Goal: Task Accomplishment & Management: Manage account settings

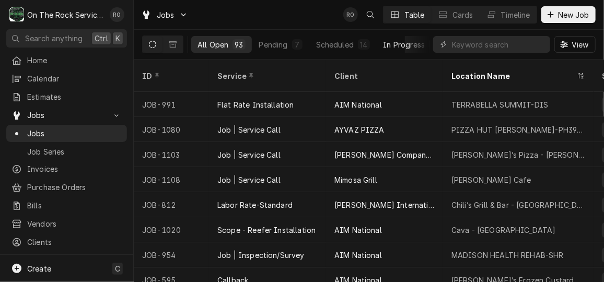
scroll to position [0, 143]
click at [409, 44] on button "Completed 28" at bounding box center [400, 44] width 70 height 17
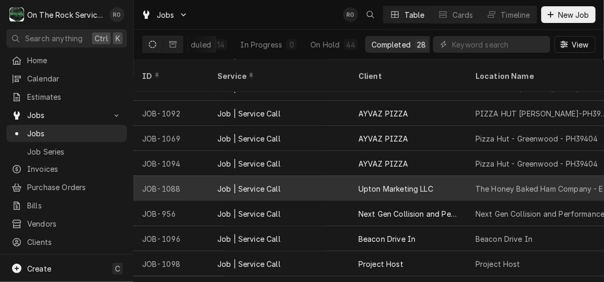
scroll to position [418, 0]
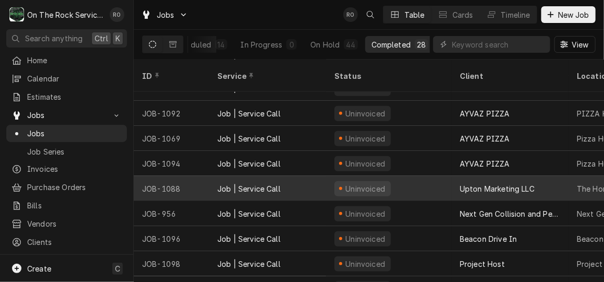
click at [400, 176] on div "Uninvoiced" at bounding box center [388, 188] width 125 height 25
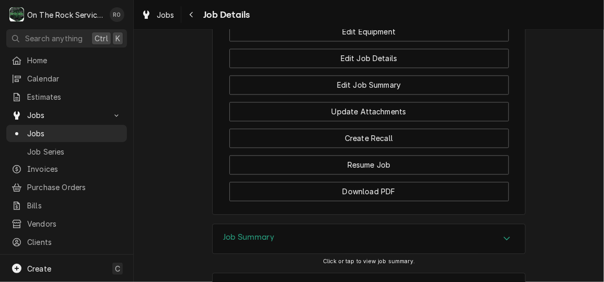
scroll to position [1046, 0]
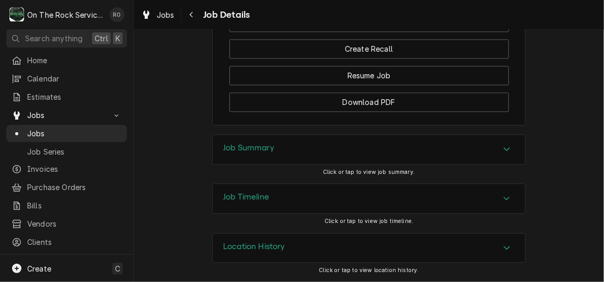
click at [418, 145] on div "Job Summary" at bounding box center [369, 149] width 313 height 29
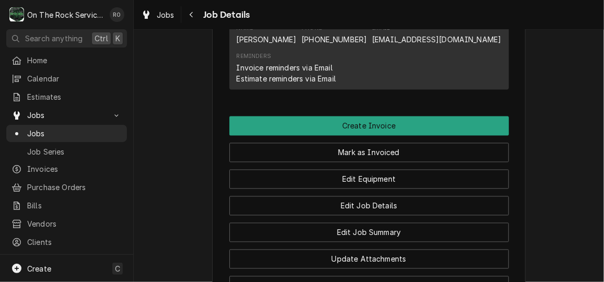
scroll to position [761, 0]
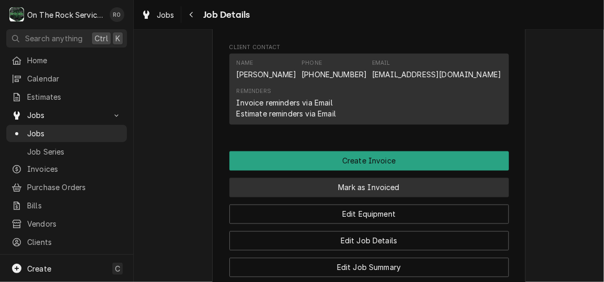
click at [418, 196] on button "Mark as Invoiced" at bounding box center [369, 187] width 280 height 19
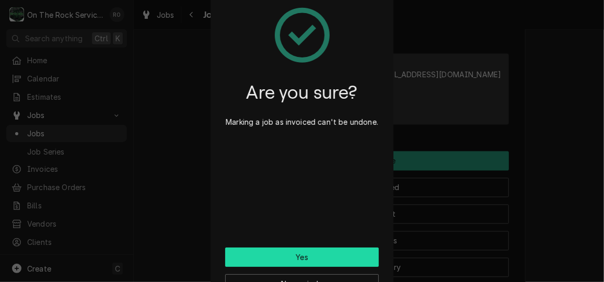
click at [348, 254] on button "Yes" at bounding box center [302, 257] width 154 height 19
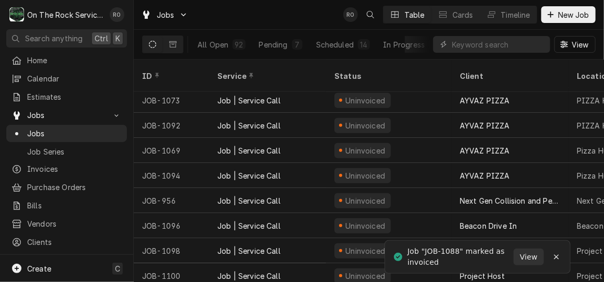
scroll to position [481, 0]
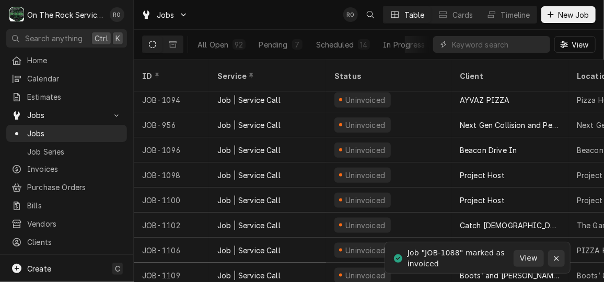
click at [558, 256] on icon "Notifications alt+T" at bounding box center [556, 258] width 7 height 7
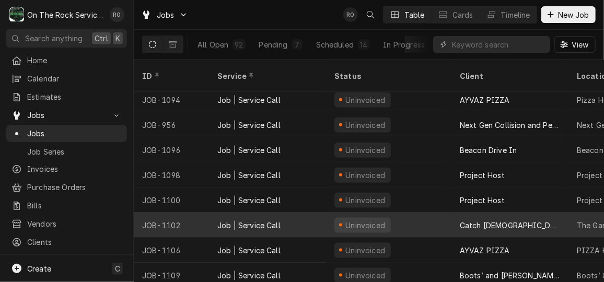
click at [428, 218] on div "Uninvoiced" at bounding box center [388, 225] width 125 height 25
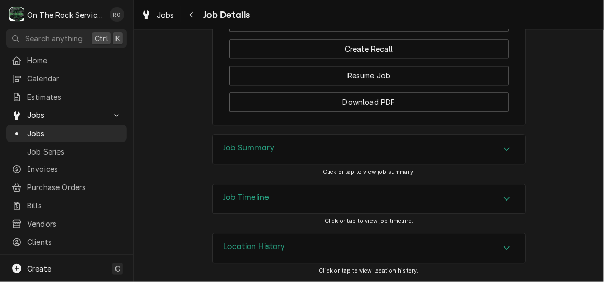
scroll to position [1105, 0]
click at [425, 154] on div "Job Summary" at bounding box center [369, 149] width 313 height 29
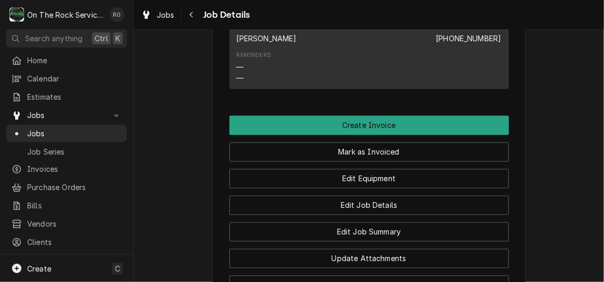
scroll to position [857, 0]
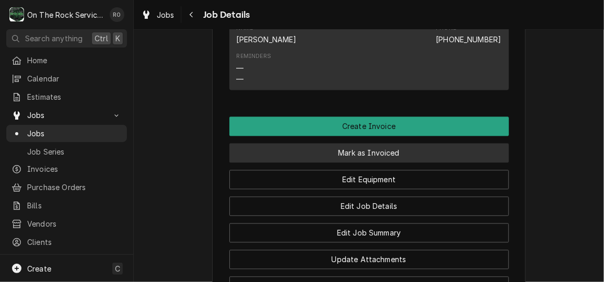
click at [416, 163] on button "Mark as Invoiced" at bounding box center [369, 153] width 280 height 19
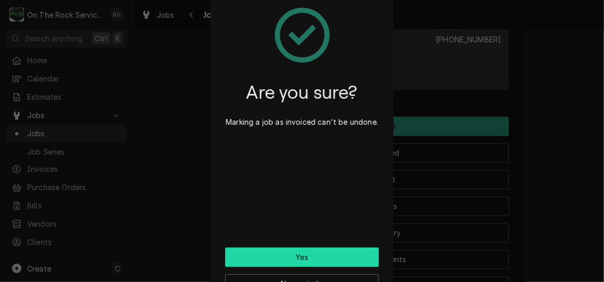
click at [332, 260] on button "Yes" at bounding box center [302, 257] width 154 height 19
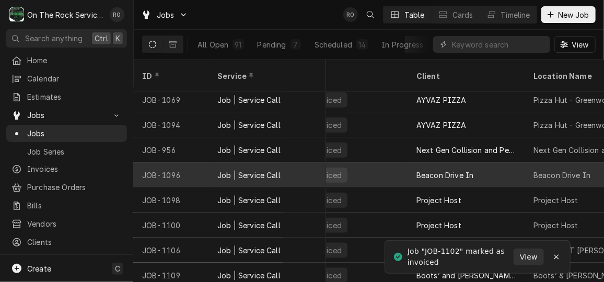
scroll to position [456, 0]
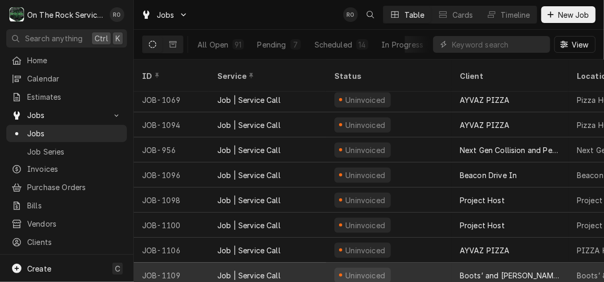
click at [265, 270] on div "Job | Service Call" at bounding box center [248, 275] width 63 height 11
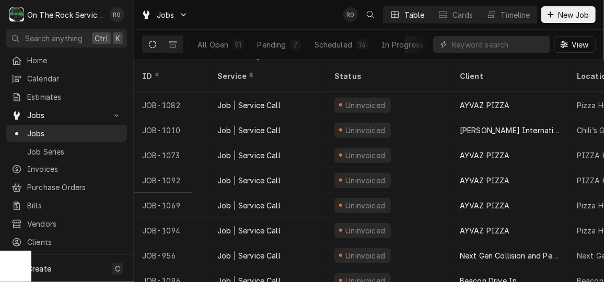
scroll to position [456, 0]
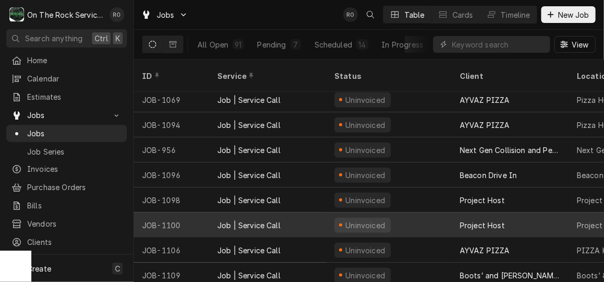
click at [400, 214] on div "Uninvoiced" at bounding box center [388, 225] width 125 height 25
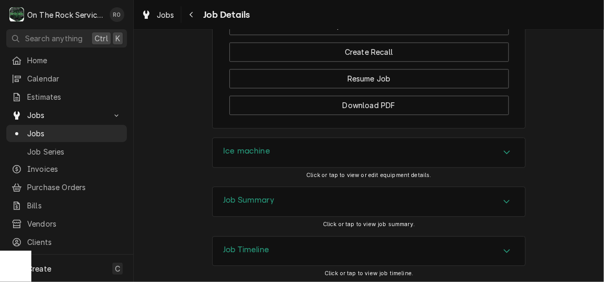
scroll to position [1165, 0]
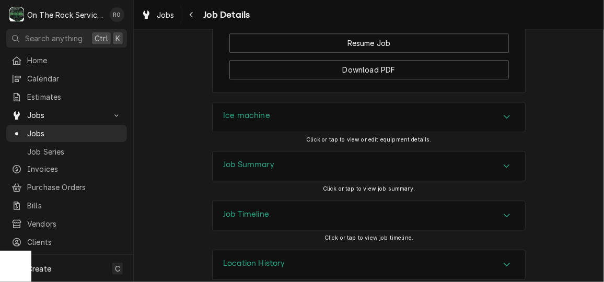
click at [431, 152] on div "Job Summary" at bounding box center [369, 166] width 313 height 29
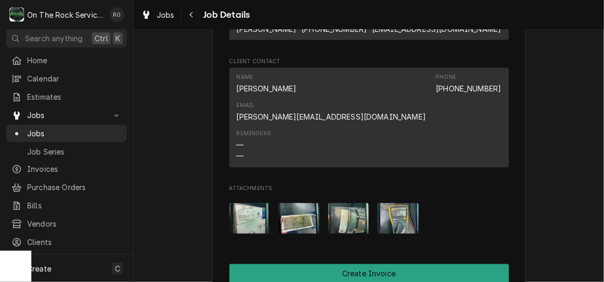
scroll to position [747, 0]
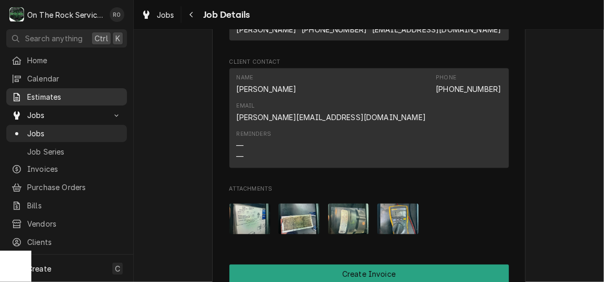
click at [67, 94] on span "Estimates" at bounding box center [74, 96] width 95 height 11
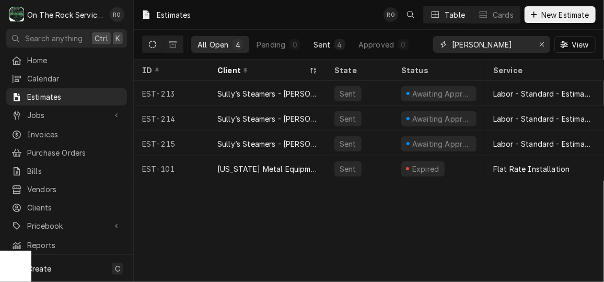
drag, startPoint x: 514, startPoint y: 44, endPoint x: 319, endPoint y: 43, distance: 195.0
click at [319, 43] on div "All Open 4 Pending 0 Sent 4 Approved 0 mauldin View" at bounding box center [369, 44] width 454 height 29
type input "p"
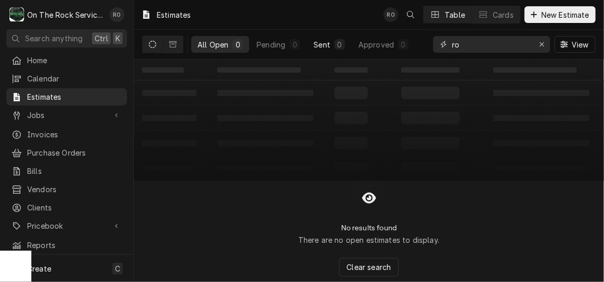
type input "r"
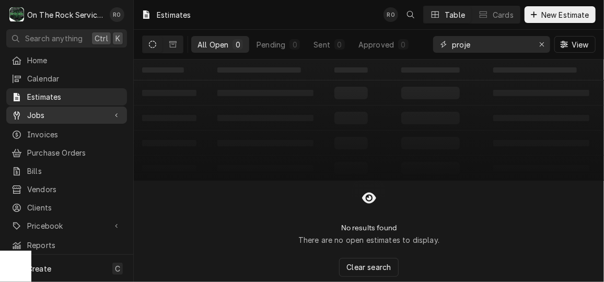
type input "proje"
click at [61, 117] on div "Jobs" at bounding box center [66, 115] width 117 height 13
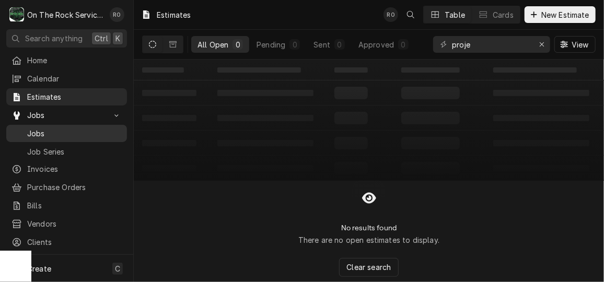
click at [64, 132] on span "Jobs" at bounding box center [74, 133] width 95 height 11
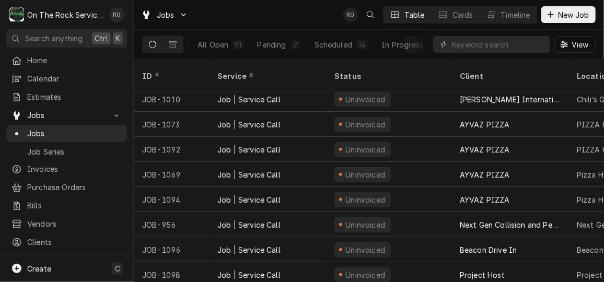
scroll to position [456, 0]
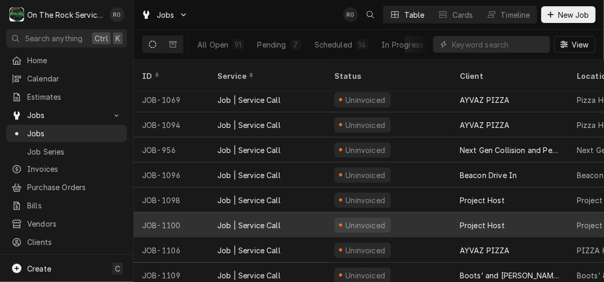
click at [407, 220] on div "Uninvoiced" at bounding box center [388, 225] width 125 height 25
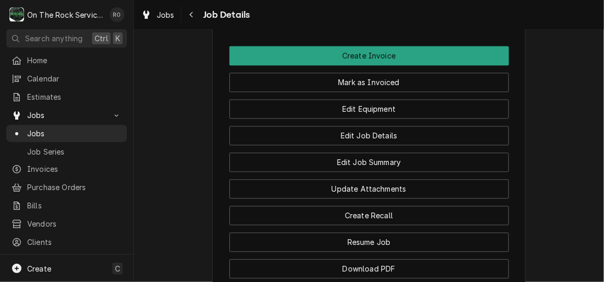
scroll to position [1165, 0]
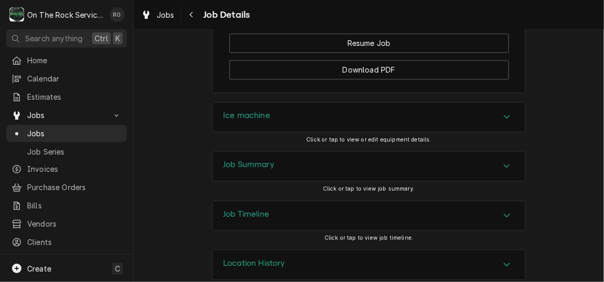
click at [414, 165] on div "Job Summary" at bounding box center [369, 166] width 313 height 29
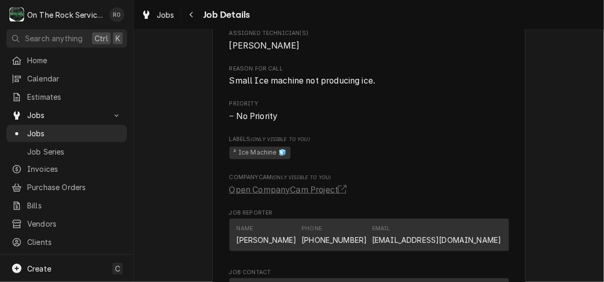
scroll to position [477, 0]
click at [48, 92] on span "Estimates" at bounding box center [74, 96] width 95 height 11
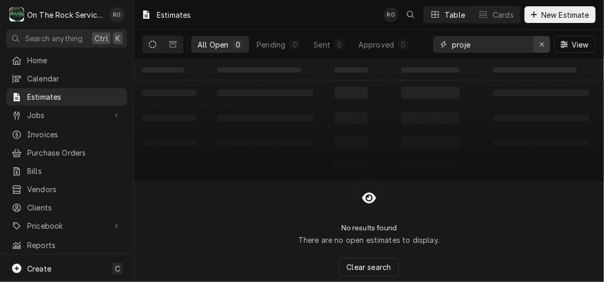
click at [539, 40] on div "Erase input" at bounding box center [542, 44] width 10 height 10
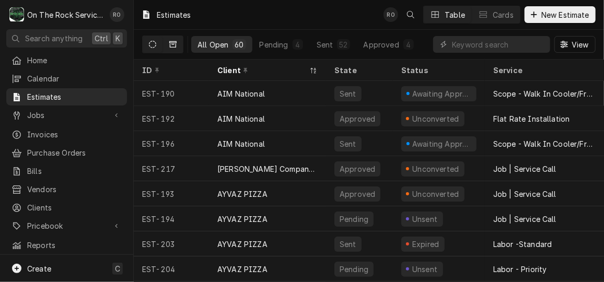
click at [174, 44] on icon "Dynamic Content Wrapper" at bounding box center [172, 44] width 7 height 6
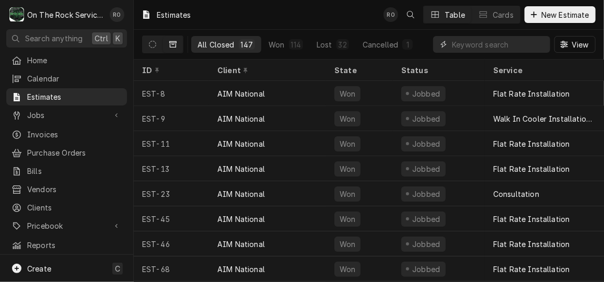
click at [475, 40] on input "Dynamic Content Wrapper" at bounding box center [498, 44] width 93 height 17
type input "project host"
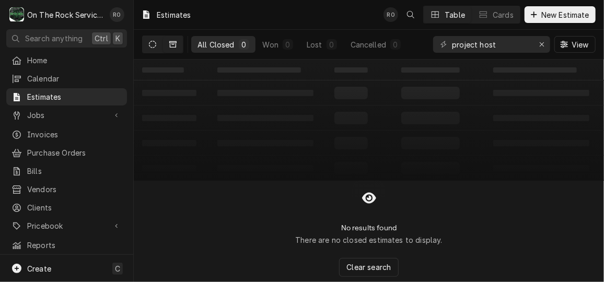
click at [154, 39] on button "Dynamic Content Wrapper" at bounding box center [153, 44] width 20 height 17
click at [541, 43] on icon "Erase input" at bounding box center [542, 44] width 4 height 4
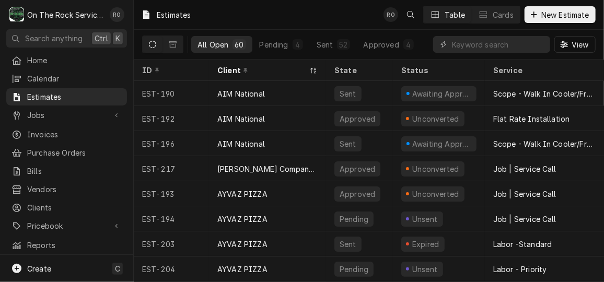
click at [47, 120] on div "Jobs Jobs Job Series" at bounding box center [66, 116] width 121 height 18
click at [47, 113] on span "Jobs" at bounding box center [66, 115] width 79 height 11
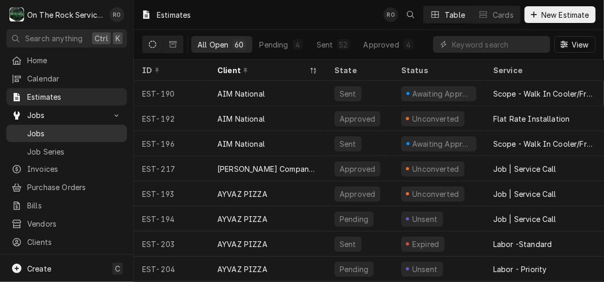
click at [38, 128] on span "Jobs" at bounding box center [74, 133] width 95 height 11
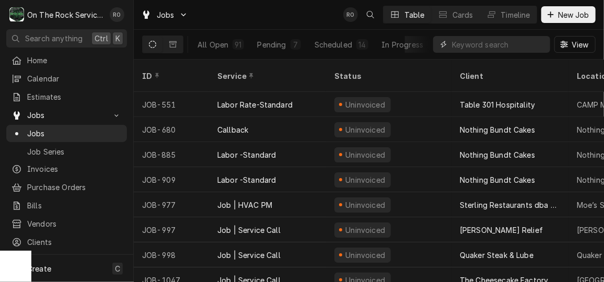
click at [505, 44] on input "Dynamic Content Wrapper" at bounding box center [498, 44] width 93 height 17
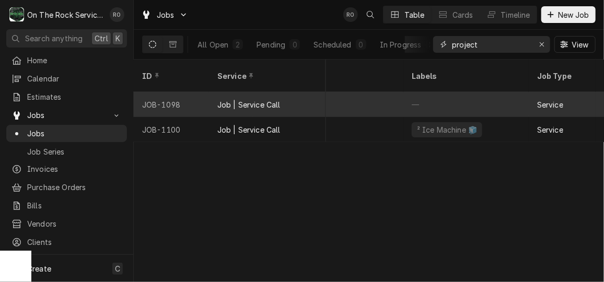
scroll to position [0, 319]
type input "project"
click at [501, 92] on div "—" at bounding box center [462, 104] width 125 height 25
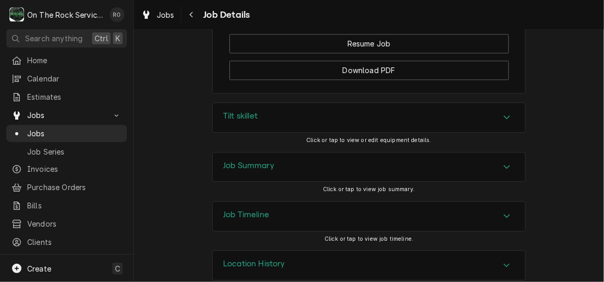
click at [499, 161] on div "Accordion Header" at bounding box center [507, 167] width 16 height 13
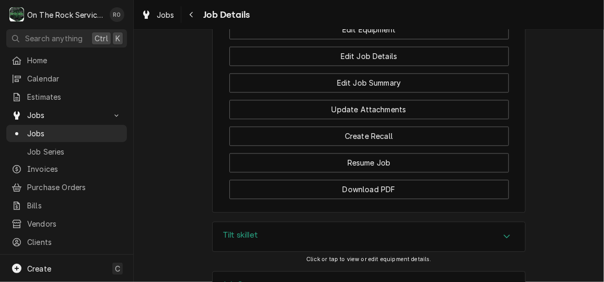
scroll to position [1018, 0]
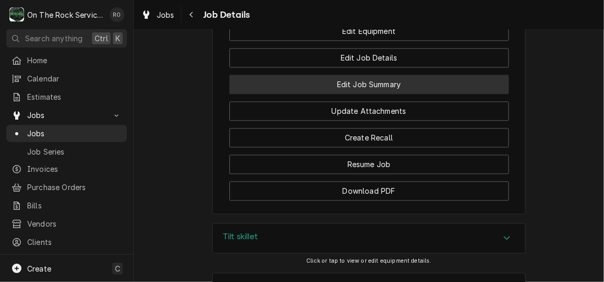
click at [482, 75] on button "Edit Job Summary" at bounding box center [369, 84] width 280 height 19
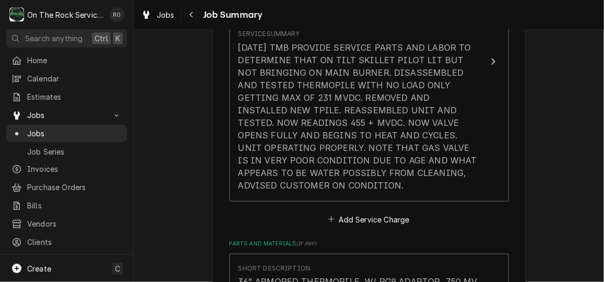
scroll to position [269, 0]
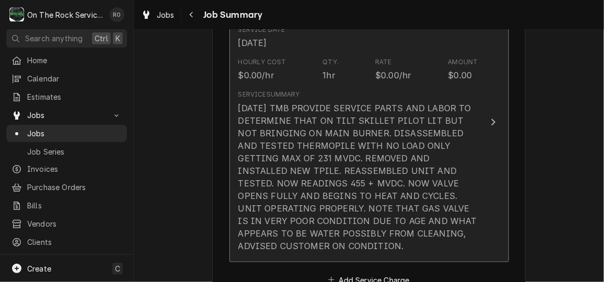
click at [490, 148] on button "Short Description Job | Service Call Service Date Sep 25, 2025 Hourly Cost $0.0…" at bounding box center [369, 123] width 280 height 280
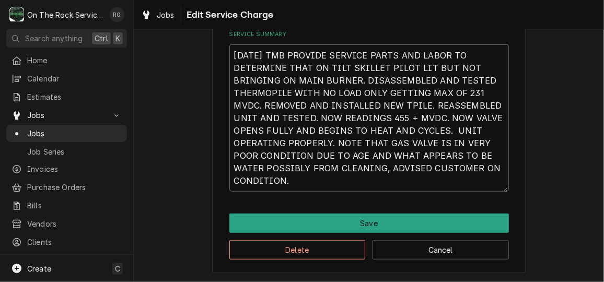
scroll to position [27, 0]
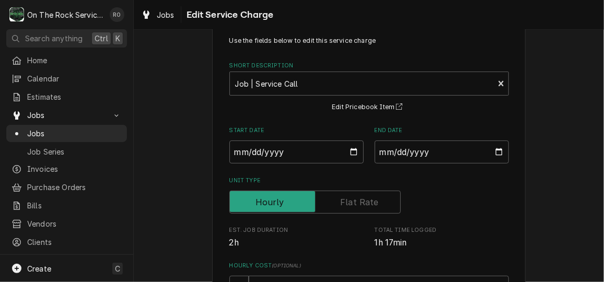
drag, startPoint x: 301, startPoint y: 181, endPoint x: 189, endPoint y: 9, distance: 205.1
click at [189, 9] on div "Jobs Edit Service Charge Use the fields below to edit this service charge Short…" at bounding box center [369, 141] width 470 height 282
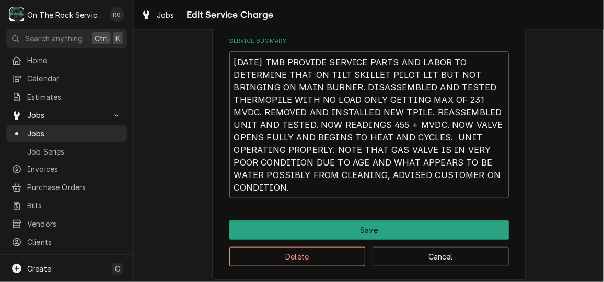
scroll to position [367, 0]
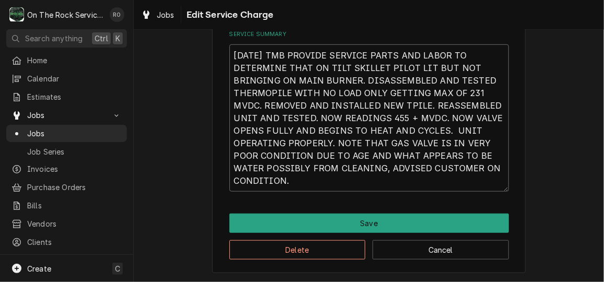
type textarea "x"
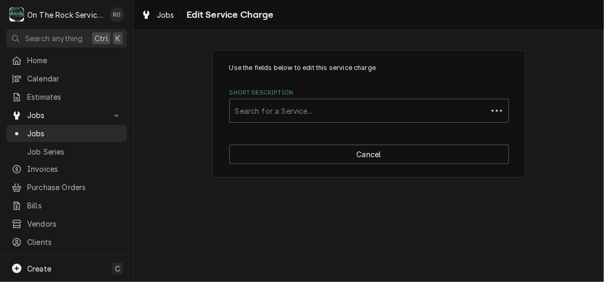
scroll to position [0, 0]
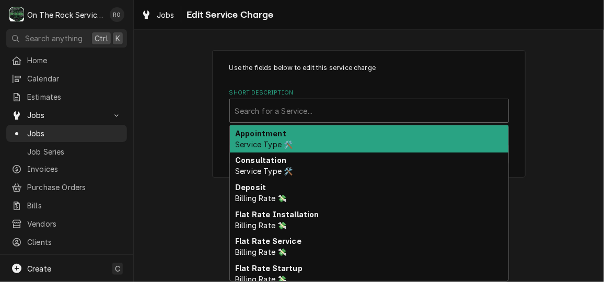
click at [452, 116] on div "Short Description" at bounding box center [369, 110] width 268 height 19
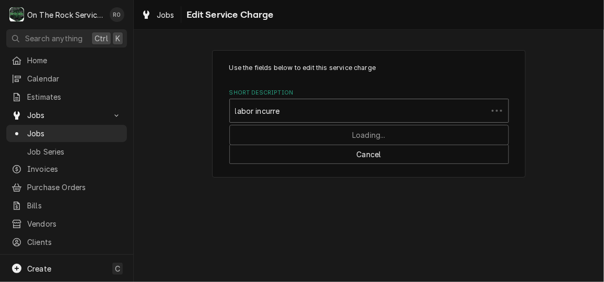
type input "labor incurred"
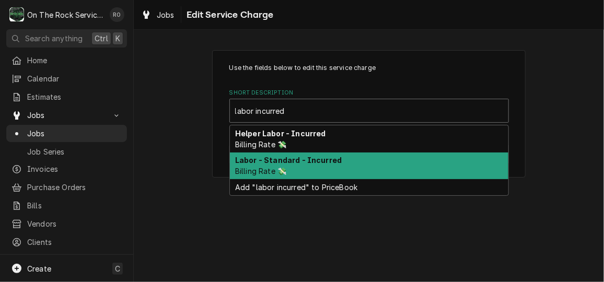
click at [437, 154] on div "Labor - Standard - Incurred Billing Rate 💸" at bounding box center [369, 166] width 279 height 27
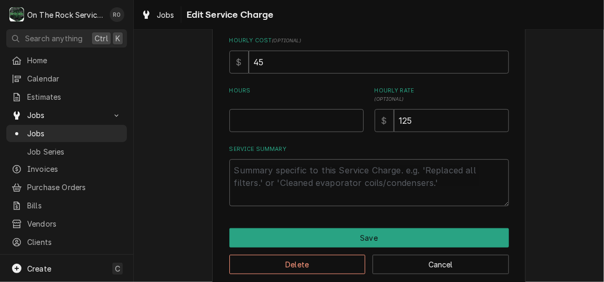
scroll to position [255, 0]
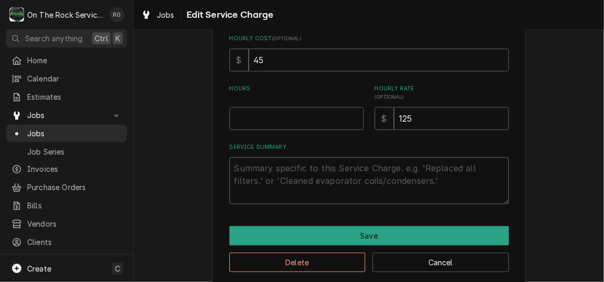
click at [399, 190] on textarea "Service Summary" at bounding box center [369, 180] width 280 height 47
click at [307, 120] on input "Hours" at bounding box center [296, 118] width 134 height 23
type textarea "x"
type input "1"
click at [292, 178] on textarea "Service Summary" at bounding box center [369, 180] width 280 height 47
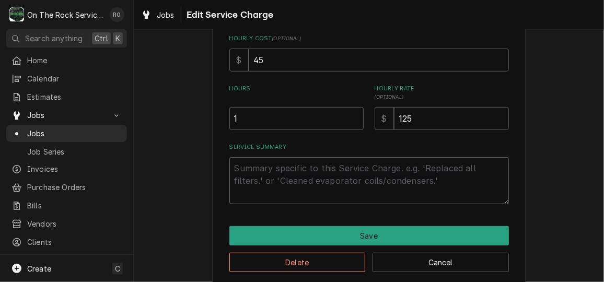
paste textarea "9/25/25 TMB PROVIDE SERVICE PARTS AND LABOR TO DETERMINE THAT ON TILT SKILLET P…"
type textarea "x"
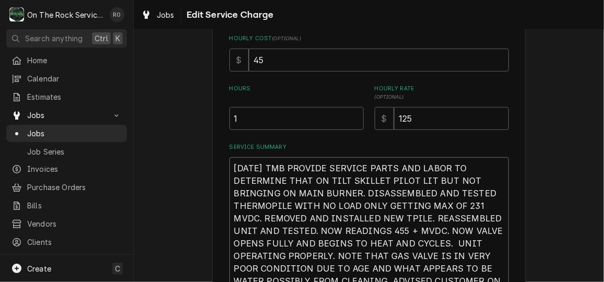
scroll to position [271, 0]
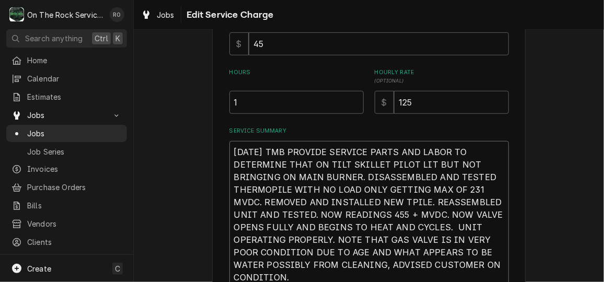
type textarea "9/25/25 TMB PROVIDE SERVICE PARTS AND LABOR TO DETERMINE THAT ON TILT SKILLET P…"
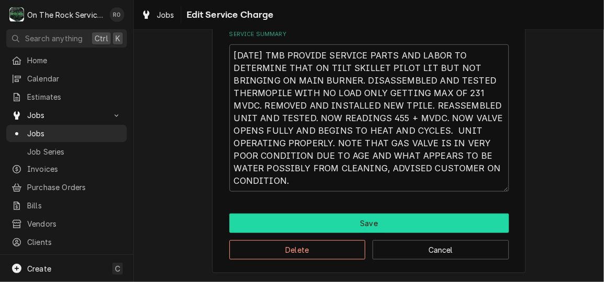
click at [468, 218] on button "Save" at bounding box center [369, 223] width 280 height 19
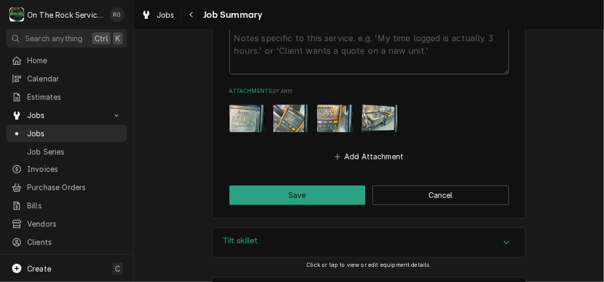
scroll to position [1065, 0]
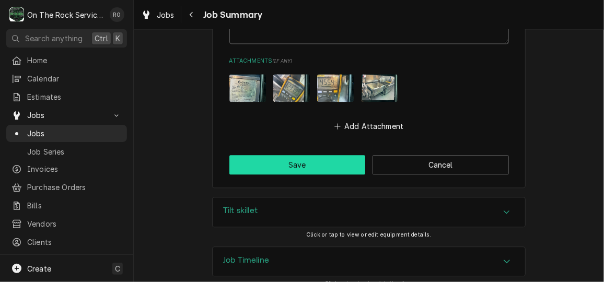
click at [346, 155] on button "Save" at bounding box center [297, 164] width 136 height 19
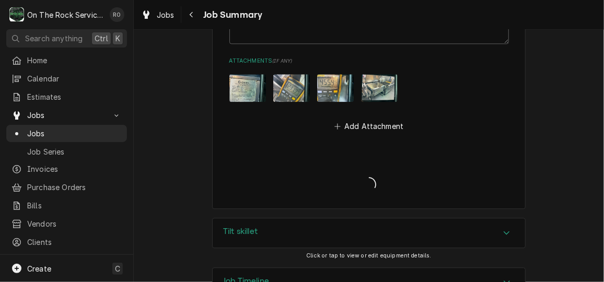
type textarea "x"
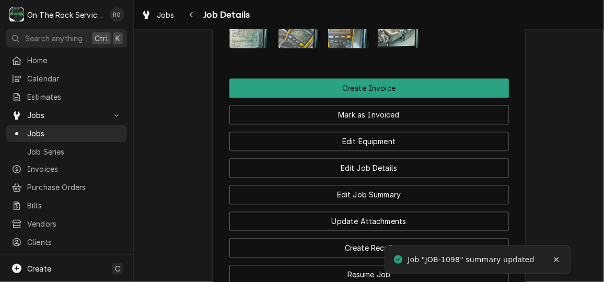
scroll to position [906, 0]
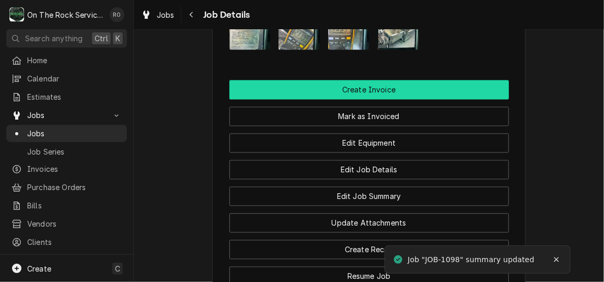
click at [438, 80] on button "Create Invoice" at bounding box center [369, 89] width 280 height 19
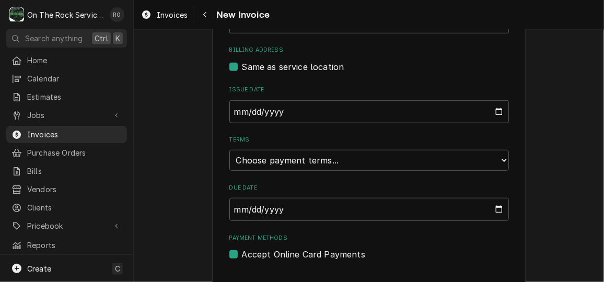
scroll to position [353, 0]
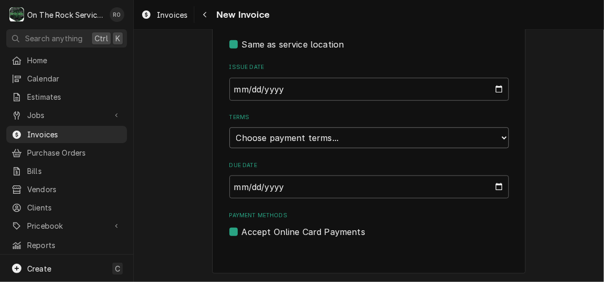
click at [480, 143] on select "Choose payment terms... Same Day Net 7 Net 14 Net 21 Net 30 Net 45 Net 60 Net 90" at bounding box center [369, 138] width 280 height 21
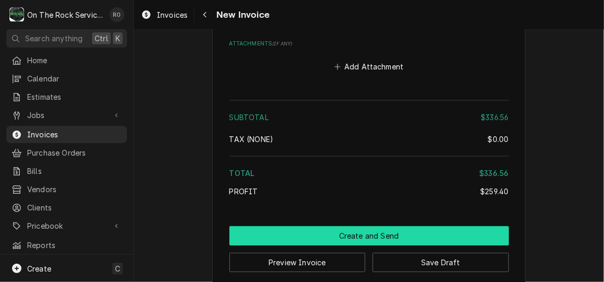
click at [417, 226] on button "Create and Send" at bounding box center [369, 235] width 280 height 19
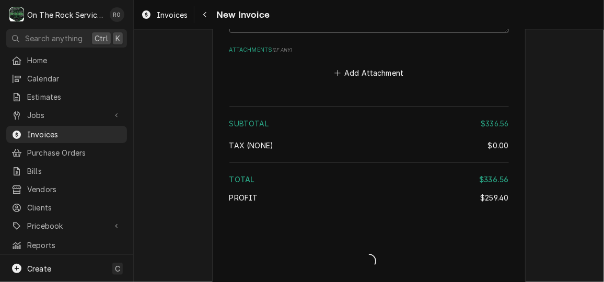
type textarea "x"
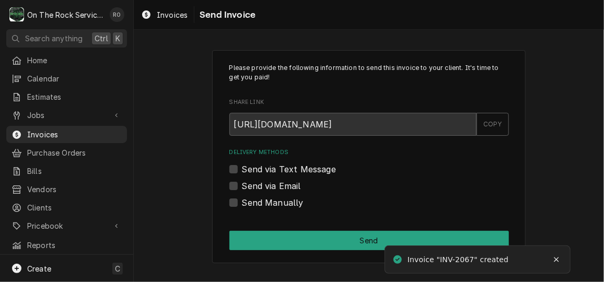
click at [239, 184] on div "Send via Email" at bounding box center [369, 186] width 280 height 13
click at [242, 183] on label "Send via Email" at bounding box center [271, 186] width 59 height 13
click at [242, 183] on input "Send via Email" at bounding box center [382, 191] width 280 height 23
checkbox input "true"
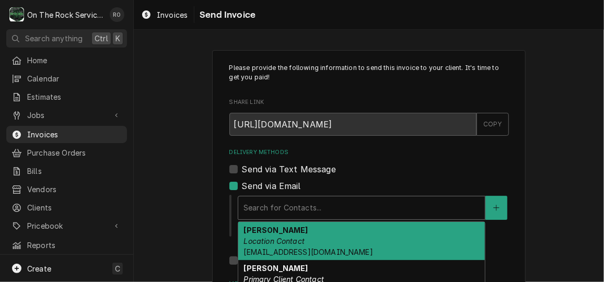
click at [279, 203] on div "Delivery Methods" at bounding box center [362, 208] width 236 height 19
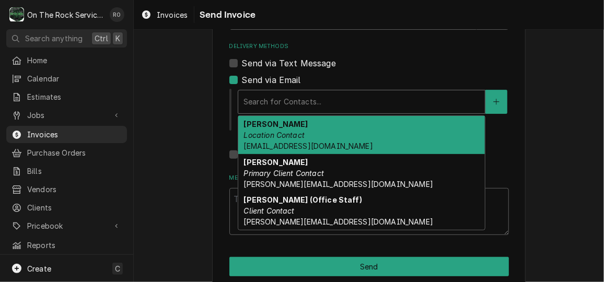
scroll to position [122, 0]
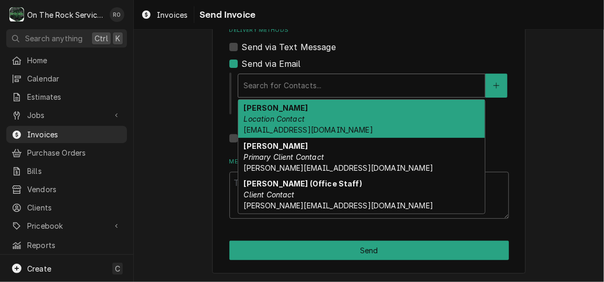
click at [352, 138] on div "[PERSON_NAME] Primary Client Contact [PERSON_NAME][EMAIL_ADDRESS][DOMAIN_NAME]" at bounding box center [361, 157] width 247 height 38
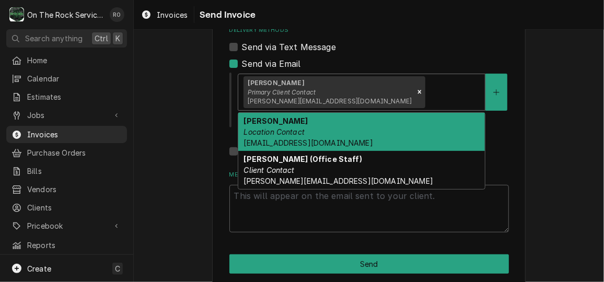
click at [428, 93] on div "Delivery Methods" at bounding box center [454, 92] width 52 height 19
click at [432, 42] on div "Send via Text Message" at bounding box center [369, 47] width 280 height 13
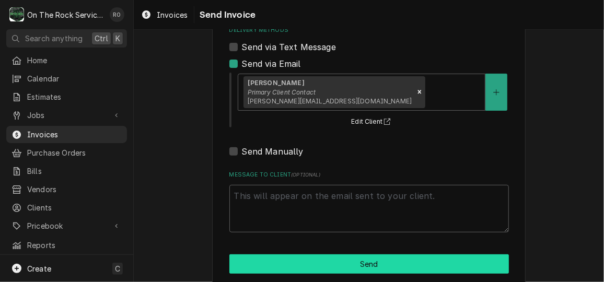
click at [431, 268] on button "Send" at bounding box center [369, 264] width 280 height 19
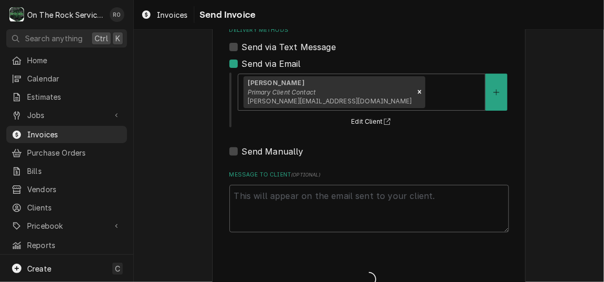
type textarea "x"
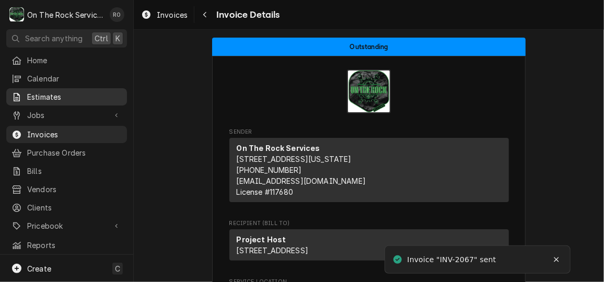
click at [55, 97] on span "Estimates" at bounding box center [74, 96] width 95 height 11
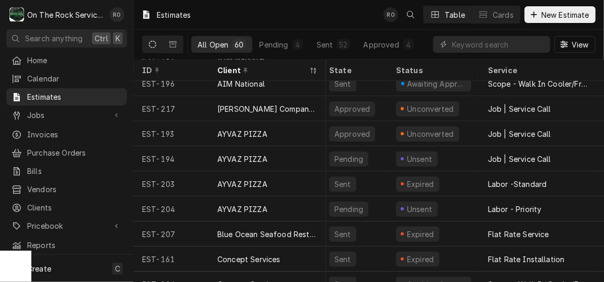
scroll to position [0, 5]
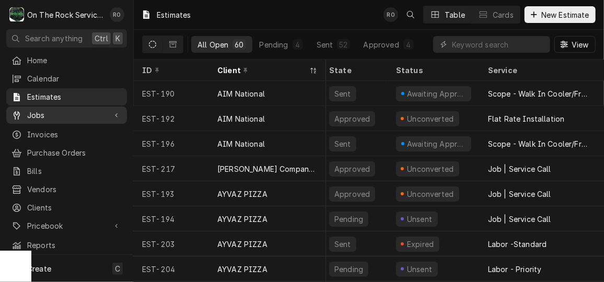
click at [17, 114] on icon "Dynamic Content Wrapper" at bounding box center [17, 115] width 6 height 8
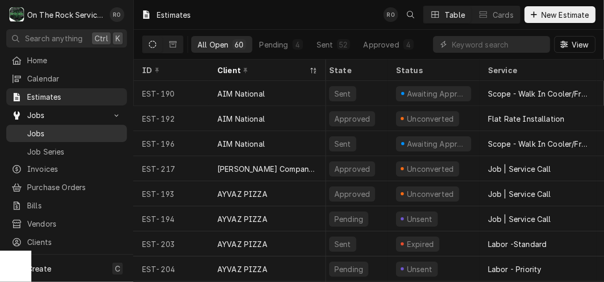
click at [45, 129] on span "Jobs" at bounding box center [74, 133] width 95 height 11
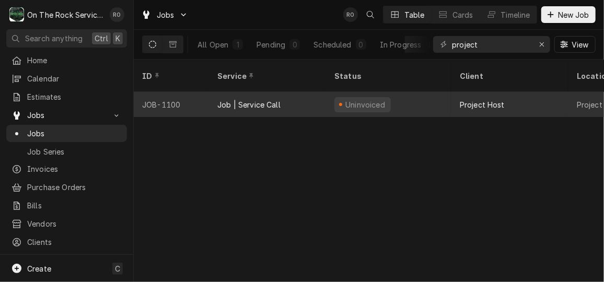
click at [412, 92] on div "Uninvoiced" at bounding box center [388, 104] width 125 height 25
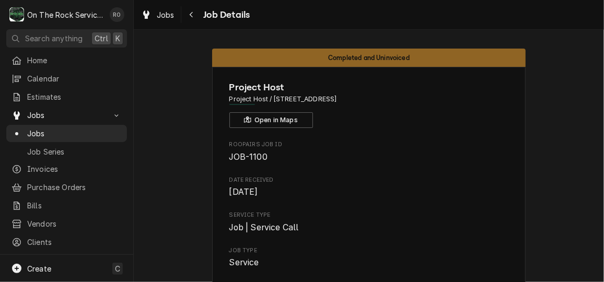
click at [412, 90] on span "Project Host" at bounding box center [369, 87] width 280 height 14
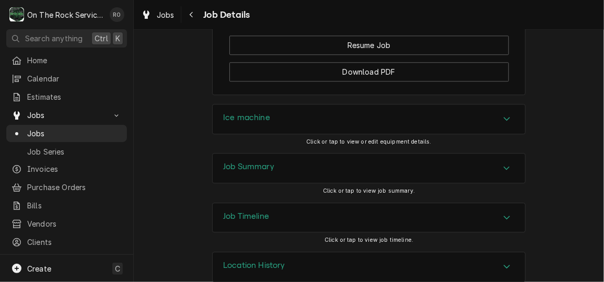
scroll to position [1165, 0]
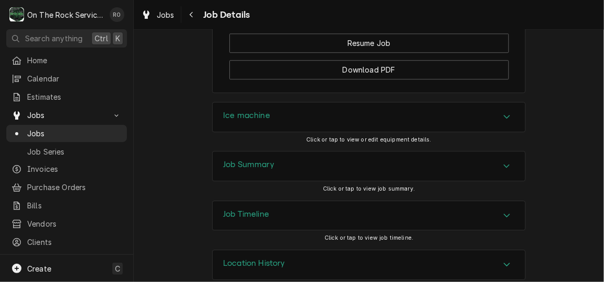
click at [503, 162] on icon "Accordion Header" at bounding box center [506, 166] width 7 height 8
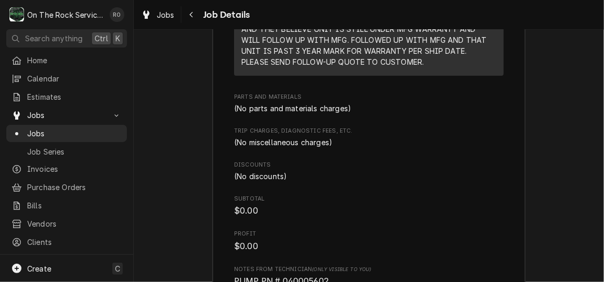
scroll to position [1844, 0]
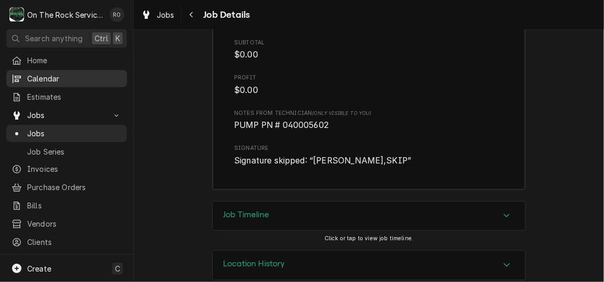
click at [77, 83] on link "Calendar" at bounding box center [66, 78] width 121 height 17
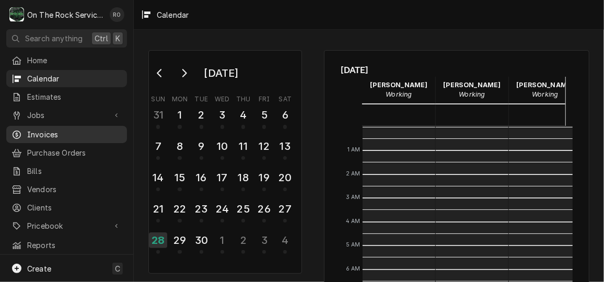
scroll to position [190, 0]
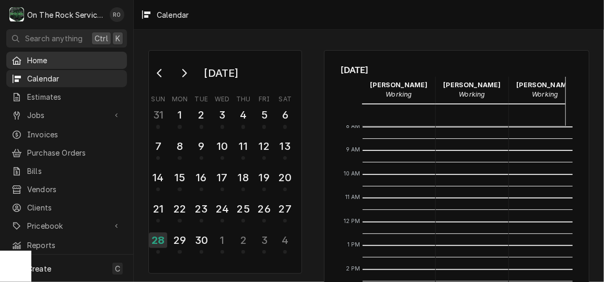
click at [51, 60] on span "Home" at bounding box center [74, 60] width 95 height 11
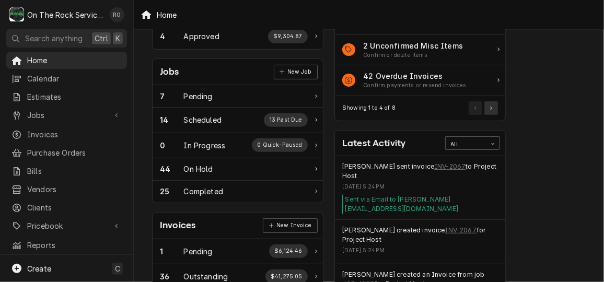
scroll to position [143, 0]
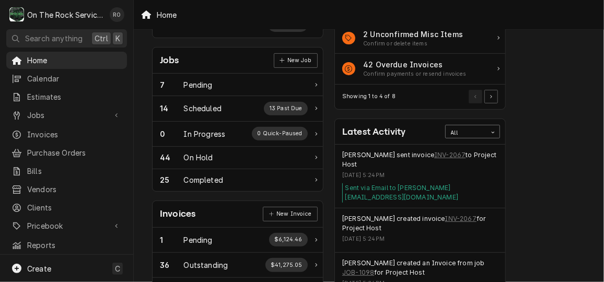
click at [489, 130] on div "Card Data Filter Control" at bounding box center [493, 132] width 13 height 13
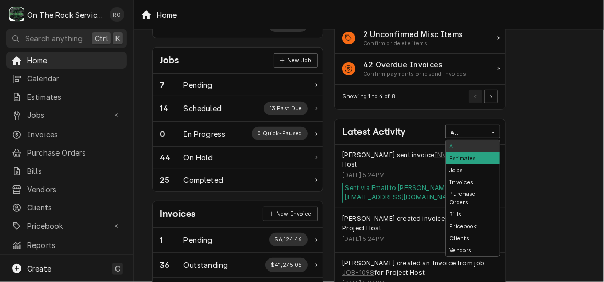
click at [483, 159] on div "Estimates" at bounding box center [473, 159] width 54 height 12
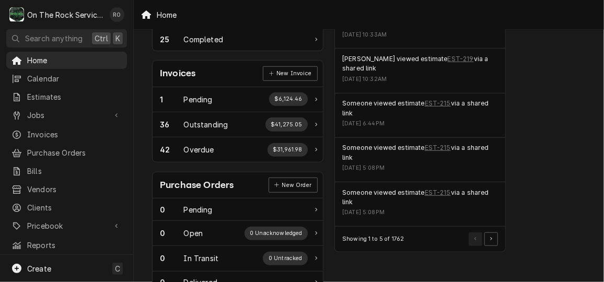
scroll to position [284, 0]
click at [494, 234] on button "Pagination Controls" at bounding box center [491, 239] width 14 height 14
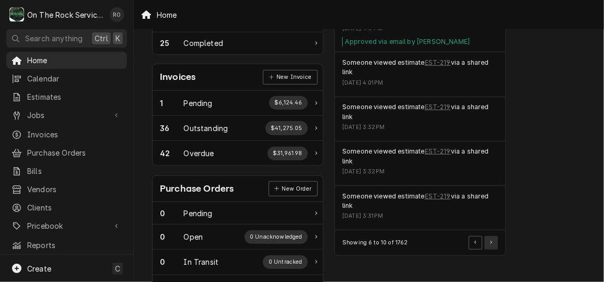
scroll to position [303, 0]
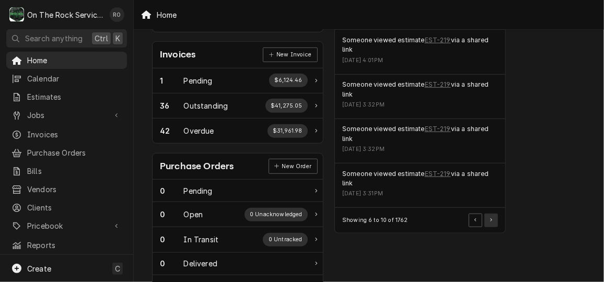
click at [494, 214] on button "Pagination Controls" at bounding box center [491, 221] width 14 height 14
click at [495, 216] on button "Pagination Controls" at bounding box center [491, 221] width 14 height 14
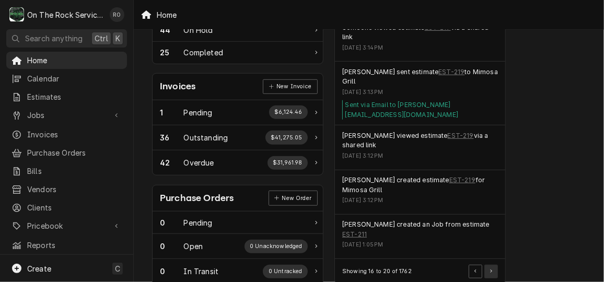
scroll to position [266, 0]
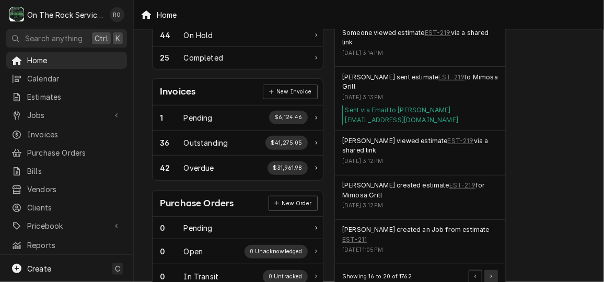
click at [490, 270] on button "Pagination Controls" at bounding box center [491, 277] width 14 height 14
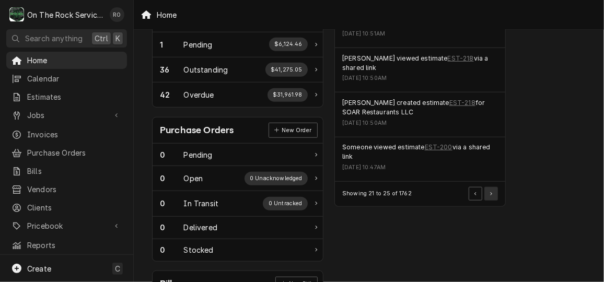
scroll to position [338, 0]
click at [495, 191] on button "Pagination Controls" at bounding box center [491, 195] width 14 height 14
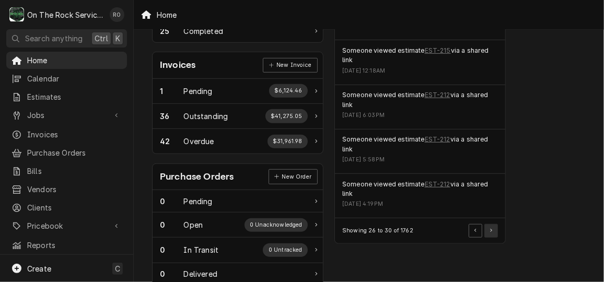
scroll to position [320, 0]
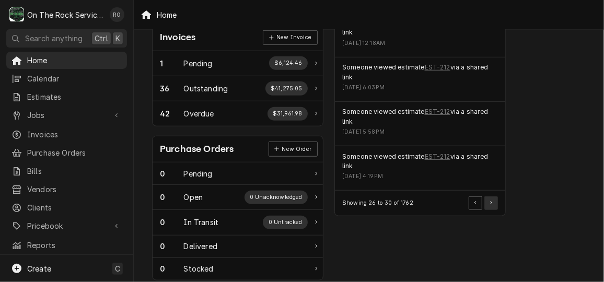
click at [490, 197] on button "Pagination Controls" at bounding box center [491, 204] width 14 height 14
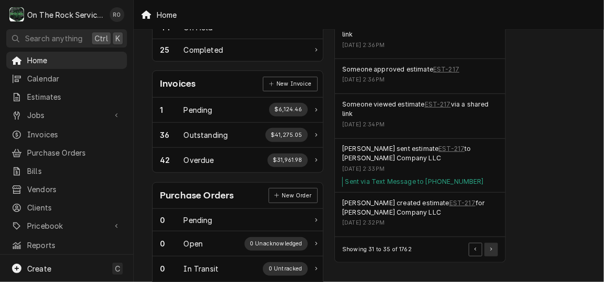
scroll to position [276, 0]
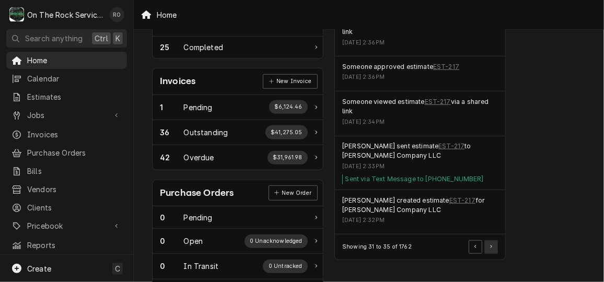
click at [497, 246] on button "Pagination Controls" at bounding box center [491, 247] width 14 height 14
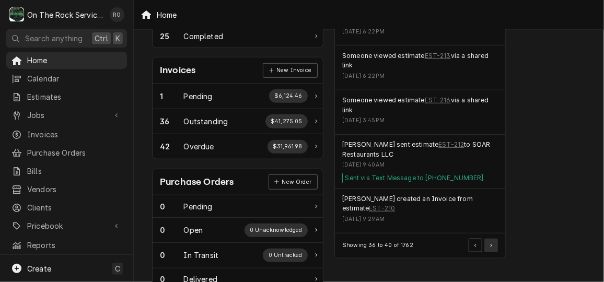
scroll to position [286, 0]
click at [438, 141] on link "EST-212" at bounding box center [451, 145] width 26 height 9
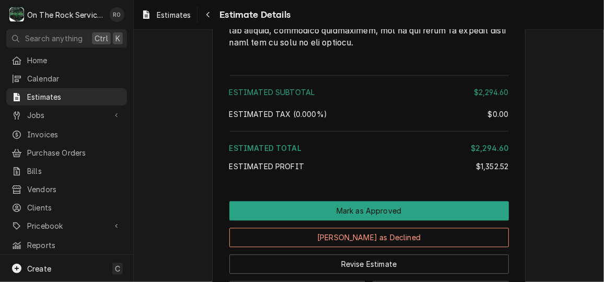
scroll to position [2603, 0]
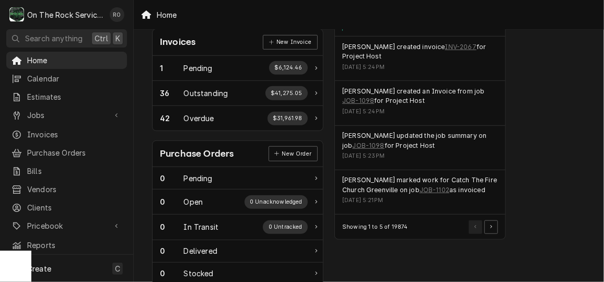
scroll to position [315, 0]
click at [496, 221] on button "Pagination Controls" at bounding box center [491, 228] width 14 height 14
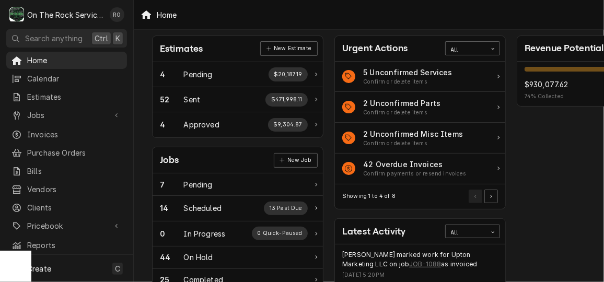
scroll to position [0, 0]
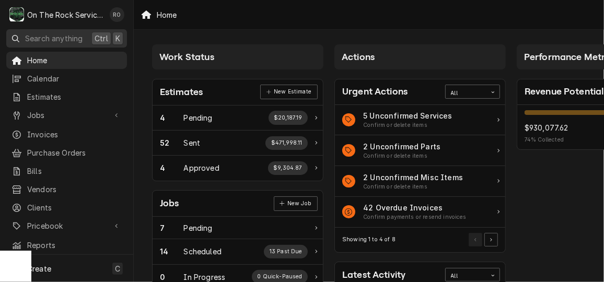
click at [69, 33] on span "Search anything" at bounding box center [53, 38] width 57 height 11
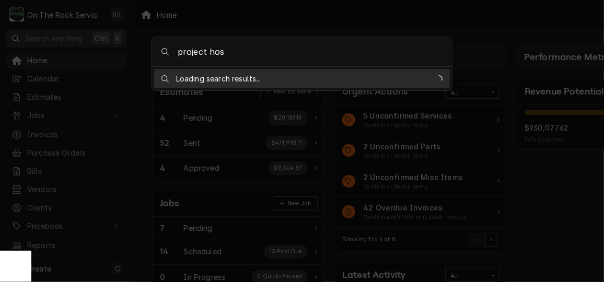
type input "project host"
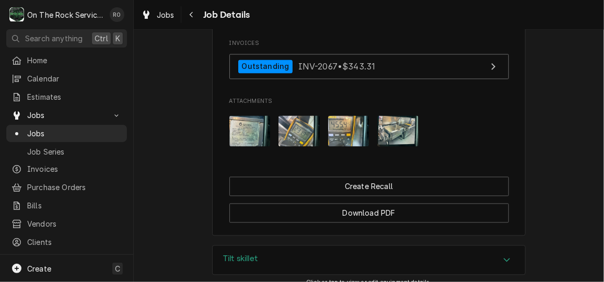
scroll to position [850, 0]
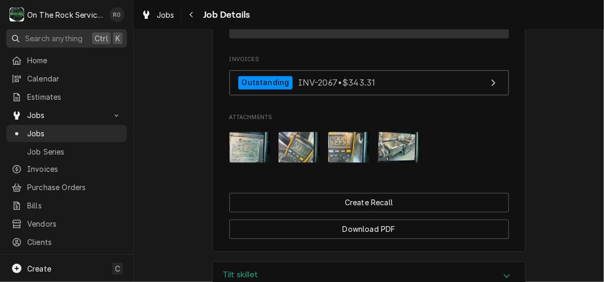
click at [70, 37] on span "Search anything" at bounding box center [53, 38] width 57 height 11
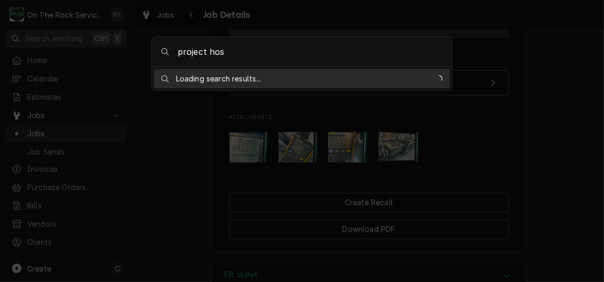
type input "project host"
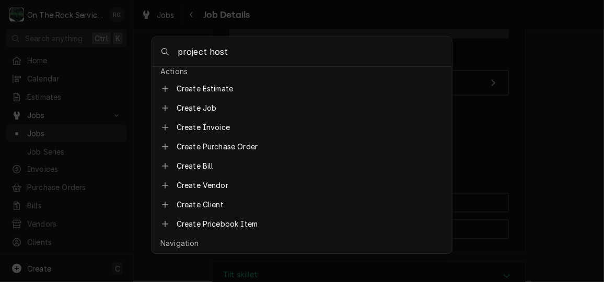
scroll to position [0, 0]
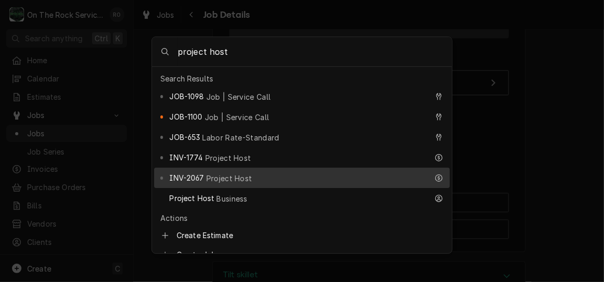
click at [561, 124] on body "O On The Rock Services RO Search anything Ctrl K Home Calendar Estimates Jobs J…" at bounding box center [302, 141] width 604 height 282
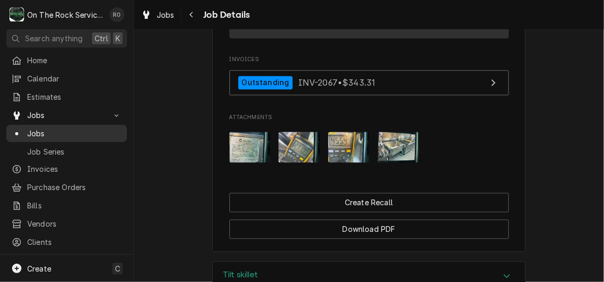
click at [55, 128] on span "Jobs" at bounding box center [74, 133] width 95 height 11
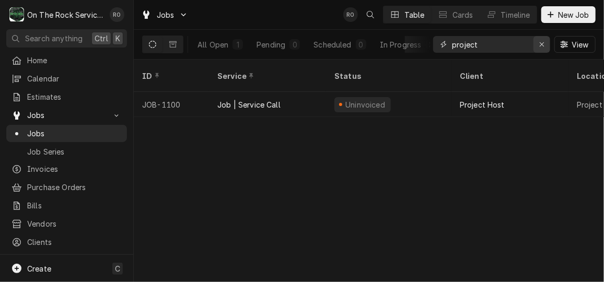
click at [540, 45] on icon "Erase input" at bounding box center [542, 44] width 6 height 7
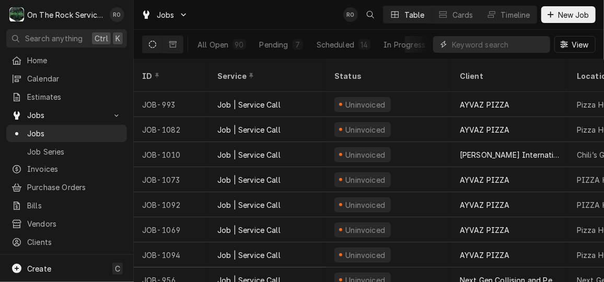
scroll to position [431, 0]
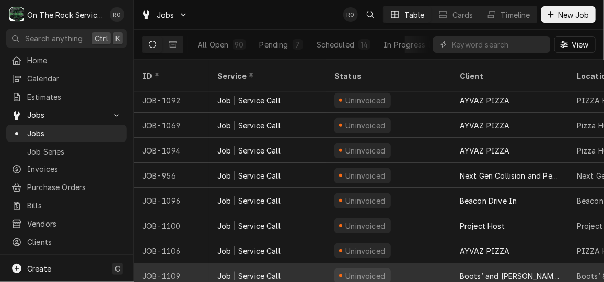
click at [497, 271] on div "Boots’ and Sonny’s" at bounding box center [510, 276] width 100 height 11
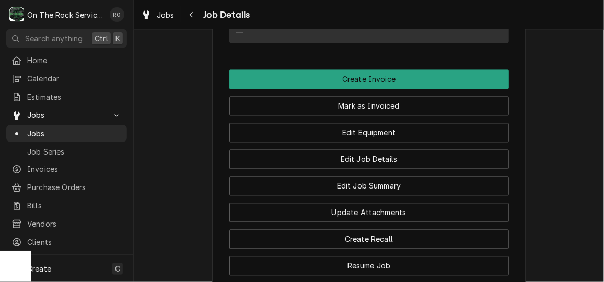
scroll to position [904, 0]
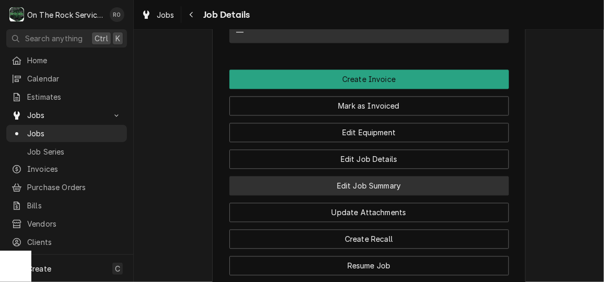
click at [431, 194] on button "Edit Job Summary" at bounding box center [369, 185] width 280 height 19
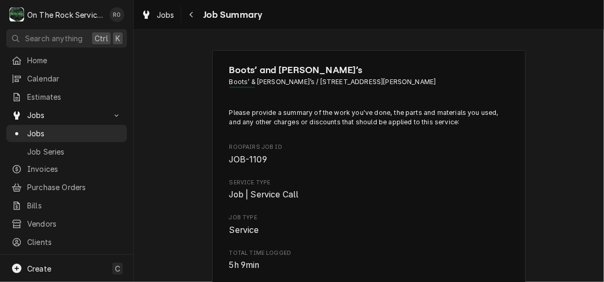
type textarea "x"
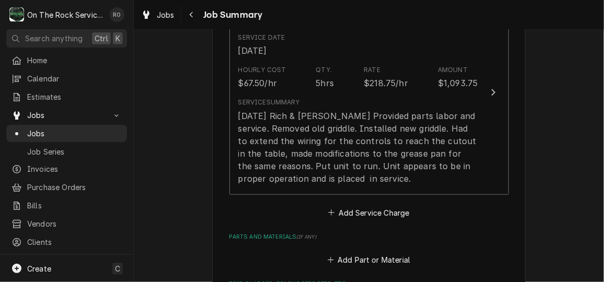
scroll to position [304, 0]
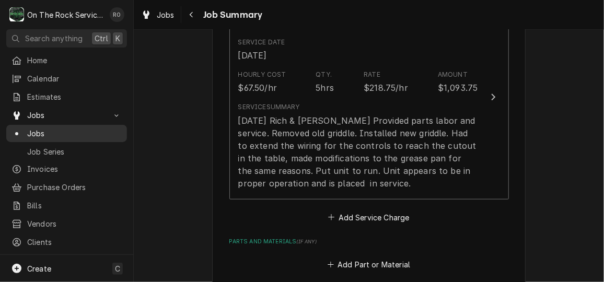
click at [94, 125] on link "Jobs" at bounding box center [66, 133] width 121 height 17
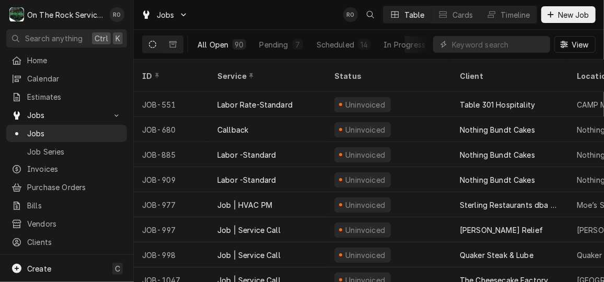
click at [214, 47] on div "All Open" at bounding box center [213, 44] width 31 height 11
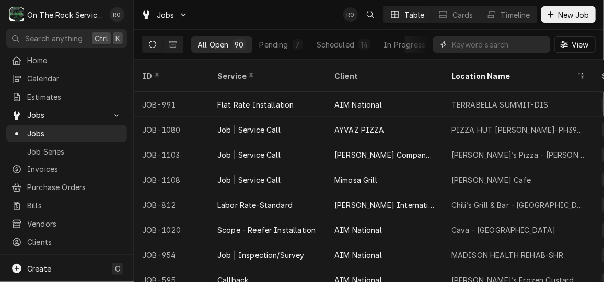
click at [490, 41] on input "Dynamic Content Wrapper" at bounding box center [498, 44] width 93 height 17
type input "greenwood"
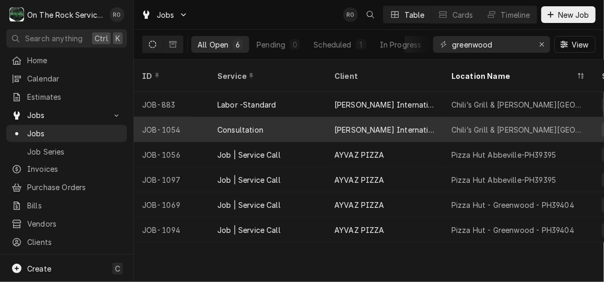
click at [323, 117] on div "Consultation" at bounding box center [267, 129] width 117 height 25
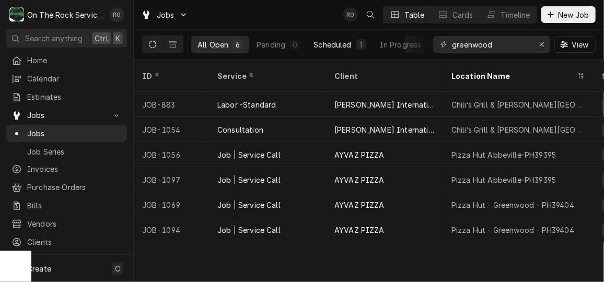
click at [346, 42] on div "Scheduled" at bounding box center [333, 44] width 38 height 11
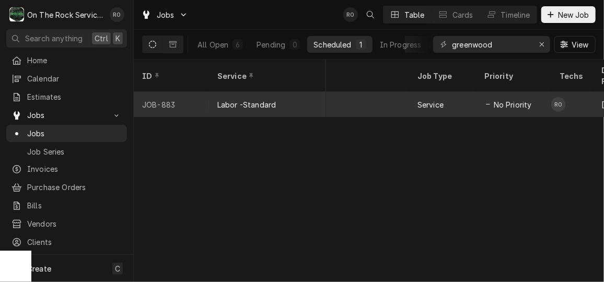
scroll to position [0, 41]
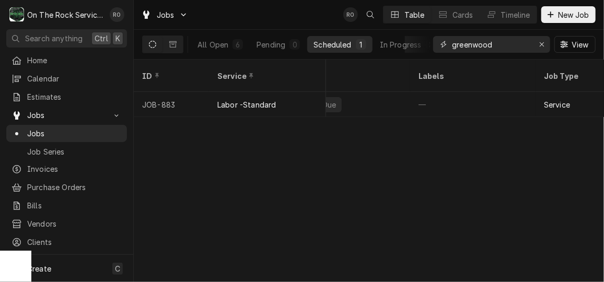
drag, startPoint x: 515, startPoint y: 46, endPoint x: 411, endPoint y: 31, distance: 105.1
click at [411, 31] on div "All Open 6 Pending 0 Scheduled 1 In Progress 0 On Hold 3 Completed 2 greenwood …" at bounding box center [369, 44] width 454 height 29
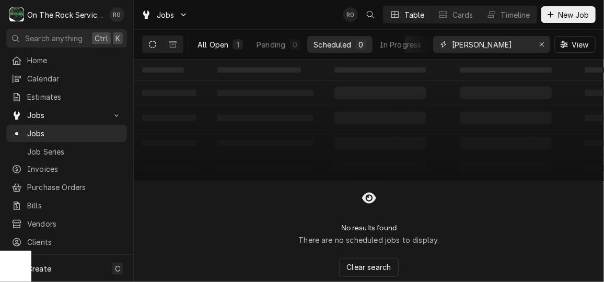
type input "anderson"
click at [233, 39] on div "1" at bounding box center [238, 44] width 10 height 10
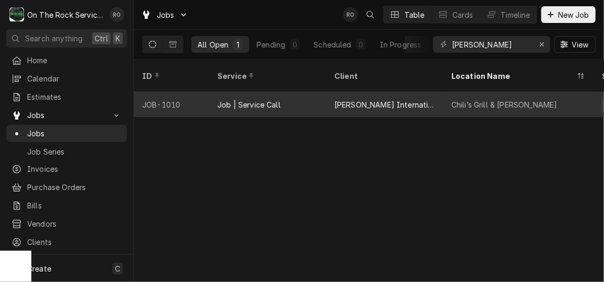
click at [287, 94] on div "Job | Service Call" at bounding box center [267, 104] width 117 height 25
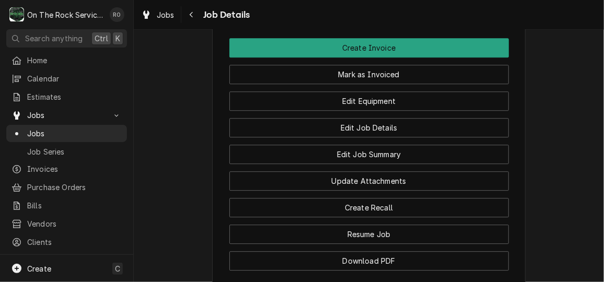
scroll to position [1195, 0]
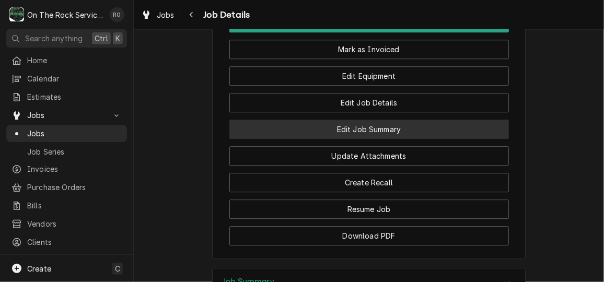
click at [436, 139] on button "Edit Job Summary" at bounding box center [369, 129] width 280 height 19
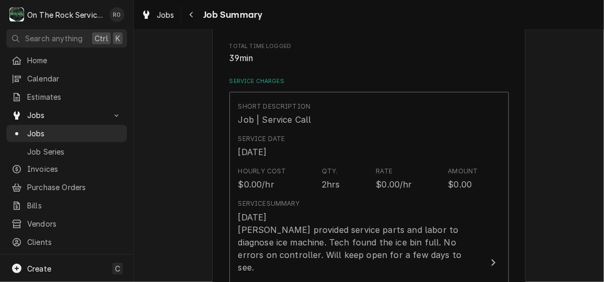
scroll to position [210, 0]
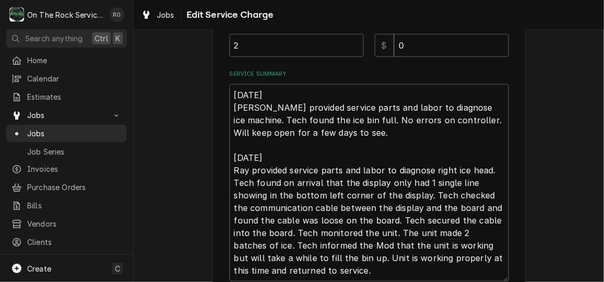
scroll to position [329, 0]
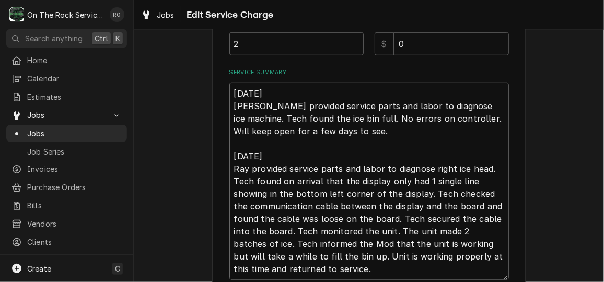
drag, startPoint x: 407, startPoint y: 274, endPoint x: 216, endPoint y: 86, distance: 267.9
click at [216, 86] on div "Use the fields below to edit this service charge Short Description Job | Servic…" at bounding box center [369, 41] width 314 height 641
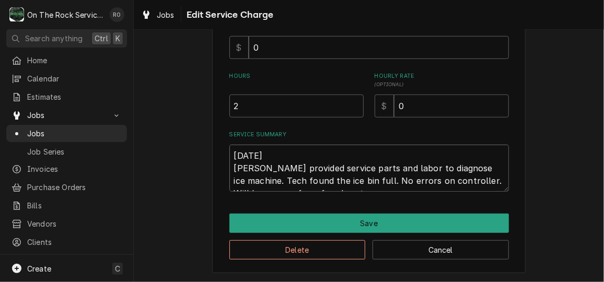
type textarea "x"
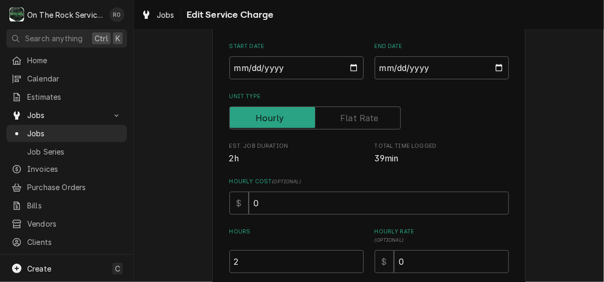
scroll to position [169, 0]
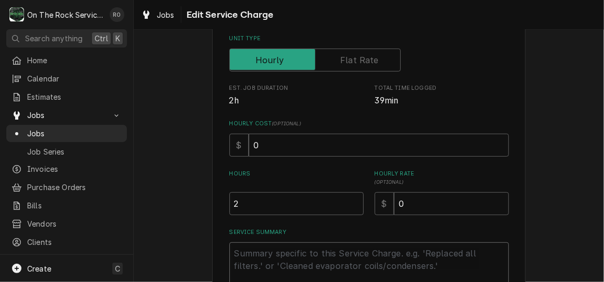
click at [317, 260] on textarea "Service Summary" at bounding box center [369, 266] width 280 height 47
paste textarea "8/21/2025 Ray provided service parts and labor to diagnose ice machine. Tech fo…"
type textarea "x"
type textarea "8/21/2025 Ray provided service parts and labor to diagnose ice machine. Tech fo…"
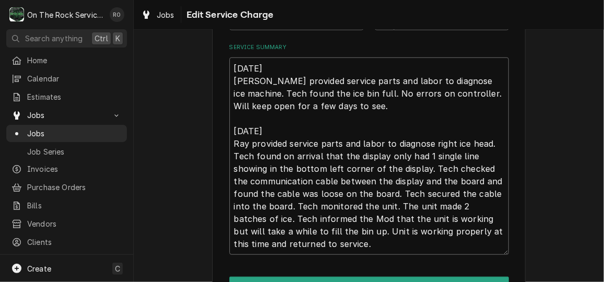
scroll to position [356, 0]
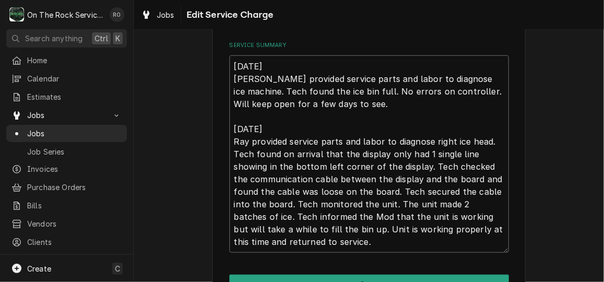
drag, startPoint x: 370, startPoint y: 239, endPoint x: 220, endPoint y: 58, distance: 234.9
click at [220, 58] on div "Use the fields below to edit this service charge Short Description Job | Servic…" at bounding box center [369, 14] width 314 height 641
type textarea "x"
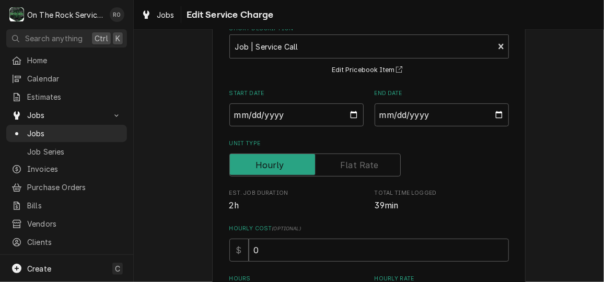
scroll to position [0, 0]
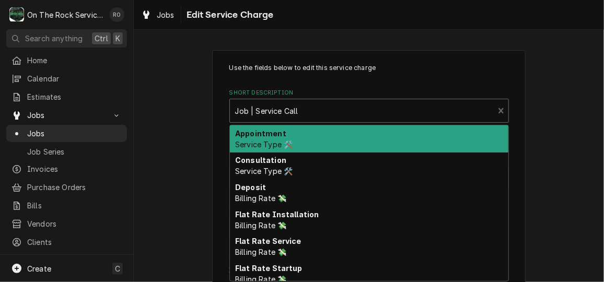
type textarea "x"
click at [459, 108] on div "Short Description" at bounding box center [362, 110] width 254 height 19
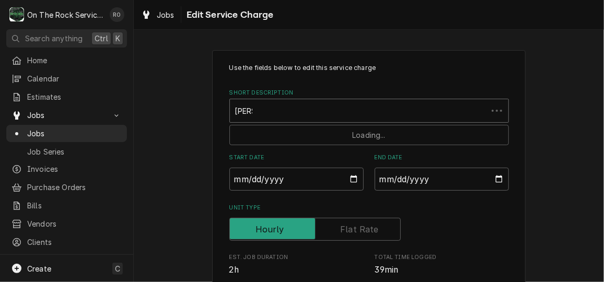
type input "stand"
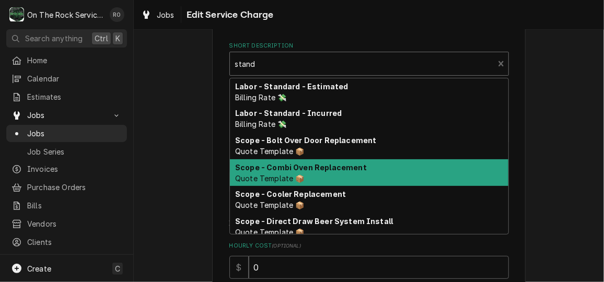
scroll to position [2, 0]
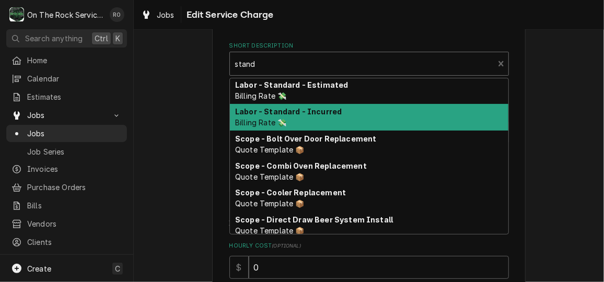
click at [420, 106] on div "Labor - Standard - Incurred Billing Rate 💸" at bounding box center [369, 117] width 279 height 27
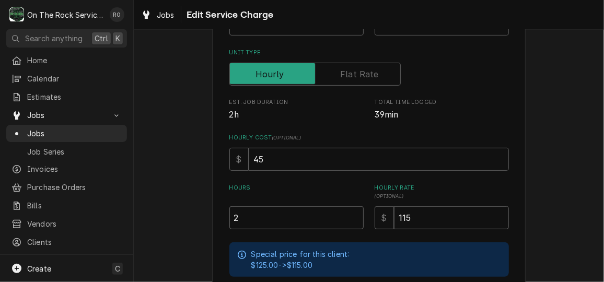
scroll to position [157, 0]
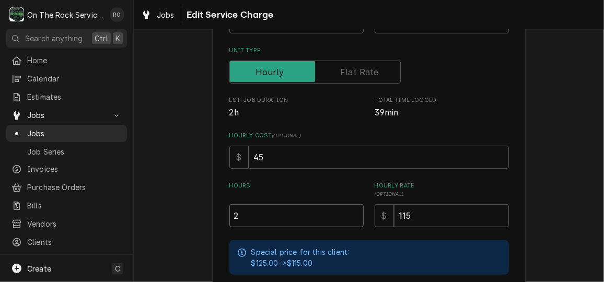
drag, startPoint x: 325, startPoint y: 216, endPoint x: 209, endPoint y: 206, distance: 116.9
click at [212, 206] on div "Use the fields below to edit this service charge Short Description Labor - Stan…" at bounding box center [369, 159] width 314 height 532
type textarea "x"
type input "1"
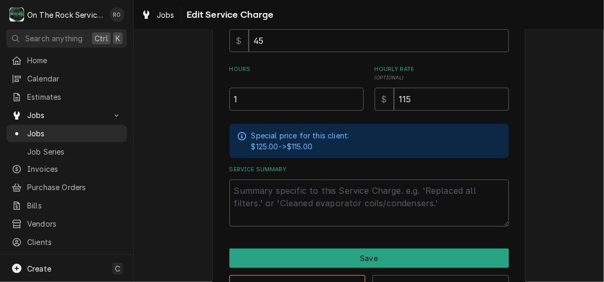
scroll to position [275, 0]
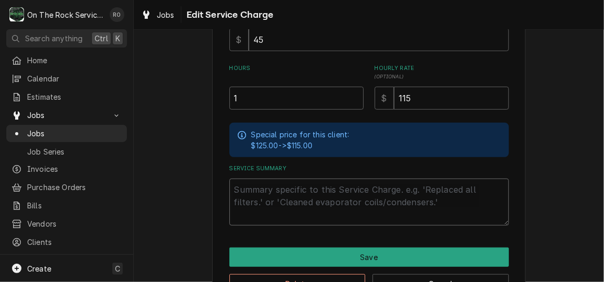
click at [245, 199] on textarea "Service Summary" at bounding box center [369, 202] width 280 height 47
paste textarea "8/21/2025 Ray provided service parts and labor to diagnose ice machine. Tech fo…"
type textarea "x"
type textarea "8/21/2025 Ray provided service parts and labor to diagnose ice machine. Tech fo…"
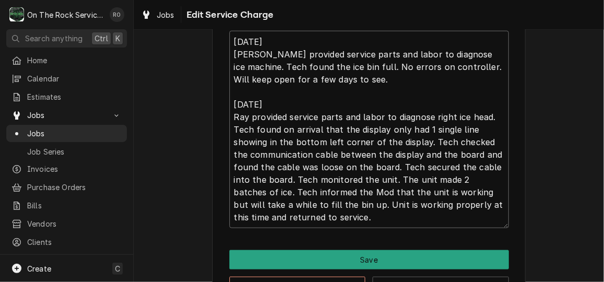
scroll to position [458, 0]
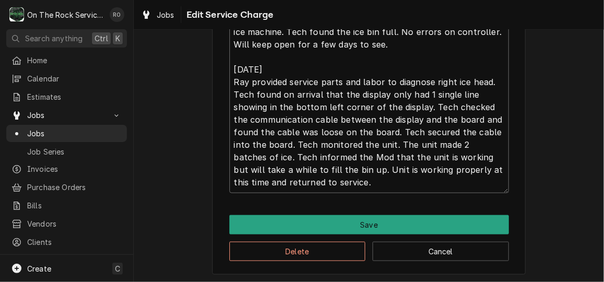
drag, startPoint x: 228, startPoint y: 167, endPoint x: 378, endPoint y: 284, distance: 190.3
click at [378, 282] on html "O On The Rock Services RO Search anything Ctrl K Home Calendar Estimates Jobs J…" at bounding box center [302, 141] width 604 height 282
type textarea "x"
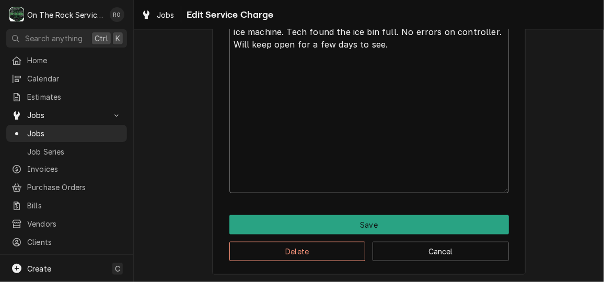
scroll to position [0, 0]
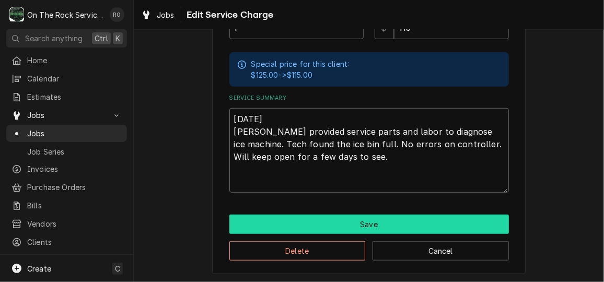
type textarea "8/21/2025 Ray provided service parts and labor to diagnose ice machine. Tech fo…"
click at [379, 224] on button "Save" at bounding box center [369, 224] width 280 height 19
type textarea "x"
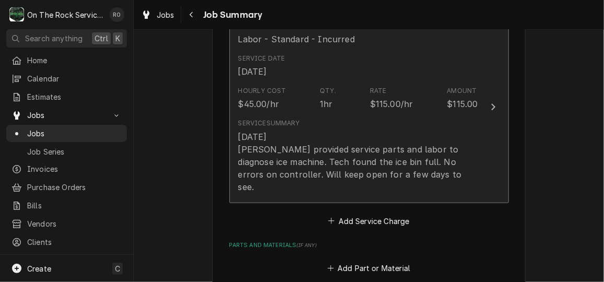
scroll to position [289, 0]
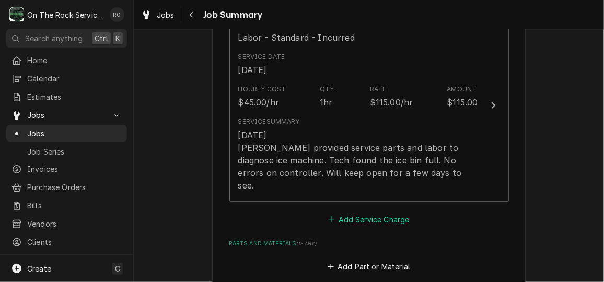
click at [381, 225] on button "Add Service Charge" at bounding box center [369, 219] width 85 height 15
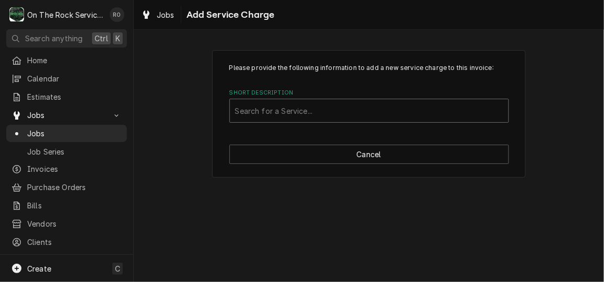
click at [373, 110] on div "Short Description" at bounding box center [369, 110] width 268 height 19
type input "priority"
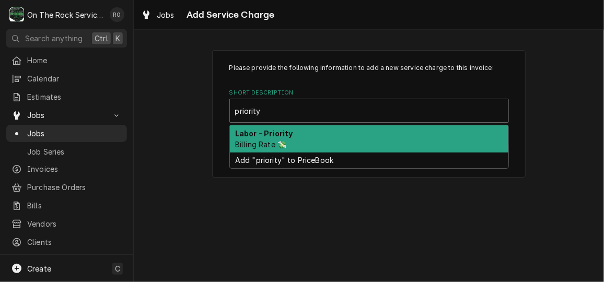
click at [373, 125] on div "Labor - Priority Billing Rate 💸" at bounding box center [369, 138] width 279 height 27
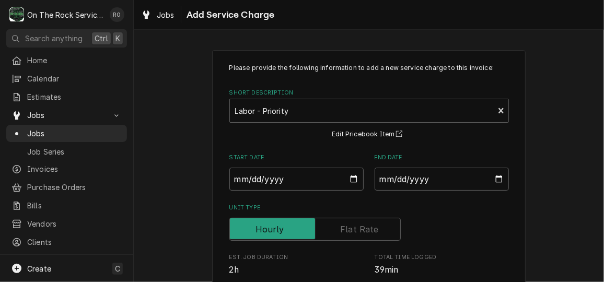
scroll to position [161, 0]
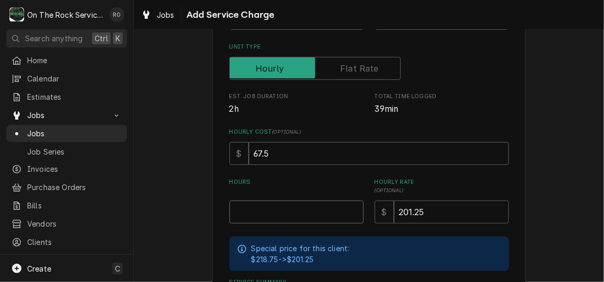
click at [317, 210] on input "Hours" at bounding box center [296, 212] width 134 height 23
type textarea "x"
type input "1"
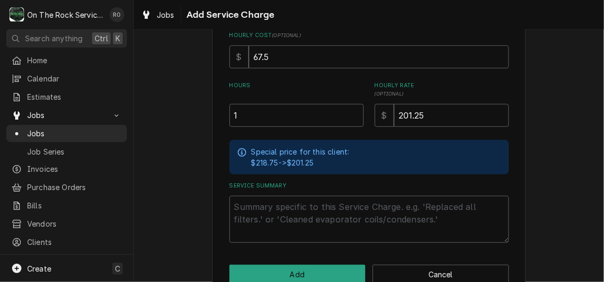
scroll to position [264, 0]
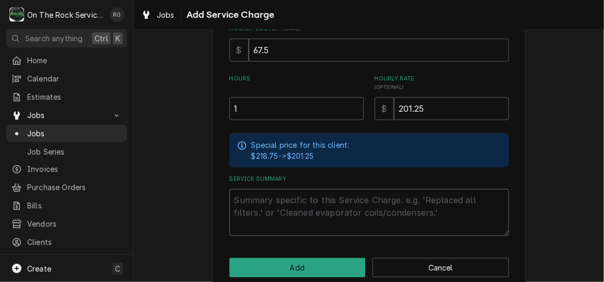
click at [270, 201] on textarea "Service Summary" at bounding box center [369, 212] width 280 height 47
paste textarea "9/21/2025 Ray provided service parts and labor to diagnose right ice head. Tech…"
type textarea "x"
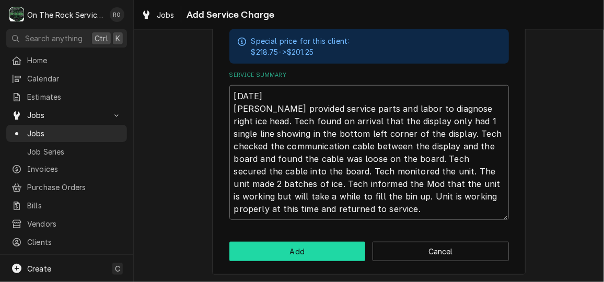
type textarea "9/21/2025 Ray provided service parts and labor to diagnose right ice head. Tech…"
click at [313, 252] on button "Add" at bounding box center [297, 251] width 136 height 19
type textarea "x"
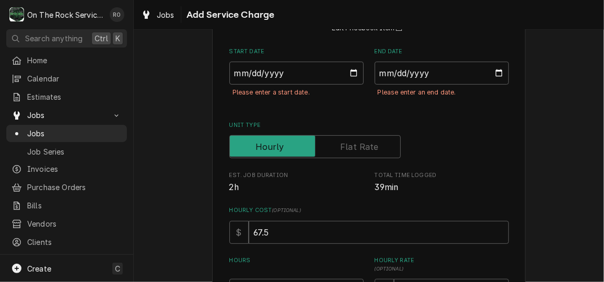
scroll to position [95, 0]
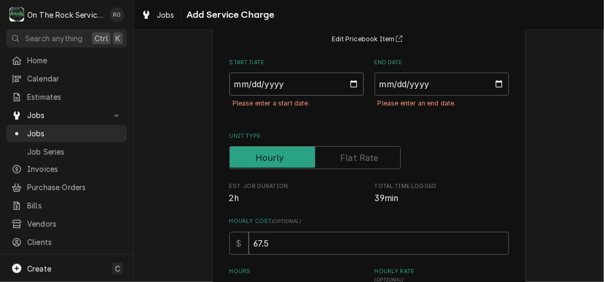
click at [353, 85] on input "Start Date" at bounding box center [296, 84] width 134 height 23
type input "2025-09-21"
click at [494, 82] on input "End Date" at bounding box center [442, 84] width 134 height 23
type textarea "x"
type input "2025-09-21"
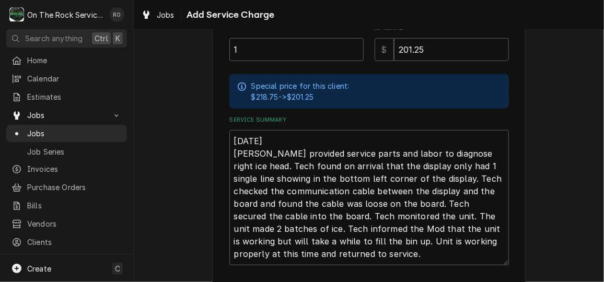
scroll to position [392, 0]
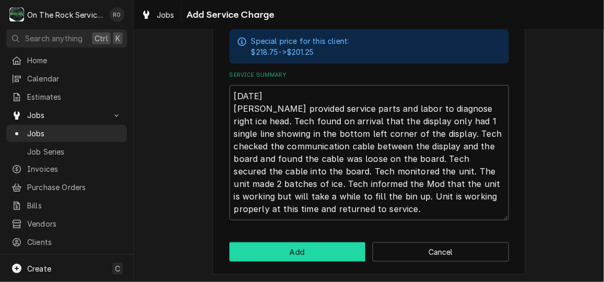
click at [303, 246] on button "Add" at bounding box center [297, 252] width 136 height 19
type textarea "x"
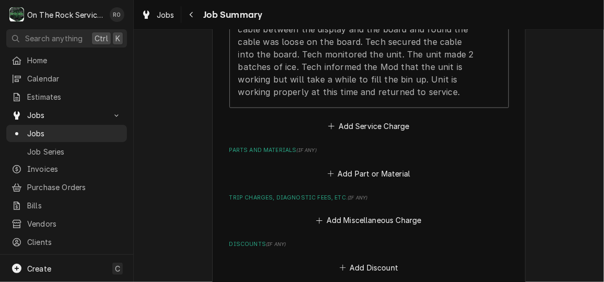
scroll to position [655, 0]
click at [403, 220] on button "Add Miscellaneous Charge" at bounding box center [369, 220] width 109 height 15
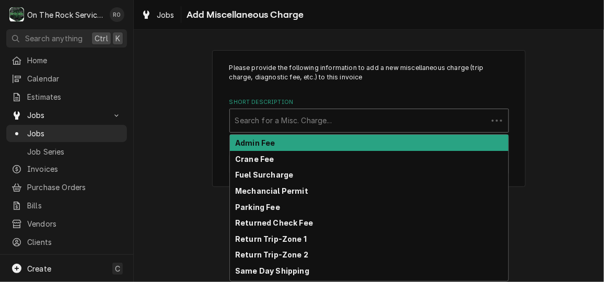
click at [375, 128] on div "Short Description" at bounding box center [358, 120] width 247 height 19
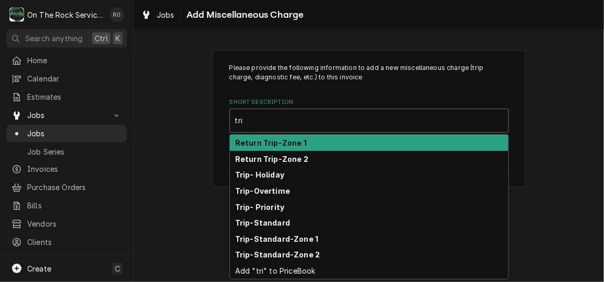
type input "trip"
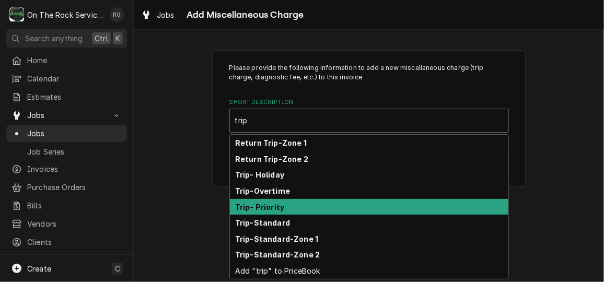
click at [373, 210] on div "Trip- Priority" at bounding box center [369, 207] width 279 height 16
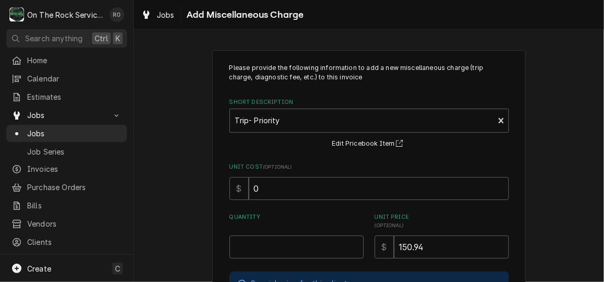
click at [291, 259] on div "Please provide the following information to add a new miscellaneous charge (tri…" at bounding box center [369, 218] width 280 height 311
click at [291, 249] on input "Quantity" at bounding box center [296, 247] width 134 height 23
type textarea "x"
type input "1"
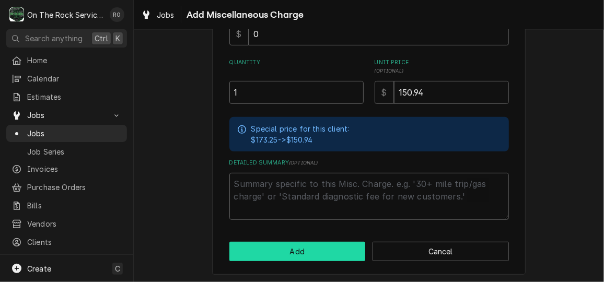
click at [291, 249] on button "Add" at bounding box center [297, 251] width 136 height 19
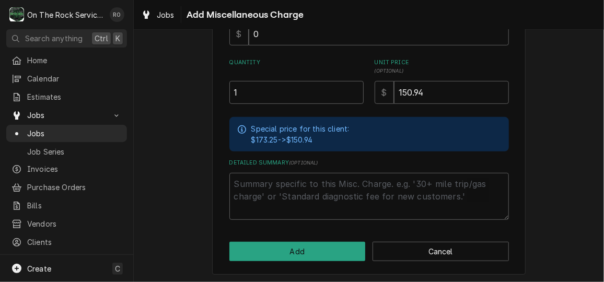
type textarea "x"
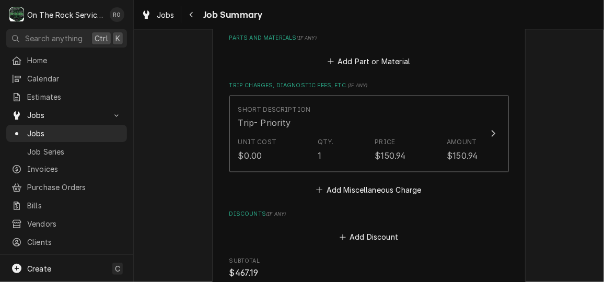
scroll to position [768, 0]
click at [359, 190] on button "Add Miscellaneous Charge" at bounding box center [369, 189] width 109 height 15
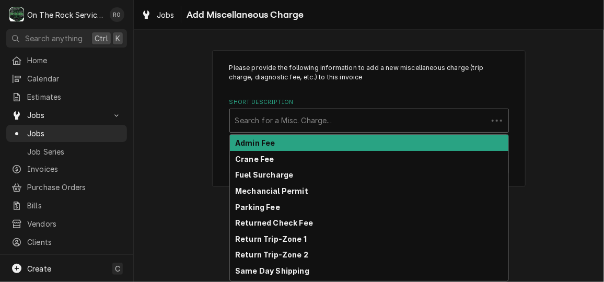
click at [352, 113] on div "Short Description" at bounding box center [358, 120] width 247 height 19
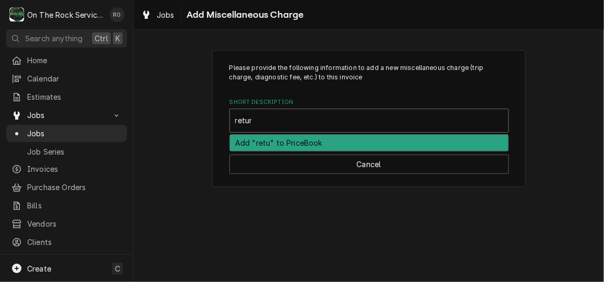
type input "return"
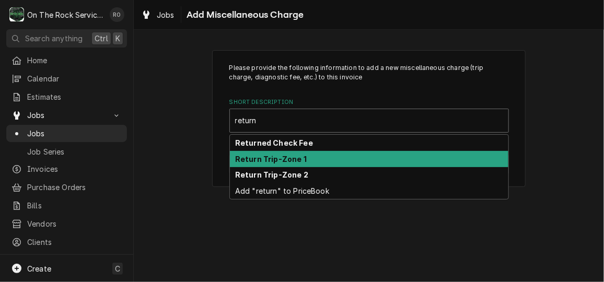
click at [351, 156] on div "Return Trip-Zone 1" at bounding box center [369, 159] width 279 height 16
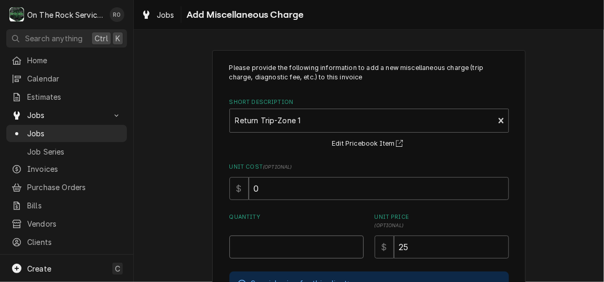
click at [309, 252] on input "Quantity" at bounding box center [296, 247] width 134 height 23
type textarea "x"
type input "1"
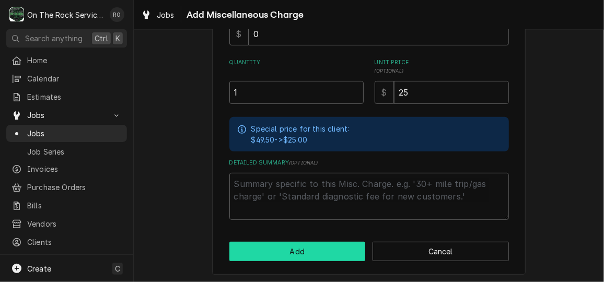
click at [293, 245] on button "Add" at bounding box center [297, 251] width 136 height 19
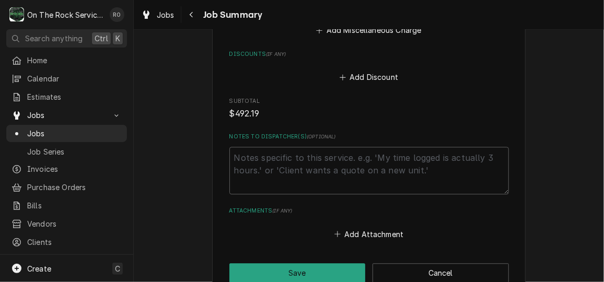
scroll to position [1010, 0]
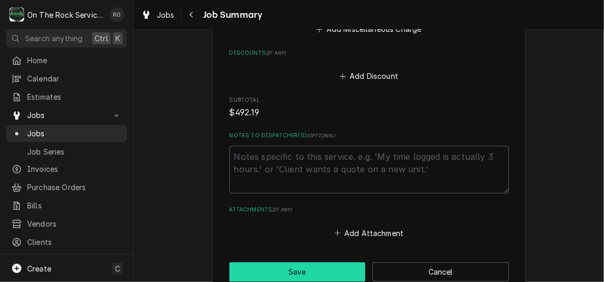
click at [294, 268] on button "Save" at bounding box center [297, 271] width 136 height 19
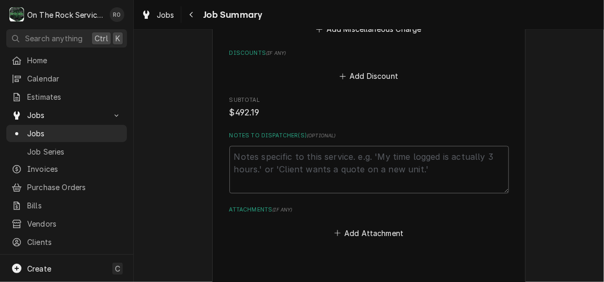
type textarea "x"
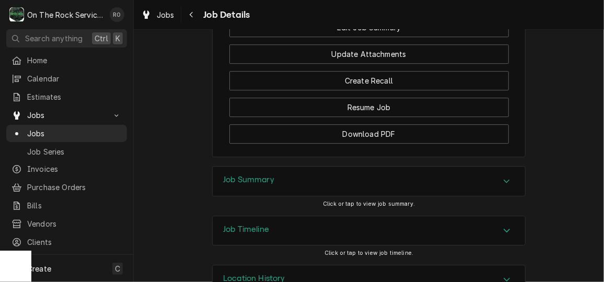
click at [388, 196] on div "Job Summary" at bounding box center [369, 181] width 313 height 29
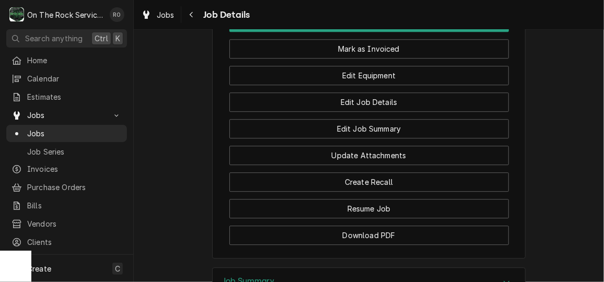
scroll to position [1195, 0]
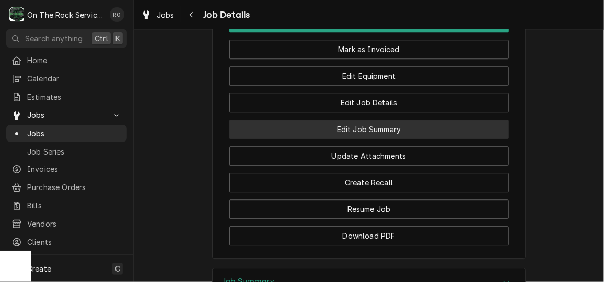
click at [455, 139] on button "Edit Job Summary" at bounding box center [369, 129] width 280 height 19
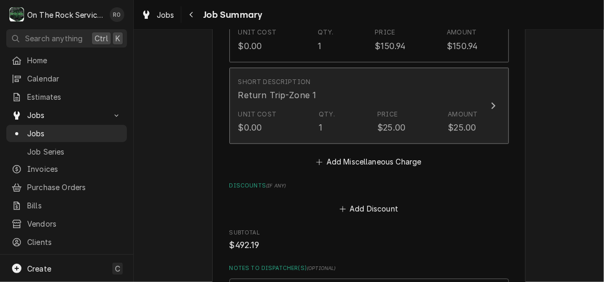
click at [453, 121] on div "$25.00" at bounding box center [462, 127] width 28 height 13
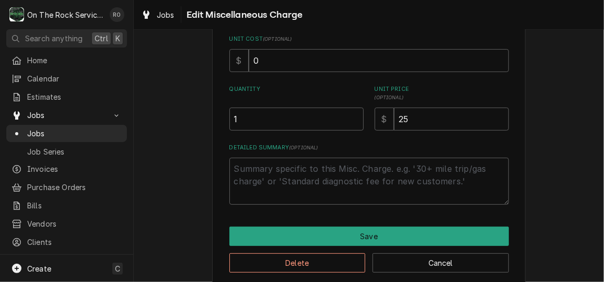
type textarea "x"
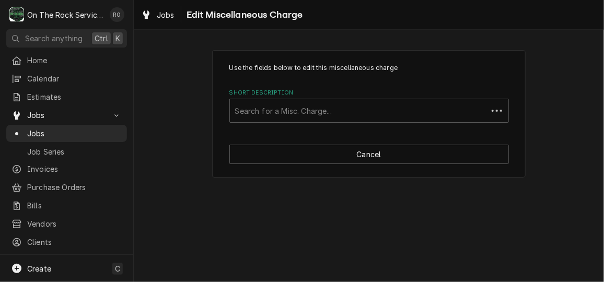
scroll to position [0, 0]
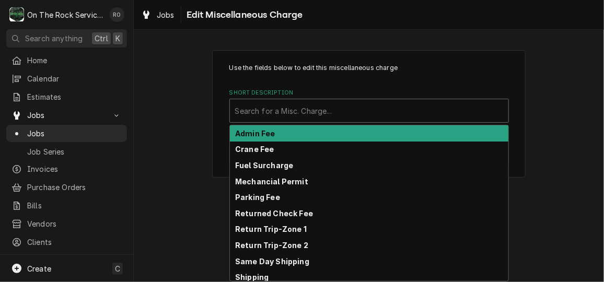
click at [469, 108] on div "Short Description" at bounding box center [369, 110] width 268 height 19
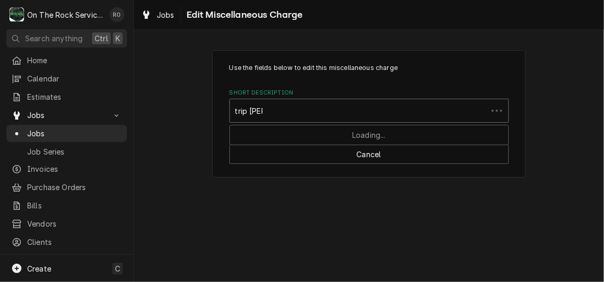
type input "trip stand"
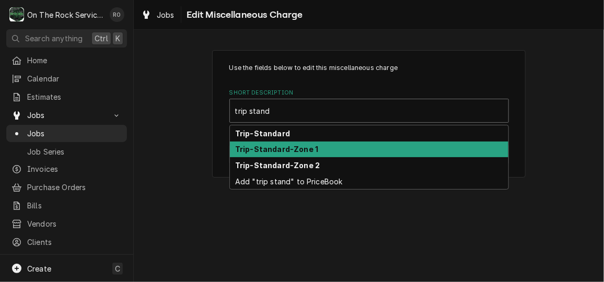
click at [452, 147] on div "Trip-Standard-Zone 1" at bounding box center [369, 150] width 279 height 16
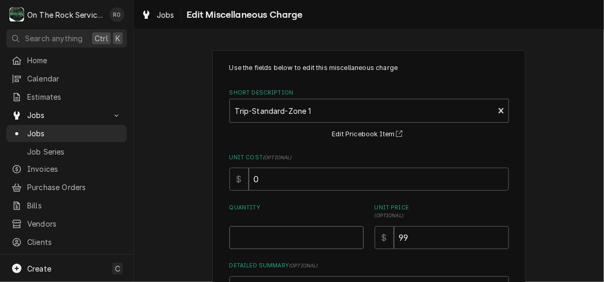
click at [337, 235] on input "Quantity" at bounding box center [296, 237] width 134 height 23
type textarea "x"
type input "1"
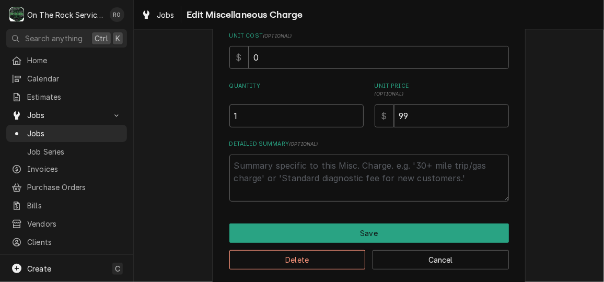
scroll to position [123, 0]
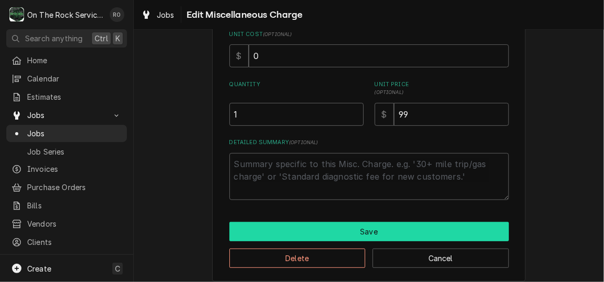
click at [402, 232] on button "Save" at bounding box center [369, 231] width 280 height 19
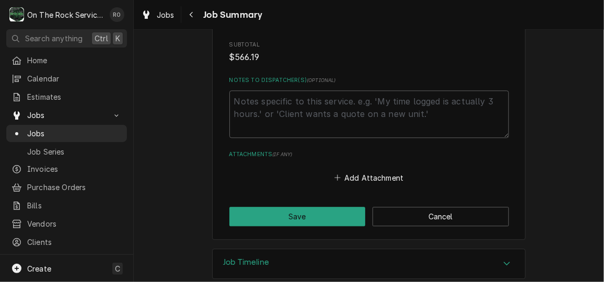
scroll to position [1068, 0]
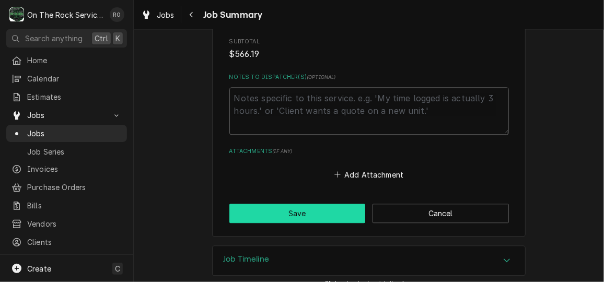
click at [318, 209] on button "Save" at bounding box center [297, 213] width 136 height 19
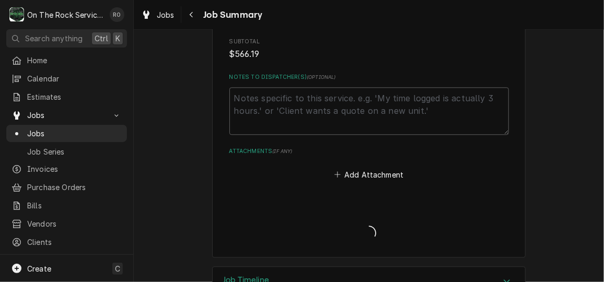
type textarea "x"
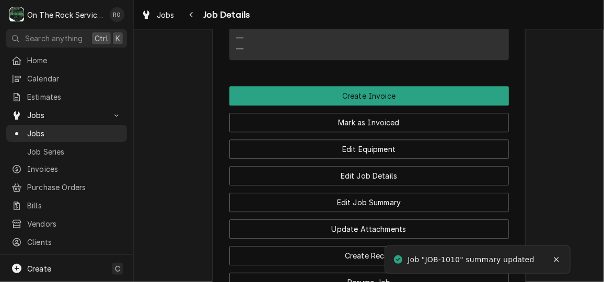
scroll to position [1112, 0]
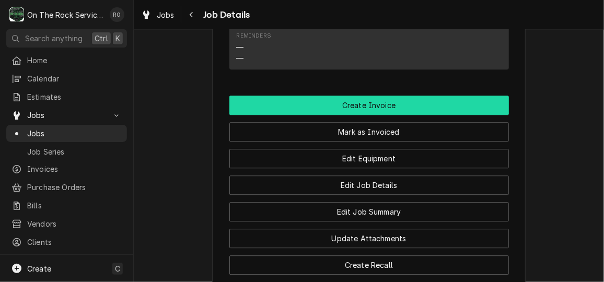
click at [481, 115] on button "Create Invoice" at bounding box center [369, 105] width 280 height 19
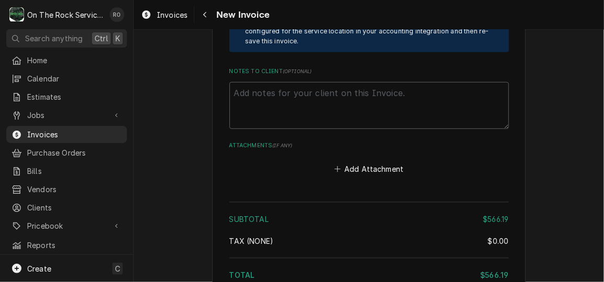
scroll to position [2018, 0]
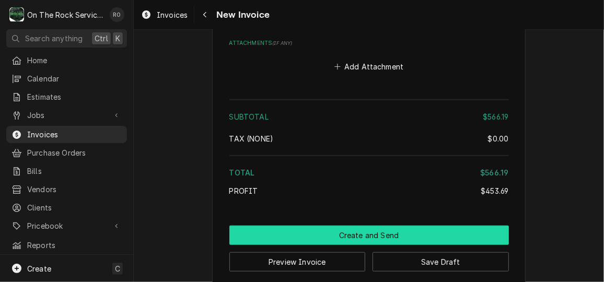
click at [465, 226] on button "Create and Send" at bounding box center [369, 235] width 280 height 19
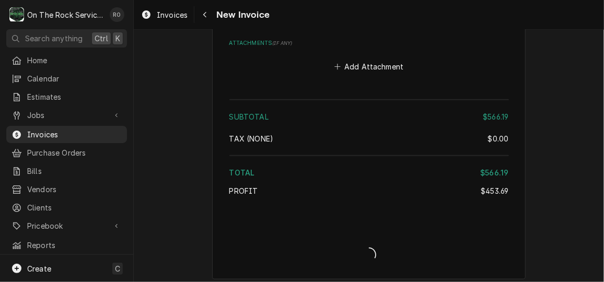
scroll to position [2012, 0]
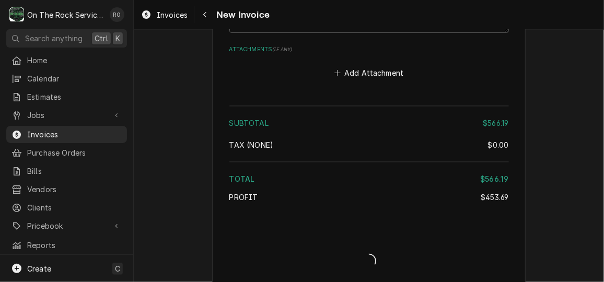
type textarea "x"
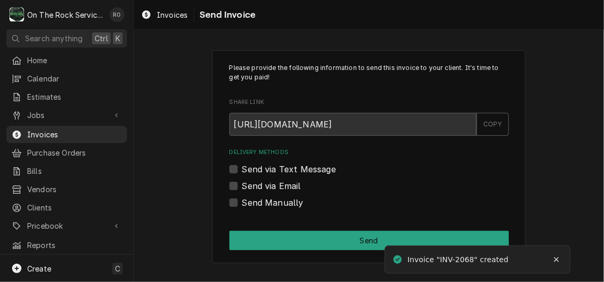
click at [228, 202] on div "Please provide the following information to send this invoice to your client. I…" at bounding box center [369, 157] width 314 height 214
click at [238, 201] on div "Send Manually" at bounding box center [369, 203] width 280 height 13
click at [242, 201] on label "Send Manually" at bounding box center [273, 203] width 62 height 13
click at [242, 201] on input "Send Manually" at bounding box center [382, 208] width 280 height 23
checkbox input "true"
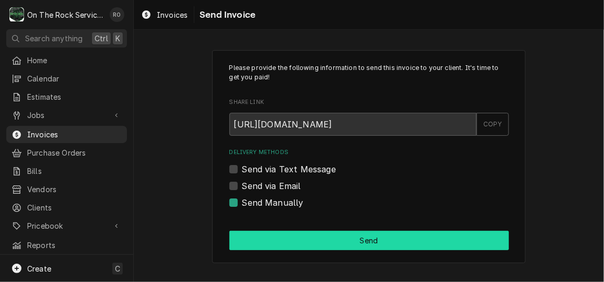
click at [290, 241] on button "Send" at bounding box center [369, 240] width 280 height 19
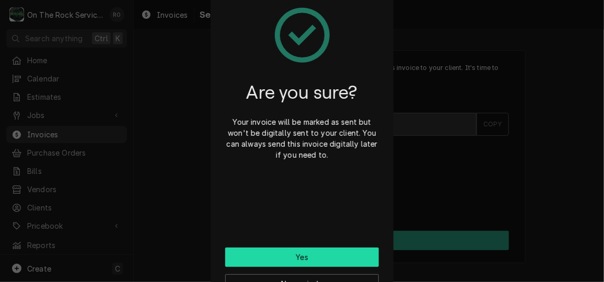
click at [322, 255] on button "Yes" at bounding box center [302, 257] width 154 height 19
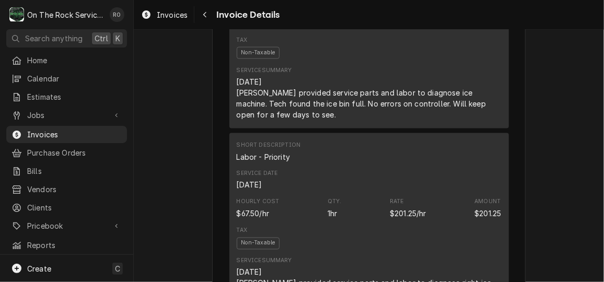
scroll to position [697, 0]
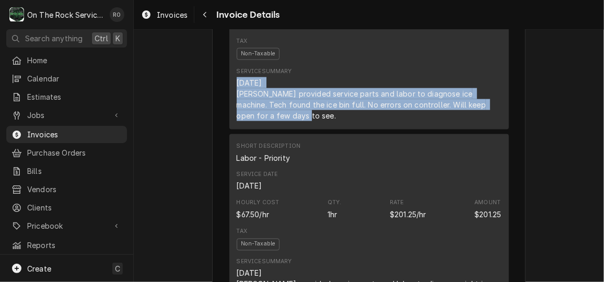
drag, startPoint x: 230, startPoint y: 114, endPoint x: 268, endPoint y: 146, distance: 49.3
click at [268, 130] on div "Short Description Labor - Standard - Incurred Service Date Aug 21, 2025 Hourly …" at bounding box center [369, 37] width 280 height 186
copy div "8/21/2025 Ray provided service parts and labor to diagnose ice machine. Tech fo…"
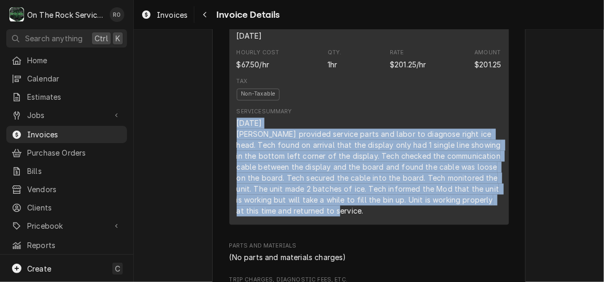
drag, startPoint x: 235, startPoint y: 155, endPoint x: 339, endPoint y: 243, distance: 136.5
click at [339, 217] on div "9/21/2025 Ray provided service parts and labor to diagnose right ice head. Tech…" at bounding box center [369, 167] width 265 height 99
copy div "9/21/2025 Ray provided service parts and labor to diagnose right ice head. Tech…"
click at [50, 101] on link "Estimates" at bounding box center [66, 96] width 121 height 17
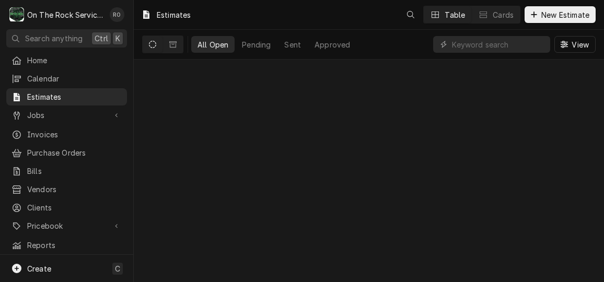
click at [51, 110] on span "Jobs" at bounding box center [66, 115] width 79 height 11
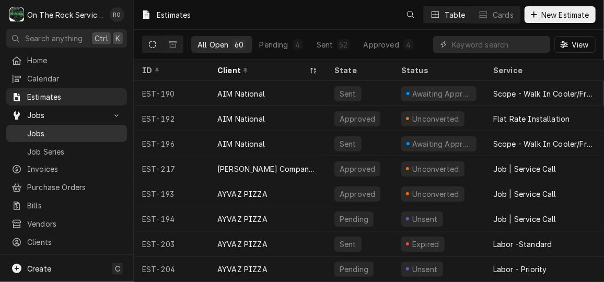
click at [63, 132] on span "Jobs" at bounding box center [74, 133] width 95 height 11
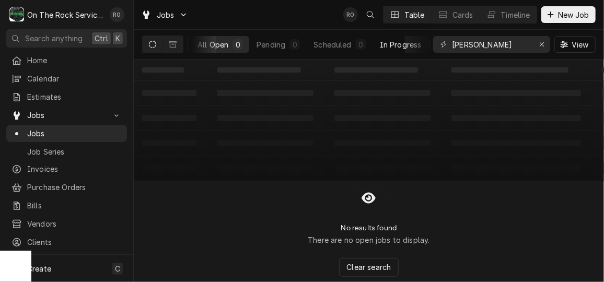
scroll to position [0, 137]
click at [407, 41] on div "Completed" at bounding box center [390, 44] width 39 height 11
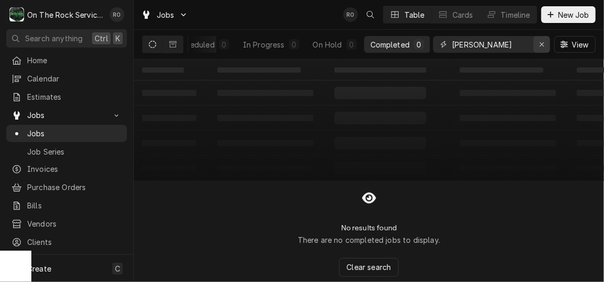
click at [538, 51] on button "Erase input" at bounding box center [542, 44] width 17 height 17
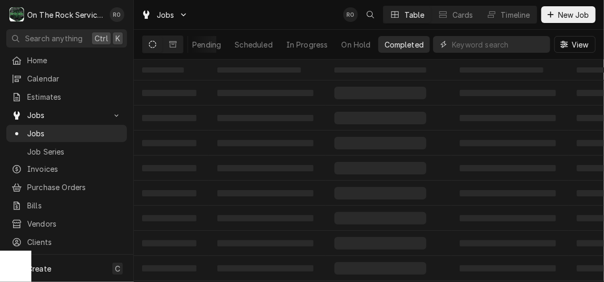
scroll to position [0, 49]
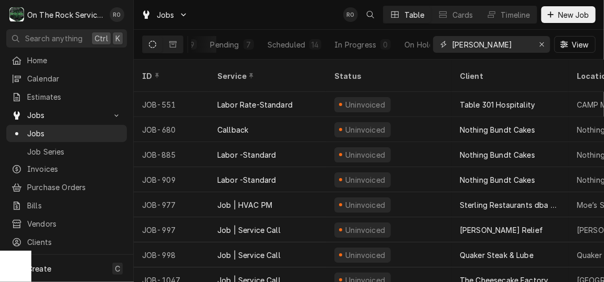
type input "brinker"
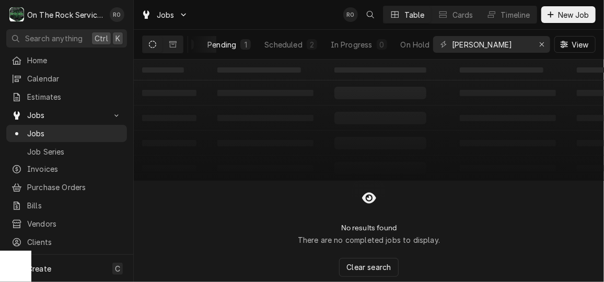
click at [236, 38] on button "Pending 1" at bounding box center [229, 44] width 56 height 17
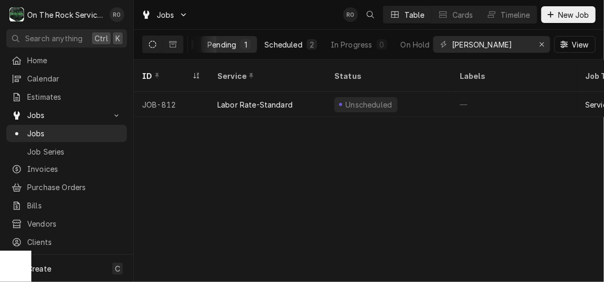
click at [301, 36] on button "Scheduled 2" at bounding box center [290, 44] width 65 height 17
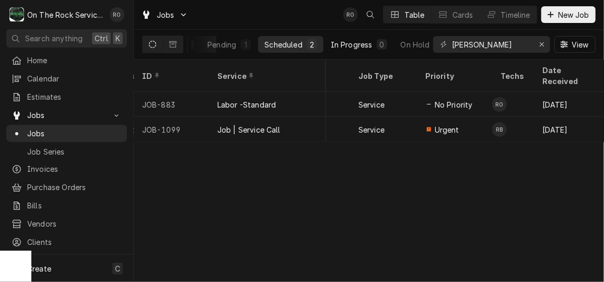
scroll to position [0, 137]
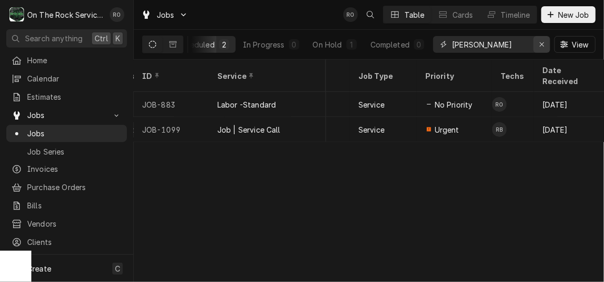
click at [544, 38] on button "Erase input" at bounding box center [542, 44] width 17 height 17
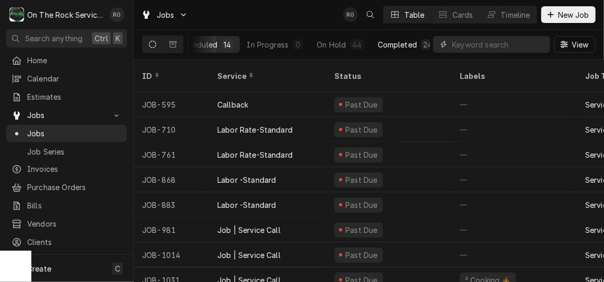
scroll to position [0, 143]
click at [395, 45] on div "Completed" at bounding box center [391, 44] width 39 height 11
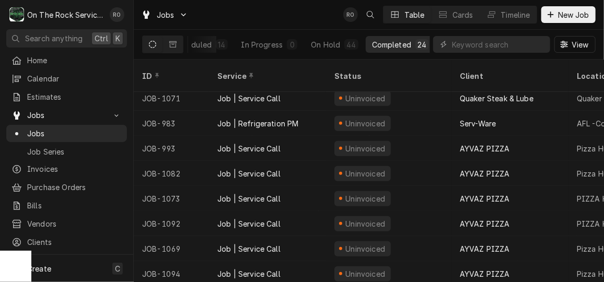
scroll to position [406, 0]
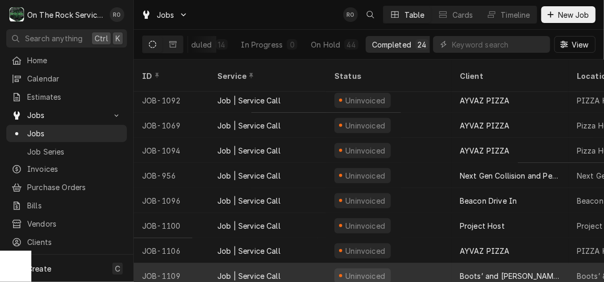
click at [477, 271] on div "Boots’ and Sonny’s" at bounding box center [510, 276] width 100 height 11
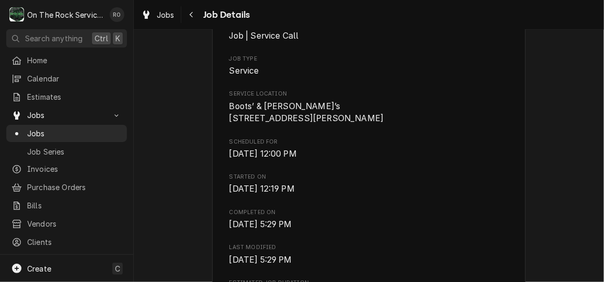
scroll to position [188, 0]
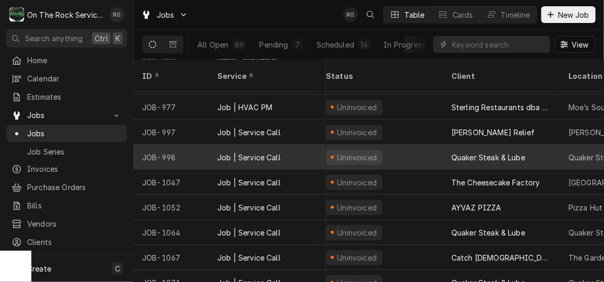
scroll to position [99, 8]
click at [483, 251] on div "Catch [DEMOGRAPHIC_DATA] Greenville" at bounding box center [502, 256] width 100 height 11
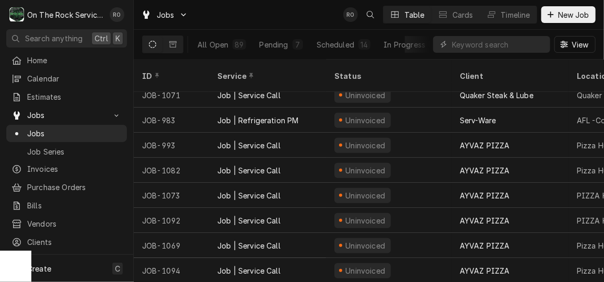
scroll to position [406, 0]
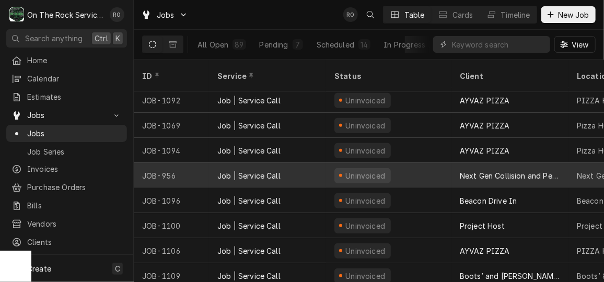
click at [431, 163] on div "Uninvoiced" at bounding box center [388, 175] width 125 height 25
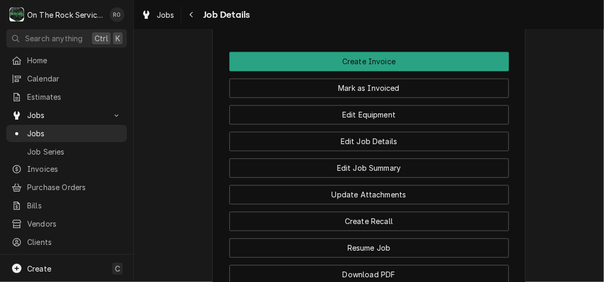
scroll to position [933, 0]
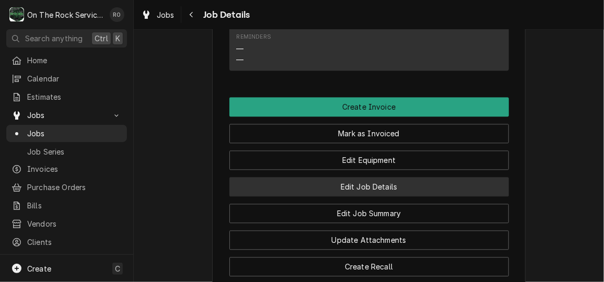
click at [400, 177] on button "Edit Job Details" at bounding box center [369, 186] width 280 height 19
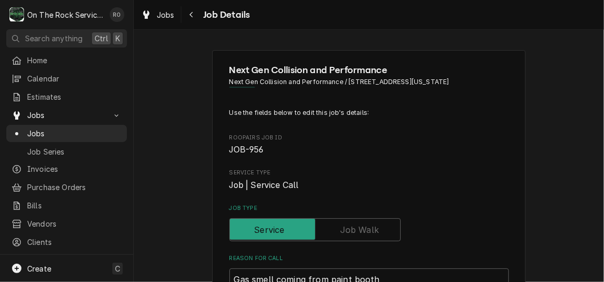
type textarea "x"
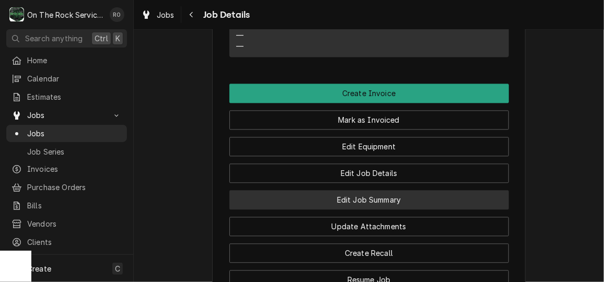
scroll to position [947, 0]
click at [409, 190] on button "Edit Job Summary" at bounding box center [369, 199] width 280 height 19
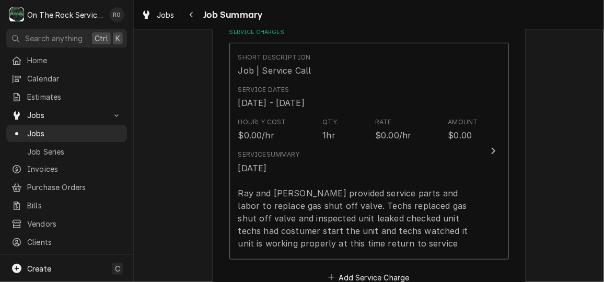
scroll to position [256, 0]
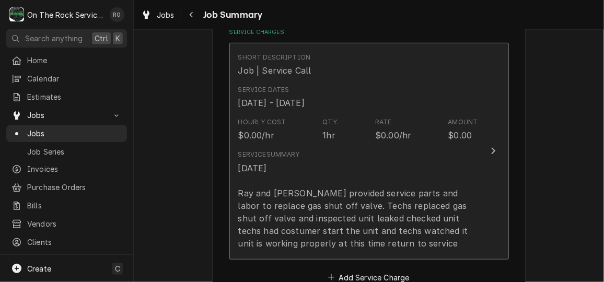
click at [453, 178] on div "9/25/25 Ray and Izzy provided service parts and labor to replace gas shut off v…" at bounding box center [358, 206] width 240 height 88
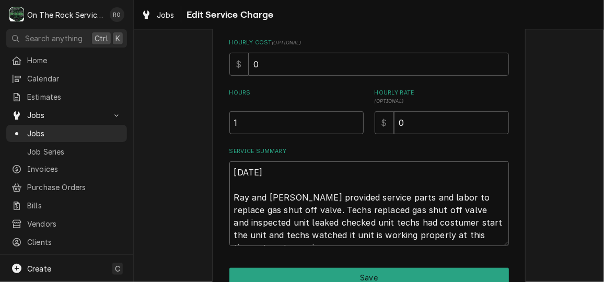
scroll to position [13, 0]
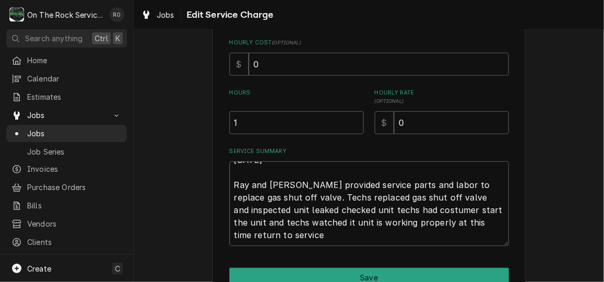
drag, startPoint x: 230, startPoint y: 171, endPoint x: 383, endPoint y: 261, distance: 177.1
click at [383, 261] on div "Use the fields below to edit this service charge Short Description Job | Servic…" at bounding box center [369, 64] width 314 height 528
type textarea "x"
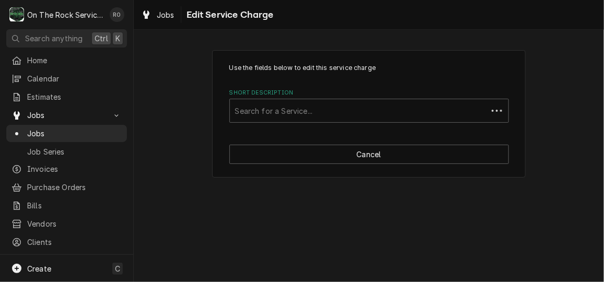
scroll to position [0, 0]
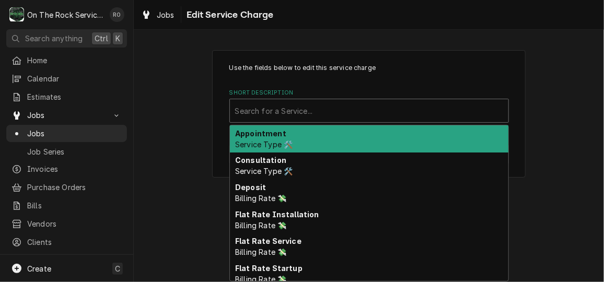
click at [422, 112] on div "Short Description" at bounding box center [369, 110] width 268 height 19
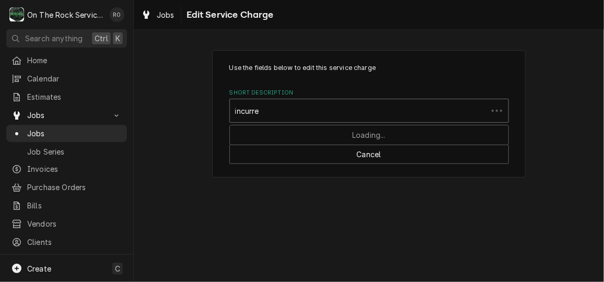
type input "incurred"
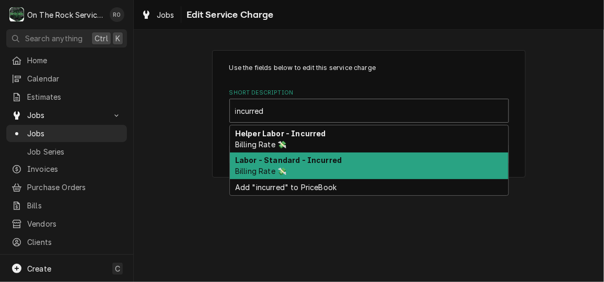
click at [398, 161] on div "Labor - Standard - Incurred Billing Rate 💸" at bounding box center [369, 166] width 279 height 27
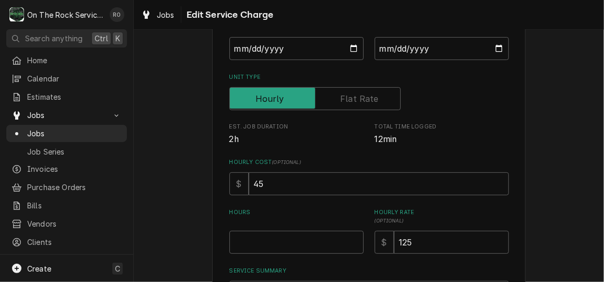
scroll to position [131, 0]
click at [298, 245] on input "Hours" at bounding box center [296, 242] width 134 height 23
type textarea "x"
type input "1"
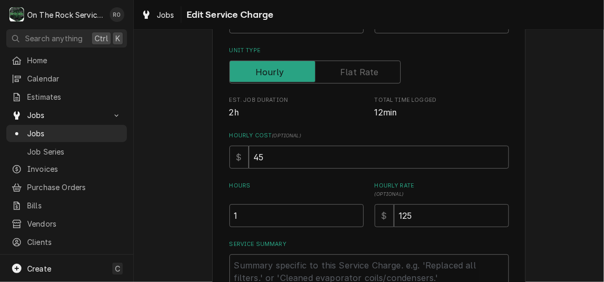
scroll to position [267, 0]
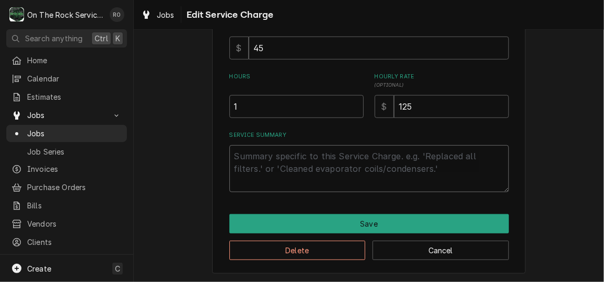
click at [295, 162] on textarea "Service Summary" at bounding box center [369, 168] width 280 height 47
paste textarea "[DATE] Ray and [PERSON_NAME] provided service parts and labor to replace gas sh…"
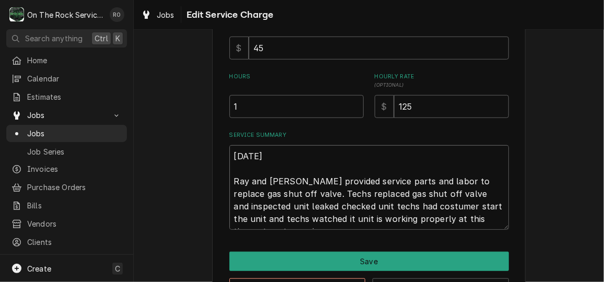
type textarea "x"
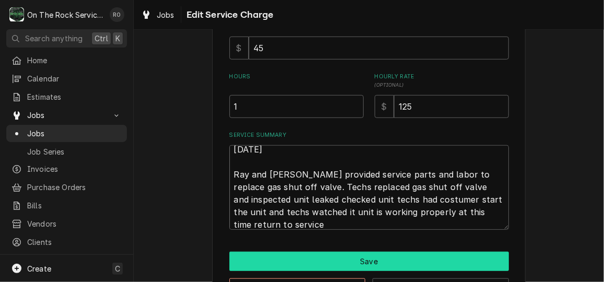
type textarea "[DATE] Ray and [PERSON_NAME] provided service parts and labor to replace gas sh…"
click at [384, 262] on button "Save" at bounding box center [369, 261] width 280 height 19
type textarea "x"
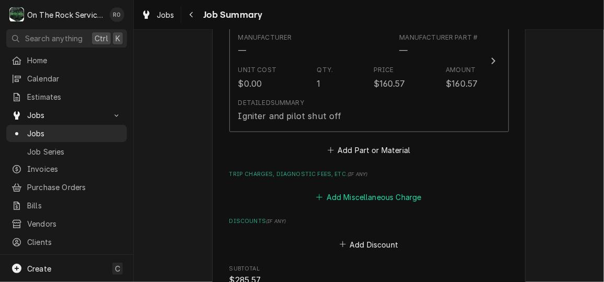
scroll to position [578, 0]
click at [384, 194] on button "Add Miscellaneous Charge" at bounding box center [369, 197] width 109 height 15
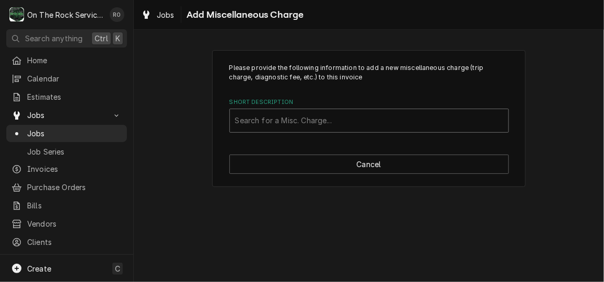
click at [357, 119] on div "Short Description" at bounding box center [369, 120] width 268 height 19
type input "trip"
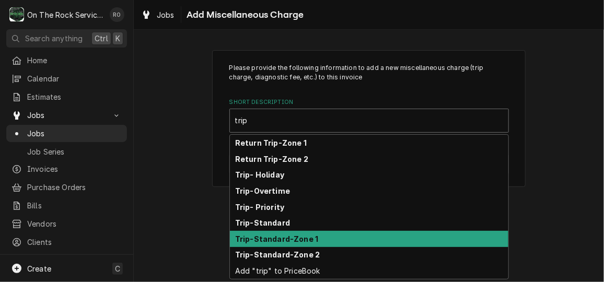
click at [333, 236] on div "Trip-Standard-Zone 1" at bounding box center [369, 239] width 279 height 16
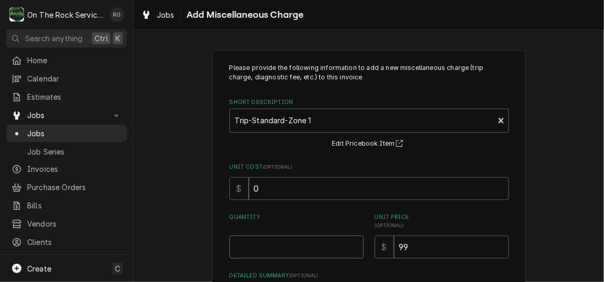
click at [325, 246] on input "Quantity" at bounding box center [296, 247] width 134 height 23
type textarea "x"
type input "1"
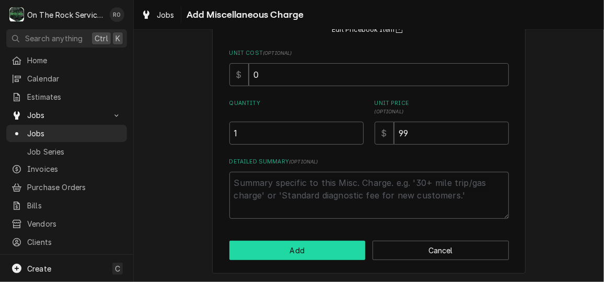
click at [325, 247] on button "Add" at bounding box center [297, 250] width 136 height 19
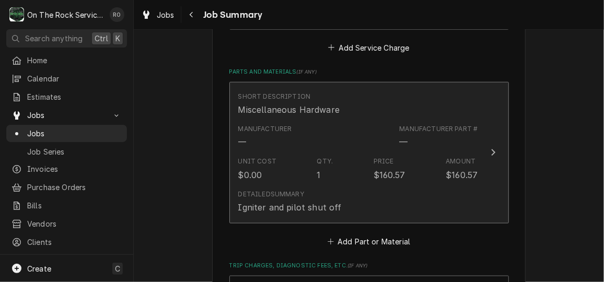
click at [387, 148] on div "Manufacturer — Manufacturer Part # —" at bounding box center [358, 136] width 240 height 32
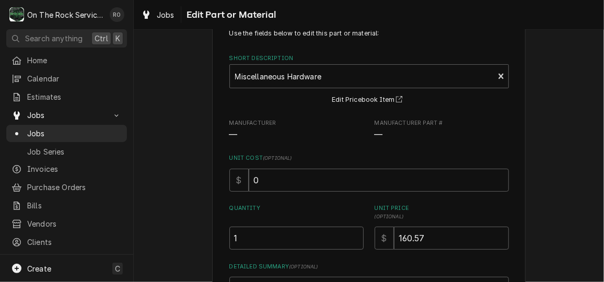
scroll to position [35, 0]
drag, startPoint x: 441, startPoint y: 234, endPoint x: 366, endPoint y: 234, distance: 74.7
click at [366, 234] on div "Quantity 1 Unit Price ( optional ) $ 160.57" at bounding box center [369, 226] width 280 height 45
type textarea "x"
type input "3"
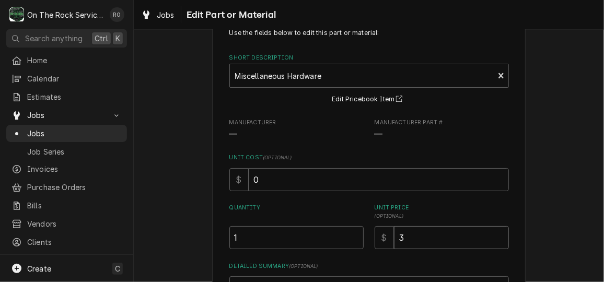
type textarea "x"
type input "32"
type textarea "x"
type input "321"
type textarea "x"
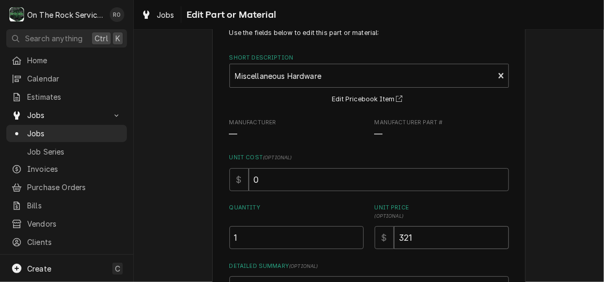
type input "321.2"
type textarea "x"
type input "321"
type textarea "x"
type input "321.1"
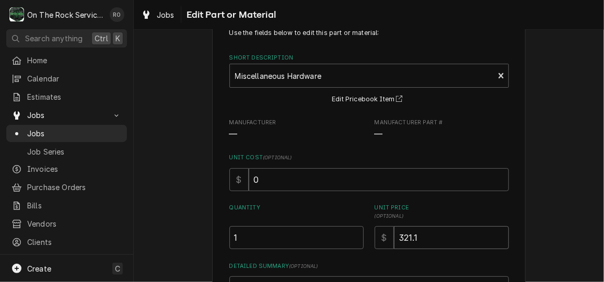
type textarea "x"
type input "321.14"
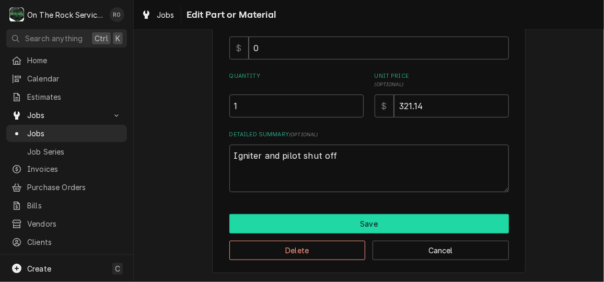
click at [453, 217] on button "Save" at bounding box center [369, 223] width 280 height 19
type textarea "x"
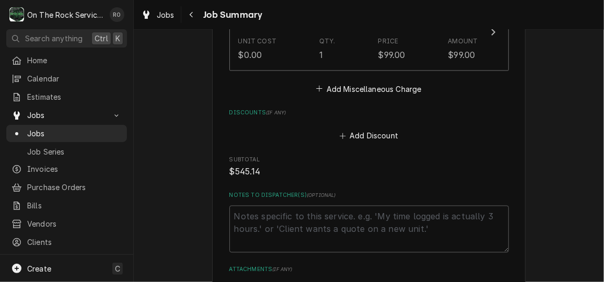
scroll to position [763, 0]
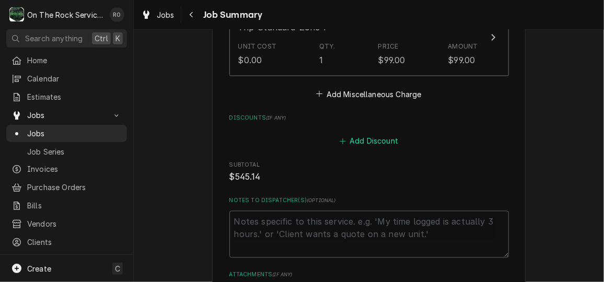
click at [390, 143] on button "Add Discount" at bounding box center [369, 141] width 62 height 15
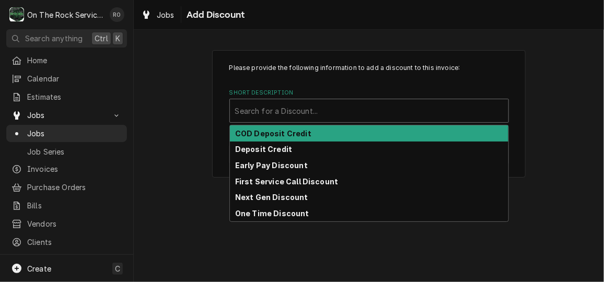
click at [373, 113] on div "Short Description" at bounding box center [369, 110] width 268 height 19
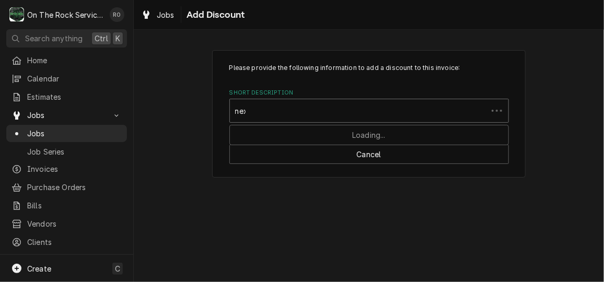
type input "next"
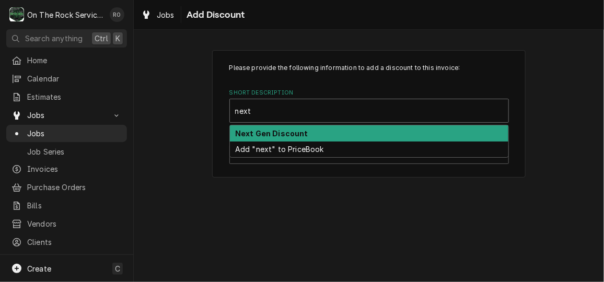
click at [368, 136] on div "Next Gen Discount" at bounding box center [369, 133] width 279 height 16
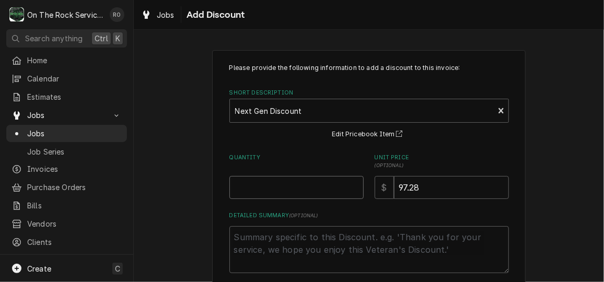
click at [253, 192] on input "Quantity" at bounding box center [296, 187] width 134 height 23
type textarea "x"
type input "1"
drag, startPoint x: 448, startPoint y: 184, endPoint x: 328, endPoint y: 171, distance: 121.5
click at [328, 171] on div "Quantity 1 Unit Price ( optional ) $ 97.28" at bounding box center [369, 176] width 280 height 45
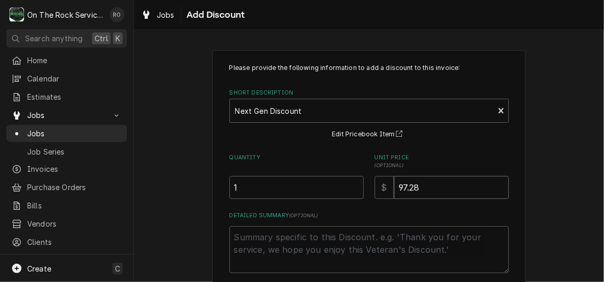
type textarea "x"
type input "6"
type textarea "x"
type input "67"
type textarea "x"
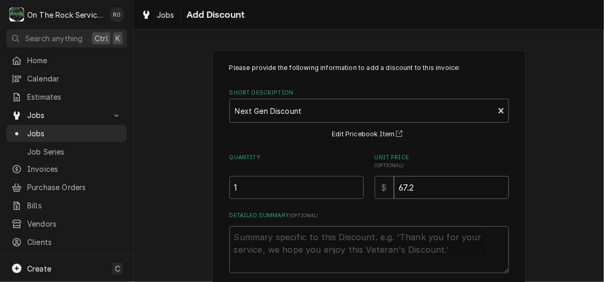
type input "67.2"
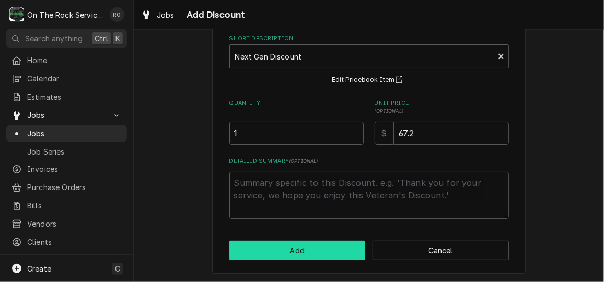
click at [321, 246] on button "Add" at bounding box center [297, 250] width 136 height 19
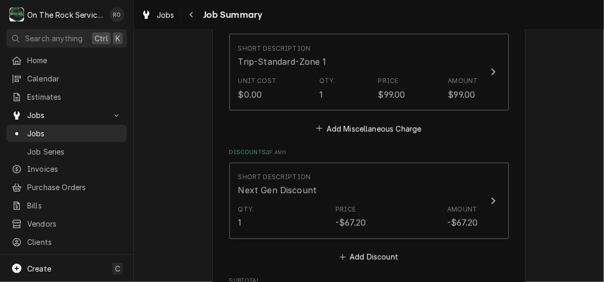
scroll to position [752, 0]
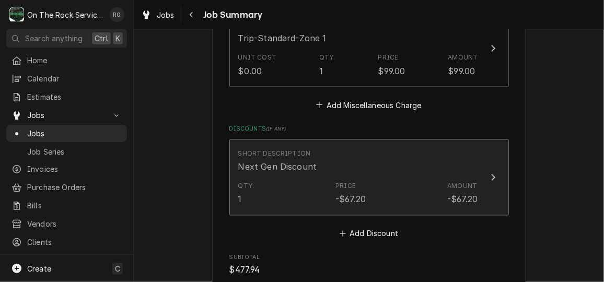
click at [497, 179] on button "Short Description Next Gen Discount Qty. 1 Price -$67.20 Amount -$67.20" at bounding box center [369, 178] width 280 height 76
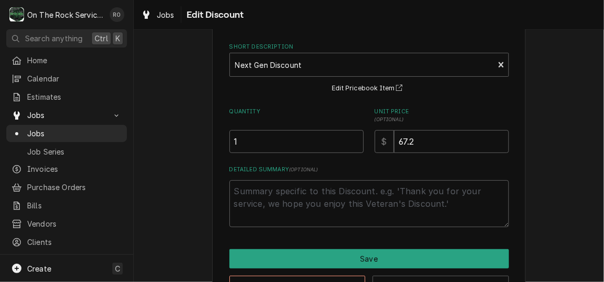
scroll to position [47, 0]
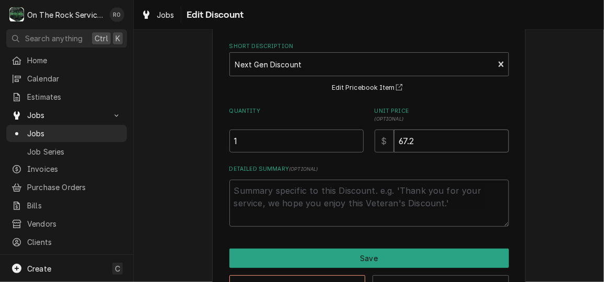
drag, startPoint x: 443, startPoint y: 138, endPoint x: 283, endPoint y: 125, distance: 160.4
click at [283, 125] on div "Quantity 1 Unit Price ( optional ) $ 67.2" at bounding box center [369, 129] width 280 height 45
type textarea "x"
type input "1"
type textarea "x"
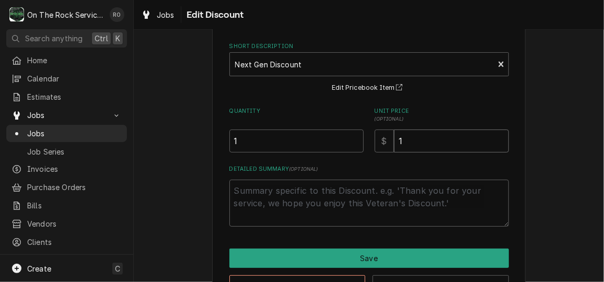
type input "19"
type textarea "x"
type input "195"
type textarea "x"
type input "195.6"
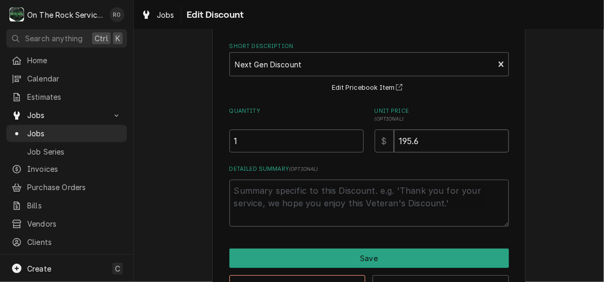
type textarea "x"
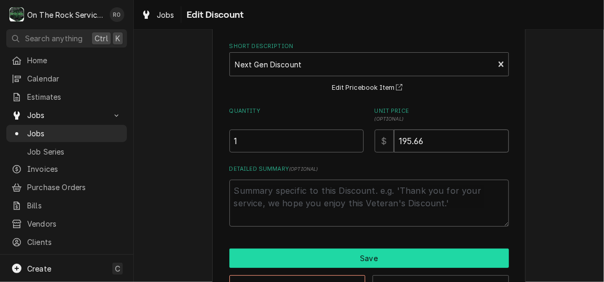
type input "195.66"
click at [306, 252] on button "Save" at bounding box center [369, 258] width 280 height 19
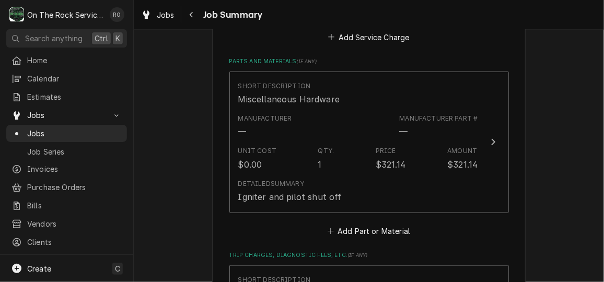
scroll to position [486, 0]
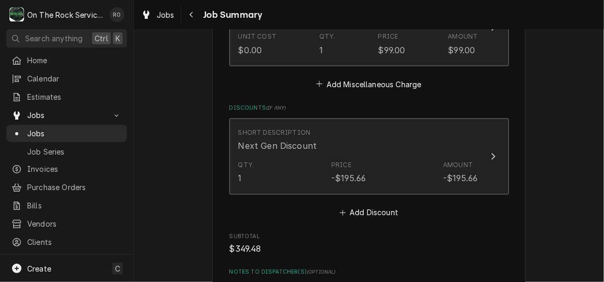
click at [479, 171] on button "Short Description Next Gen Discount Qty. 1 Price -$195.66 Amount -$195.66" at bounding box center [369, 157] width 280 height 76
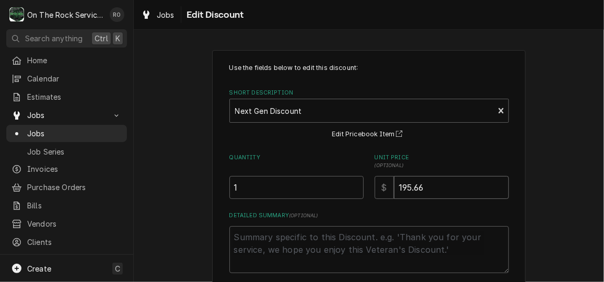
drag, startPoint x: 455, startPoint y: 178, endPoint x: 441, endPoint y: 187, distance: 17.4
click at [441, 187] on input "195.66" at bounding box center [451, 187] width 115 height 23
drag, startPoint x: 441, startPoint y: 187, endPoint x: 333, endPoint y: 163, distance: 109.8
click at [333, 163] on div "Quantity 1 Unit Price ( optional ) $ 195.66" at bounding box center [369, 176] width 280 height 45
type textarea "x"
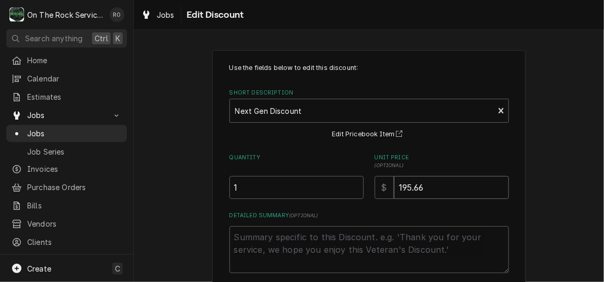
type input "1"
type textarea "x"
type input "14"
type textarea "x"
type input "146"
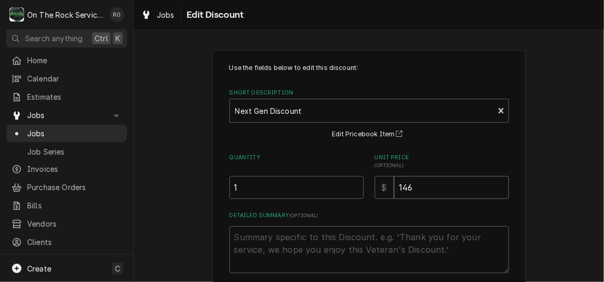
type textarea "x"
type input "146.1"
type textarea "x"
type input "146.14"
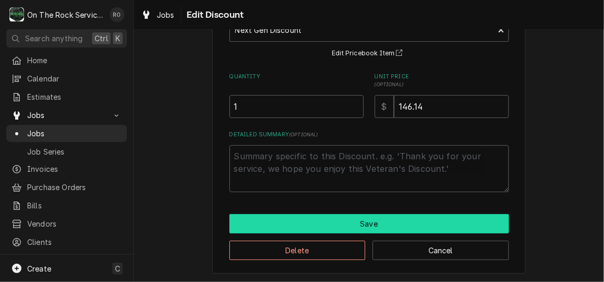
click at [338, 222] on button "Save" at bounding box center [369, 223] width 280 height 19
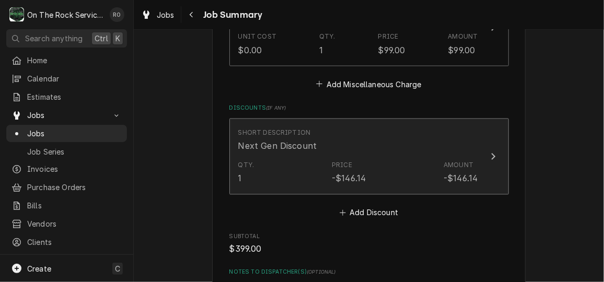
click at [481, 122] on button "Short Description Next Gen Discount Qty. 1 Price -$146.14 Amount -$146.14" at bounding box center [369, 157] width 280 height 76
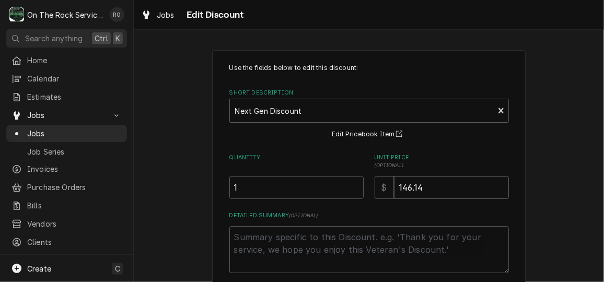
drag, startPoint x: 462, startPoint y: 183, endPoint x: 342, endPoint y: 174, distance: 120.1
click at [342, 174] on div "Quantity 1 Unit Price ( optional ) $ 146.14" at bounding box center [369, 176] width 280 height 45
type textarea "x"
type input "2"
type textarea "x"
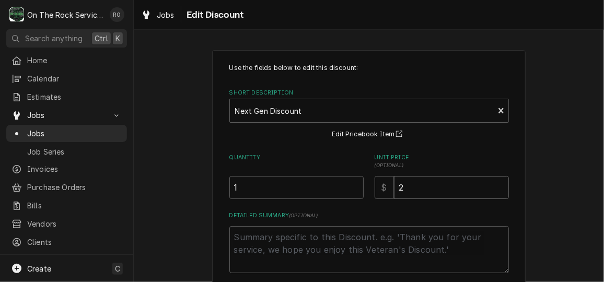
type input "21"
type textarea "x"
type input "213"
type textarea "x"
type input "213.3"
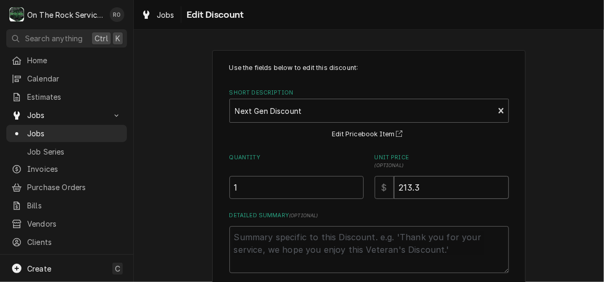
type textarea "x"
type input "213.34"
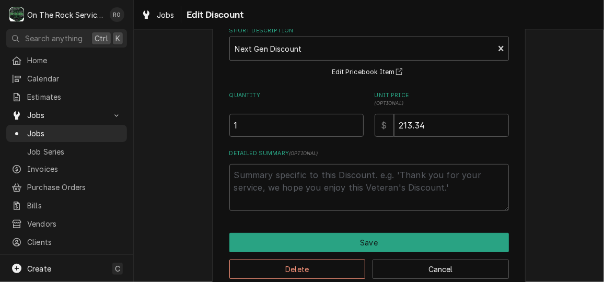
scroll to position [81, 0]
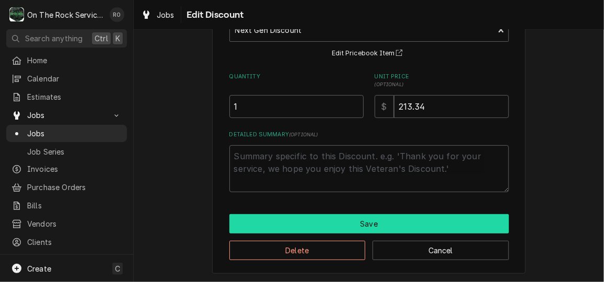
click at [468, 222] on button "Save" at bounding box center [369, 223] width 280 height 19
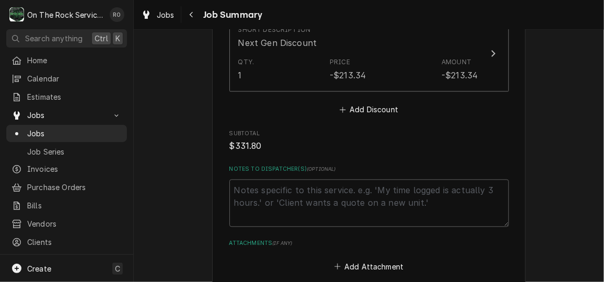
scroll to position [980, 0]
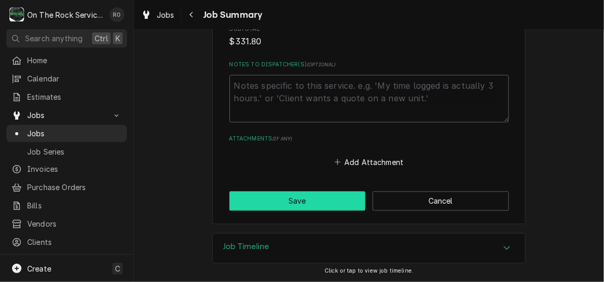
click at [286, 191] on button "Save" at bounding box center [297, 200] width 136 height 19
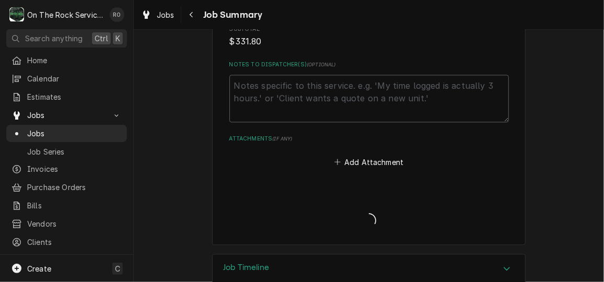
type textarea "x"
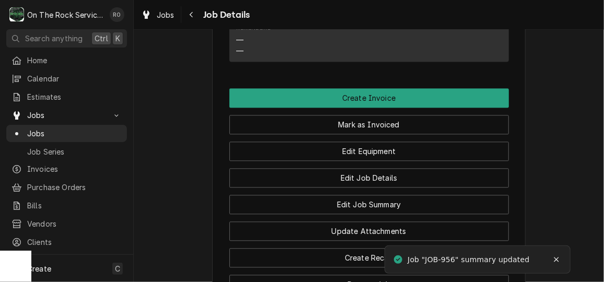
scroll to position [943, 0]
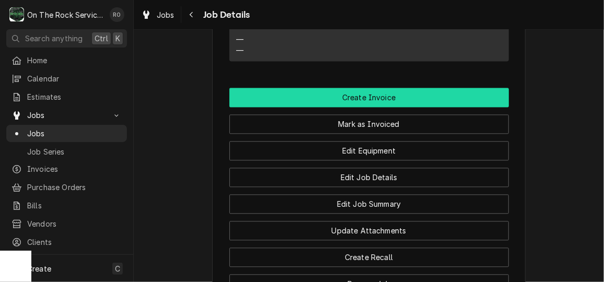
click at [444, 88] on button "Create Invoice" at bounding box center [369, 97] width 280 height 19
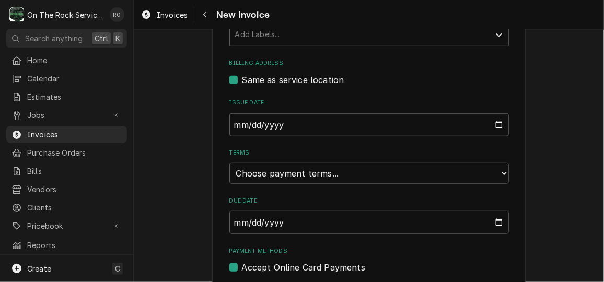
scroll to position [318, 0]
click at [501, 171] on select "Choose payment terms... Same Day Net 7 Net 14 Net 21 Net 30 Net 45 Net 60 Net 90" at bounding box center [369, 173] width 280 height 21
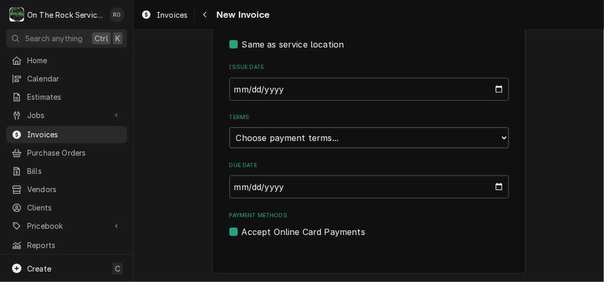
click at [461, 129] on select "Choose payment terms... Same Day Net 7 Net 14 Net 21 Net 30 Net 45 Net 60 Net 90" at bounding box center [369, 138] width 280 height 21
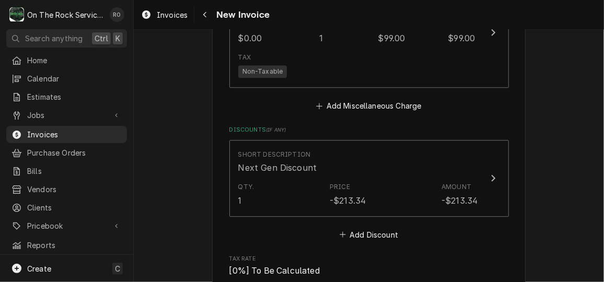
scroll to position [1071, 0]
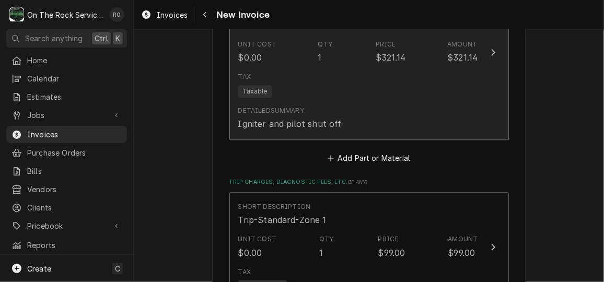
click at [399, 98] on div "Tax Taxable" at bounding box center [358, 84] width 240 height 33
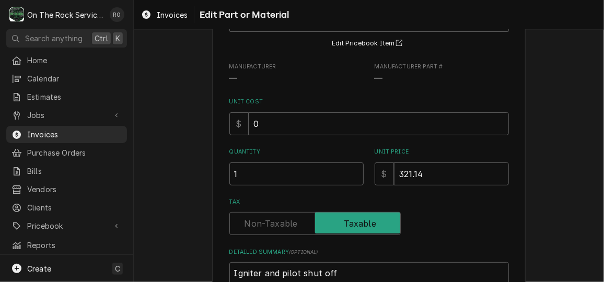
scroll to position [94, 0]
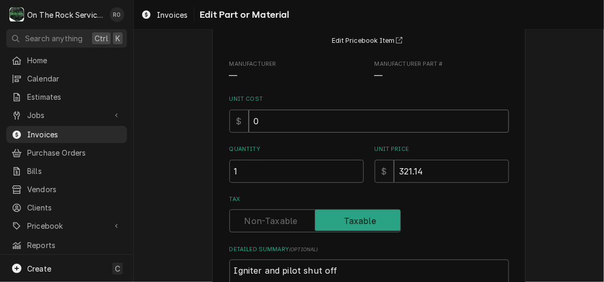
drag, startPoint x: 327, startPoint y: 113, endPoint x: 221, endPoint y: 105, distance: 106.4
click at [221, 105] on div "Use the fields below to edit this part or material: Short Description Miscellan…" at bounding box center [369, 173] width 314 height 432
type textarea "x"
type input "1"
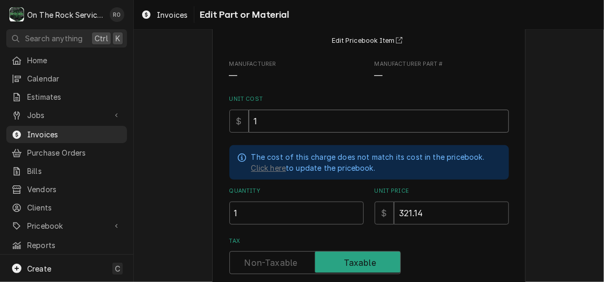
type textarea "x"
type input "16"
type textarea "x"
type input "161"
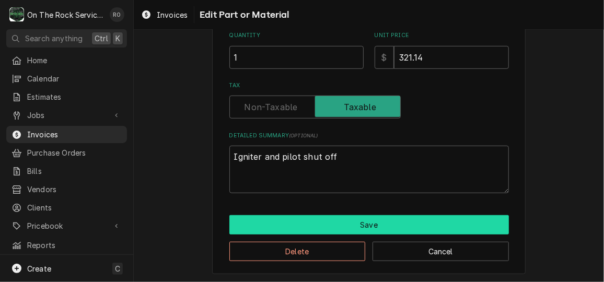
click at [360, 223] on button "Save" at bounding box center [369, 224] width 280 height 19
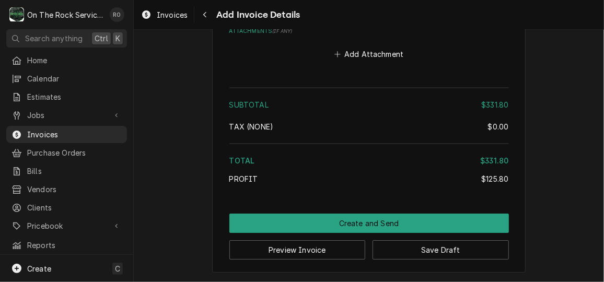
scroll to position [1607, 0]
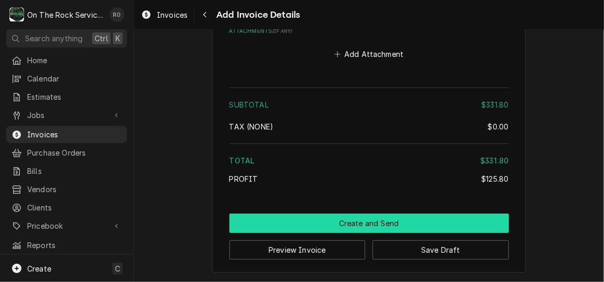
click at [489, 229] on button "Create and Send" at bounding box center [369, 223] width 280 height 19
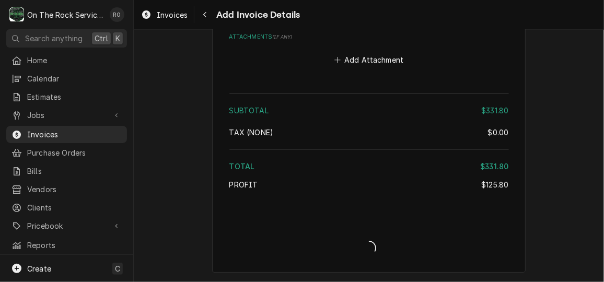
scroll to position [1601, 0]
type textarea "x"
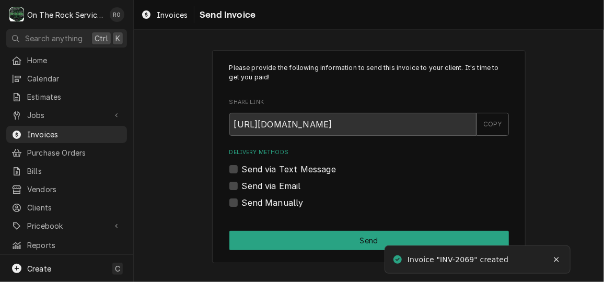
click at [237, 183] on div "Send via Email" at bounding box center [369, 186] width 280 height 13
click at [242, 187] on label "Send via Email" at bounding box center [271, 186] width 59 height 13
click at [242, 187] on input "Send via Email" at bounding box center [382, 191] width 280 height 23
checkbox input "true"
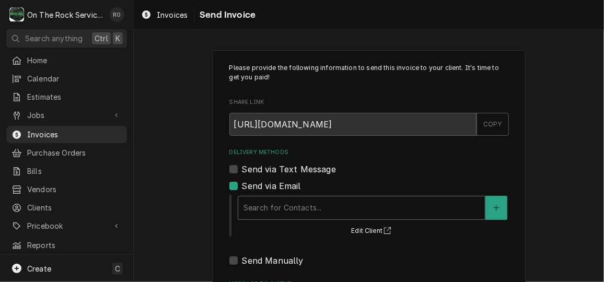
click at [272, 205] on div "Delivery Methods" at bounding box center [362, 208] width 236 height 19
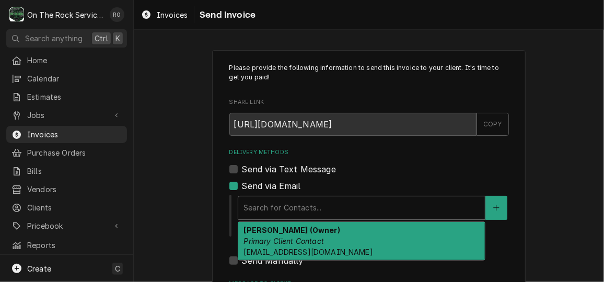
click at [287, 247] on div "Priscilla Castillo (Owner) Primary Client Contact office@nextgencp.com" at bounding box center [361, 241] width 247 height 38
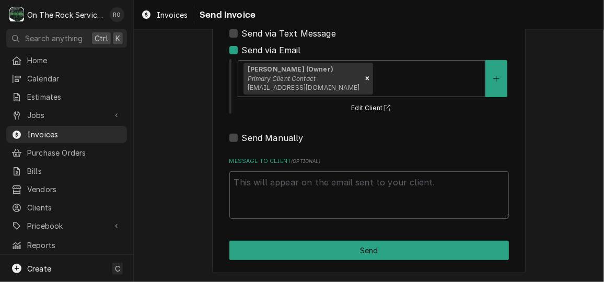
scroll to position [136, 0]
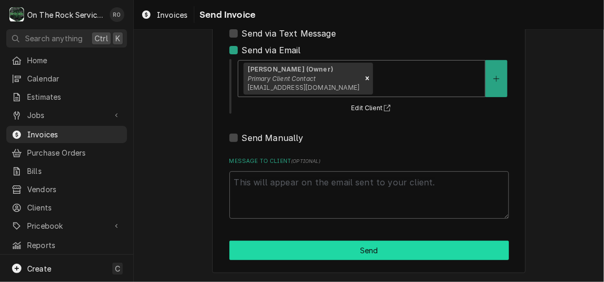
click at [445, 252] on button "Send" at bounding box center [369, 250] width 280 height 19
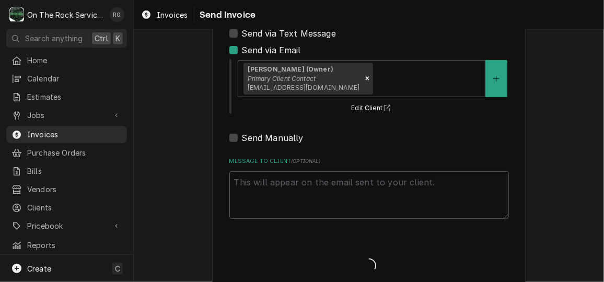
type textarea "x"
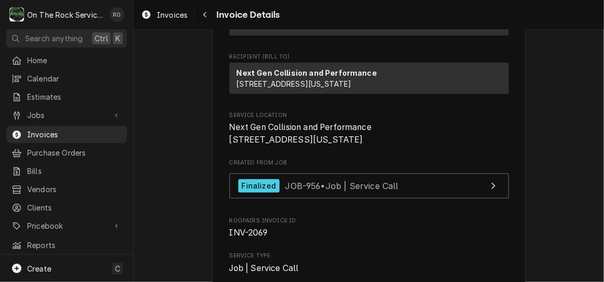
scroll to position [128, 0]
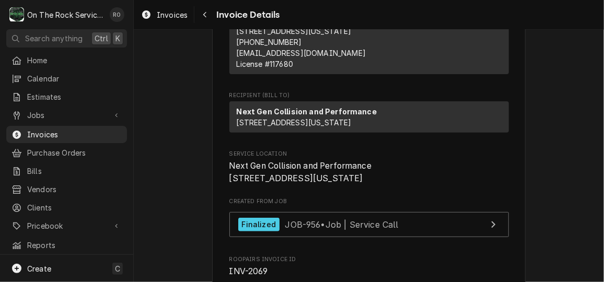
click at [67, 48] on nav "O On The Rock Services RO Search anything Ctrl K Home Calendar Estimates Jobs J…" at bounding box center [67, 141] width 134 height 282
click at [65, 55] on span "Home" at bounding box center [74, 60] width 95 height 11
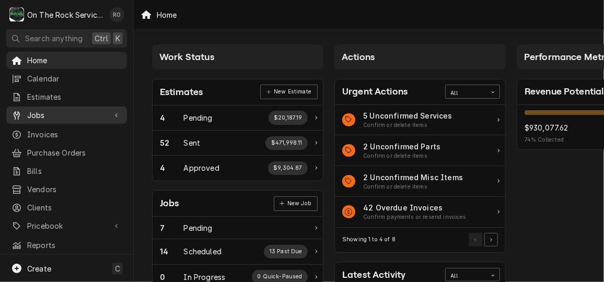
click at [48, 117] on span "Jobs" at bounding box center [66, 115] width 79 height 11
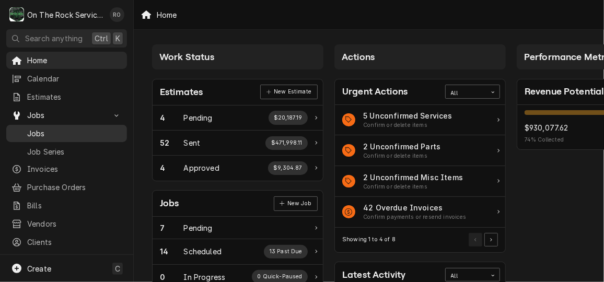
click at [48, 138] on div "Jobs Job Series" at bounding box center [66, 142] width 121 height 34
click at [55, 128] on span "Jobs" at bounding box center [74, 133] width 95 height 11
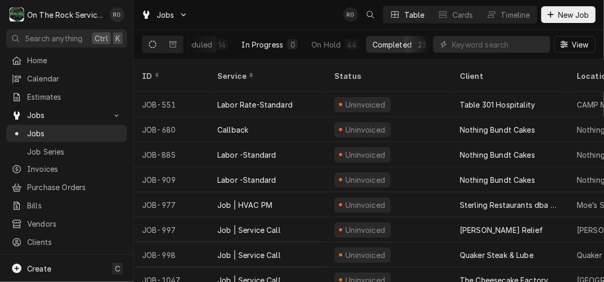
scroll to position [0, 143]
click at [390, 45] on div "Completed" at bounding box center [392, 44] width 39 height 11
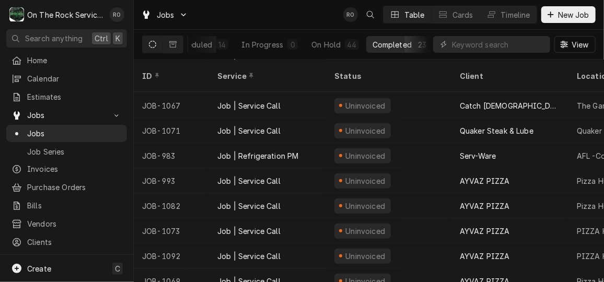
scroll to position [381, 0]
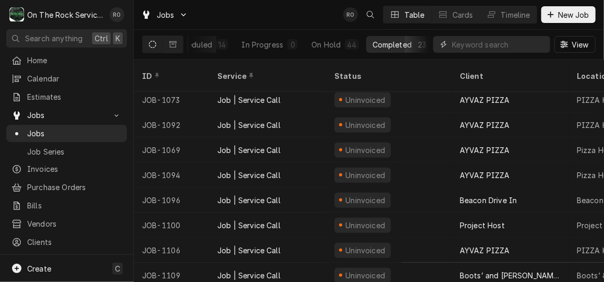
click at [494, 41] on input "Dynamic Content Wrapper" at bounding box center [498, 44] width 93 height 17
type input "ayvaz"
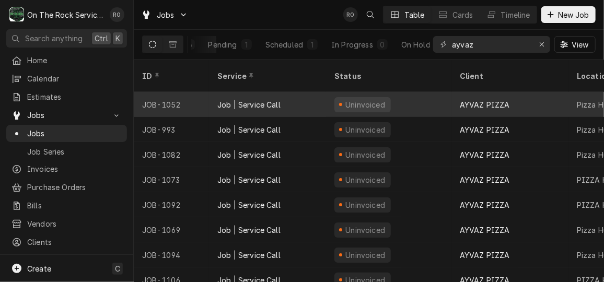
click at [380, 99] on div "Uninvoiced" at bounding box center [365, 104] width 42 height 11
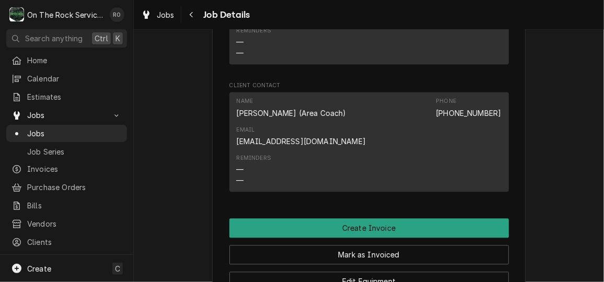
scroll to position [839, 0]
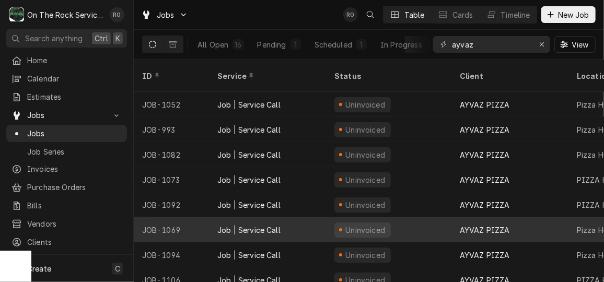
scroll to position [5, 0]
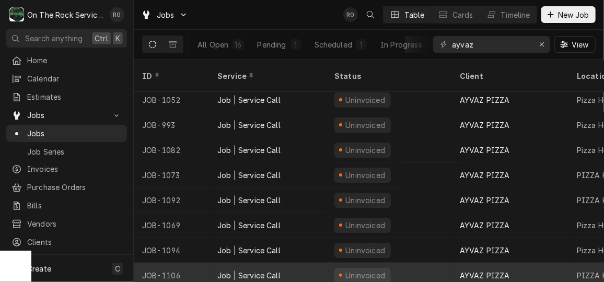
click at [279, 270] on div "Job | Service Call" at bounding box center [248, 275] width 63 height 11
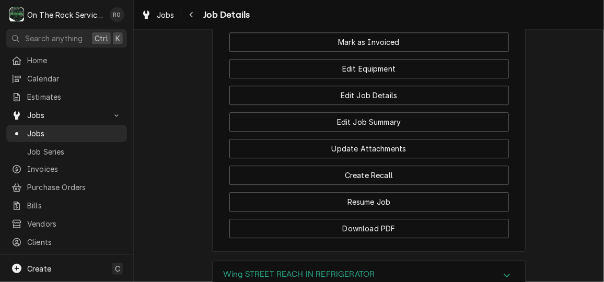
scroll to position [1198, 0]
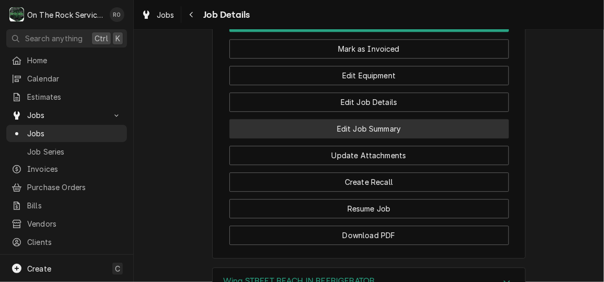
click at [425, 139] on button "Edit Job Summary" at bounding box center [369, 128] width 280 height 19
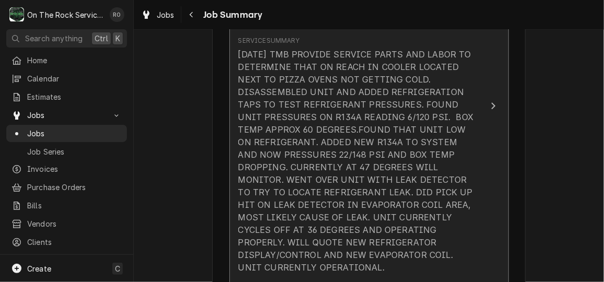
click at [425, 147] on div "9/26/25 TMB PROVIDE SERVICE PARTS AND LABOR TO DETERMINE THAT ON REACH IN COOLE…" at bounding box center [358, 161] width 240 height 226
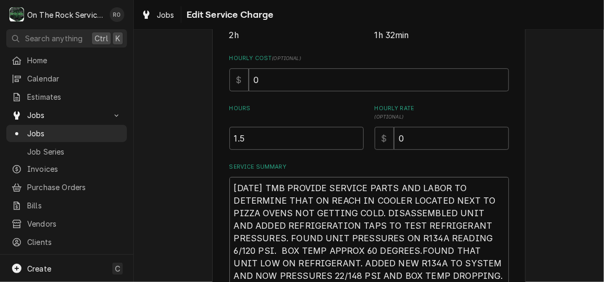
drag, startPoint x: 383, startPoint y: 186, endPoint x: 227, endPoint y: 181, distance: 155.3
click at [229, 181] on textarea "[DATE] TMB PROVIDE SERVICE PARTS AND LABOR TO DETERMINE THAT ON REACH IN COOLER…" at bounding box center [369, 276] width 280 height 198
type textarea "x"
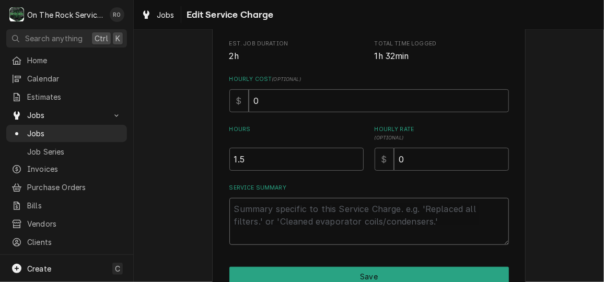
scroll to position [213, 0]
drag, startPoint x: 321, startPoint y: 160, endPoint x: 183, endPoint y: 147, distance: 139.1
click at [183, 147] on div "Use the fields below to edit this service charge Short Description Job | Servic…" at bounding box center [369, 82] width 470 height 509
type textarea "x"
type input "2"
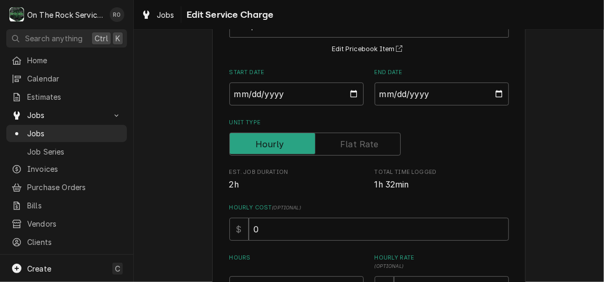
scroll to position [0, 0]
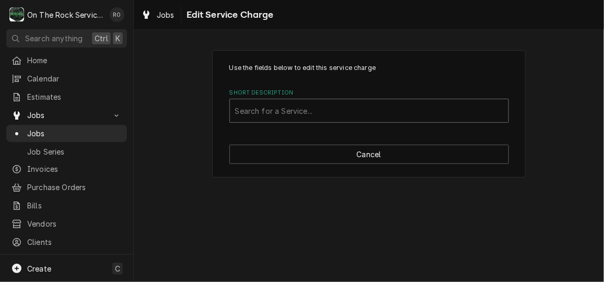
click at [458, 109] on div "Short Description" at bounding box center [369, 110] width 268 height 19
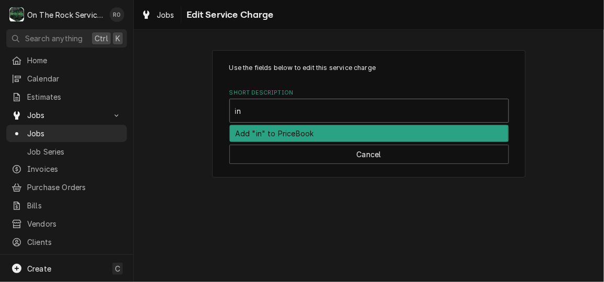
click at [458, 109] on div "in" at bounding box center [369, 110] width 268 height 19
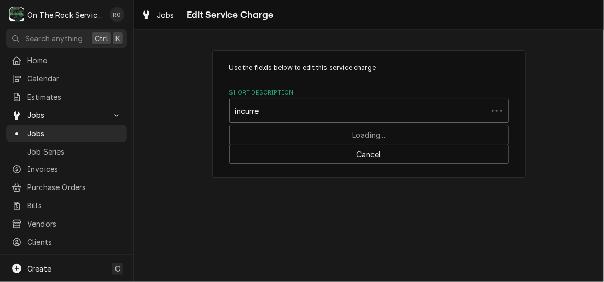
type input "incurred"
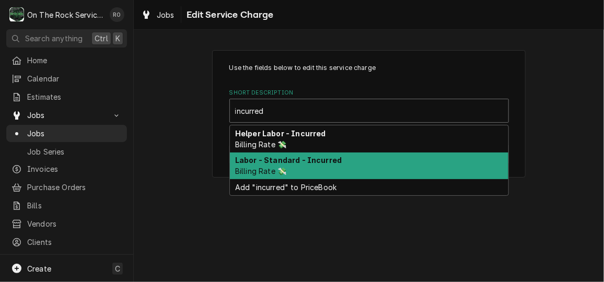
click at [407, 157] on div "Labor - Standard - Incurred Billing Rate 💸" at bounding box center [369, 166] width 279 height 27
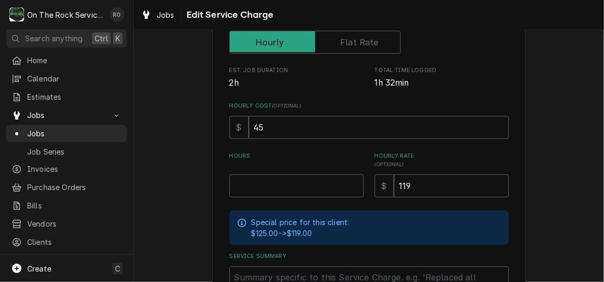
scroll to position [188, 0]
click at [322, 180] on input "Hours" at bounding box center [296, 185] width 134 height 23
type textarea "x"
type input "2"
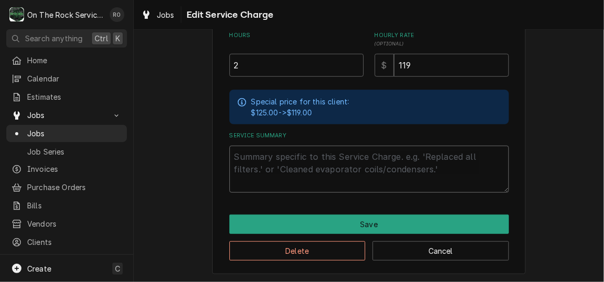
click at [299, 155] on textarea "Service Summary" at bounding box center [369, 169] width 280 height 47
paste textarea "9/26/25 TMB PROVIDE SERVICE PARTS AND LABOR TO DETERMINE THAT ON REACH IN COOLE…"
type textarea "x"
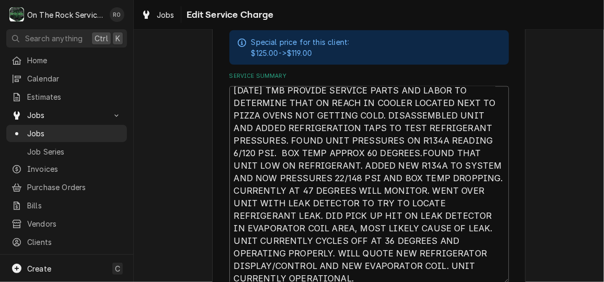
scroll to position [12, 0]
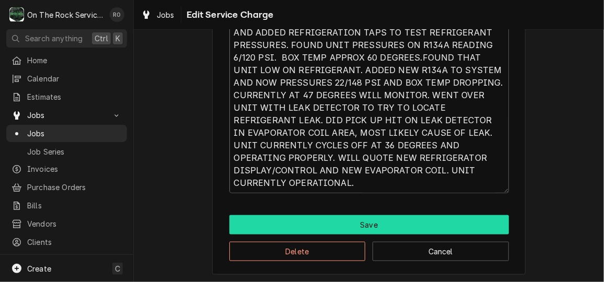
type textarea "9/26/25 TMB PROVIDE SERVICE PARTS AND LABOR TO DETERMINE THAT ON REACH IN COOLE…"
click at [484, 220] on button "Save" at bounding box center [369, 224] width 280 height 19
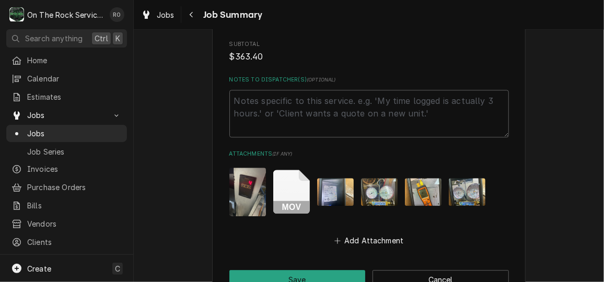
scroll to position [1112, 0]
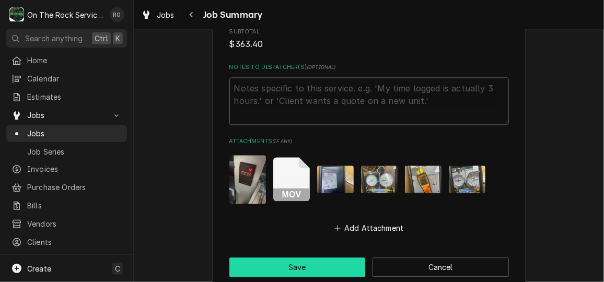
click at [336, 258] on button "Save" at bounding box center [297, 267] width 136 height 19
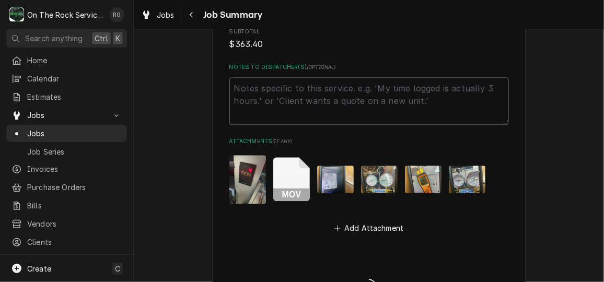
type textarea "x"
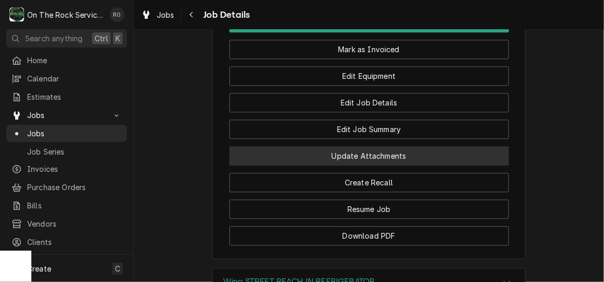
scroll to position [1201, 0]
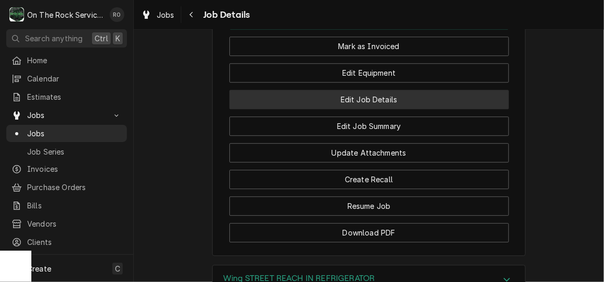
click at [385, 109] on button "Edit Job Details" at bounding box center [369, 99] width 280 height 19
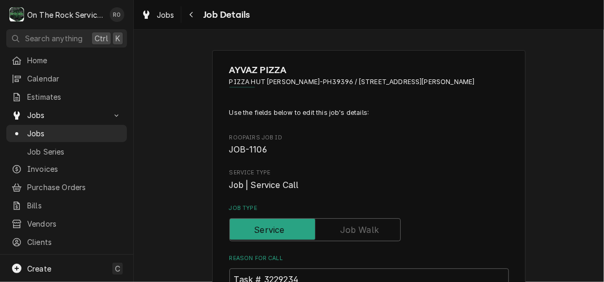
type textarea "x"
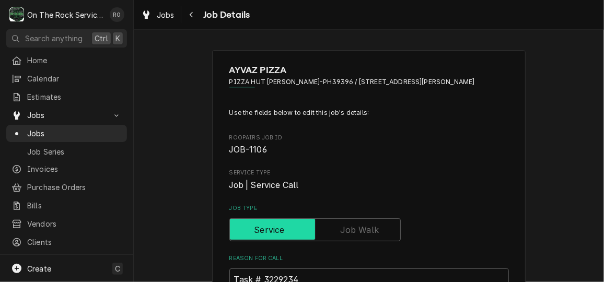
click at [380, 218] on input "Job Type" at bounding box center [315, 229] width 162 height 23
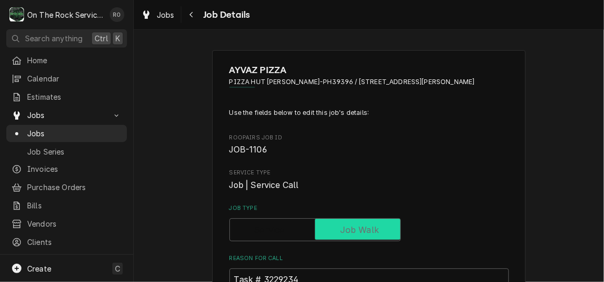
checkbox input "true"
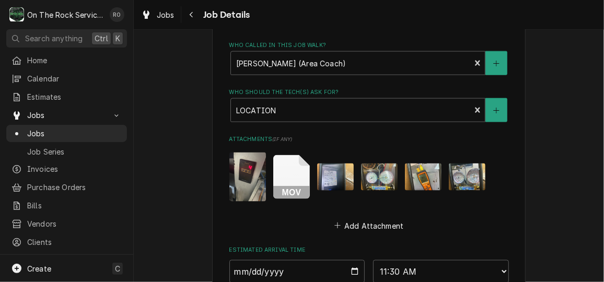
scroll to position [736, 0]
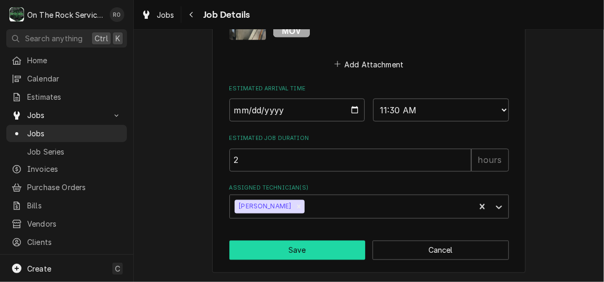
click at [326, 248] on button "Save" at bounding box center [297, 250] width 136 height 19
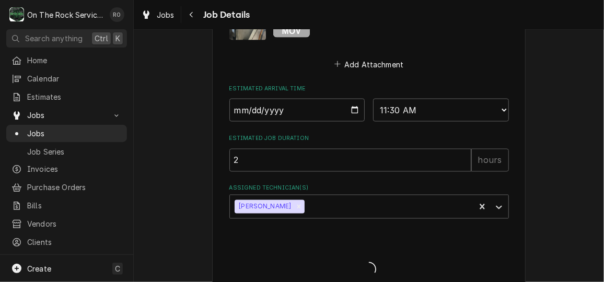
type textarea "x"
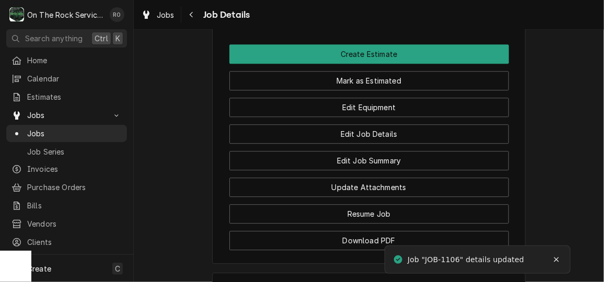
scroll to position [1165, 0]
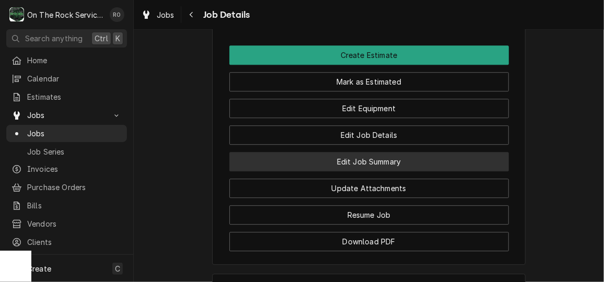
click at [385, 171] on button "Edit Job Summary" at bounding box center [369, 161] width 280 height 19
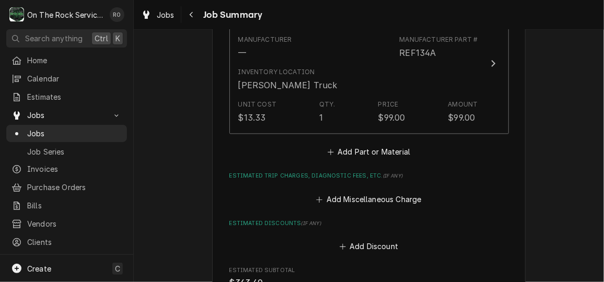
scroll to position [856, 0]
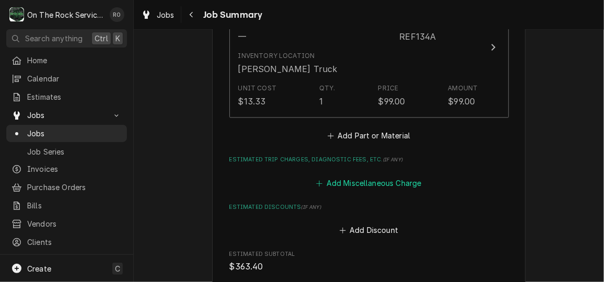
click at [379, 176] on button "Add Miscellaneous Charge" at bounding box center [369, 183] width 109 height 15
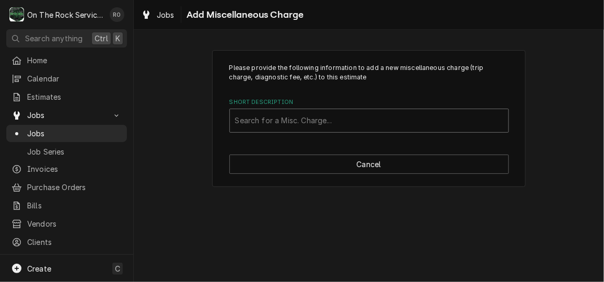
click at [377, 123] on div "Short Description" at bounding box center [369, 120] width 268 height 19
type input "return trip"
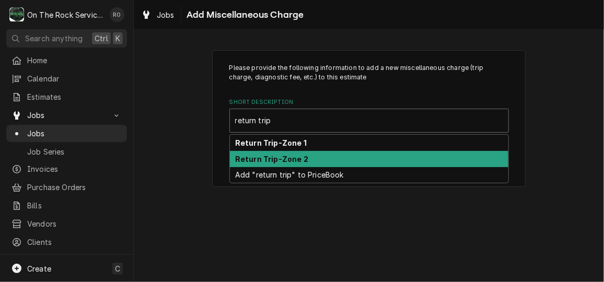
click at [370, 156] on div "Return Trip-Zone 2" at bounding box center [369, 159] width 279 height 16
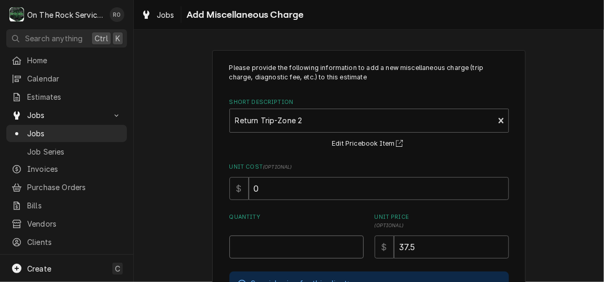
click at [309, 248] on input "Quantity" at bounding box center [296, 247] width 134 height 23
type textarea "x"
type input "1"
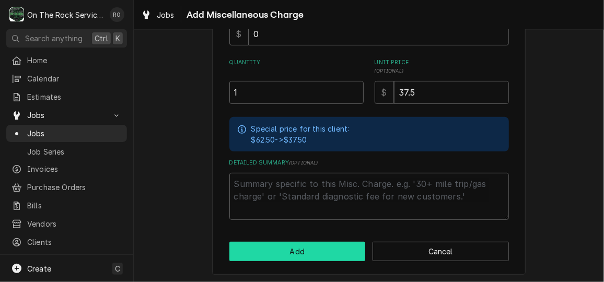
click at [309, 256] on button "Add" at bounding box center [297, 251] width 136 height 19
type textarea "x"
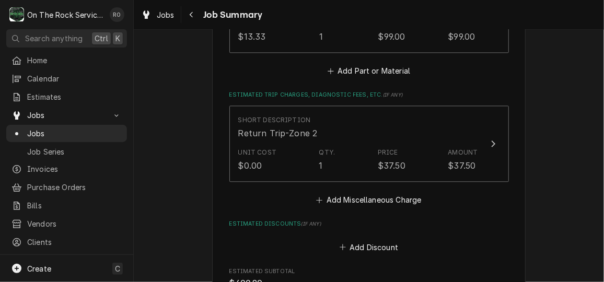
scroll to position [907, 0]
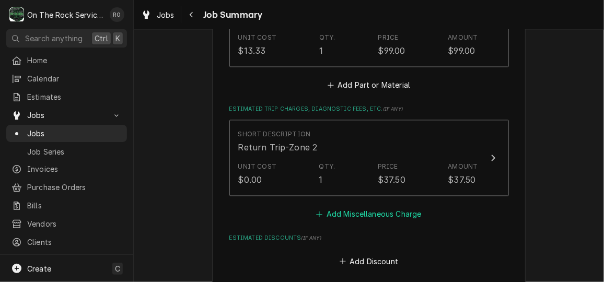
click at [356, 207] on button "Add Miscellaneous Charge" at bounding box center [369, 214] width 109 height 15
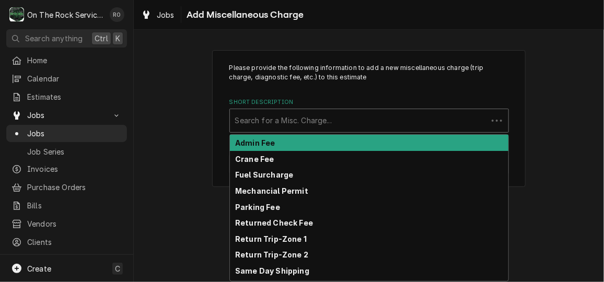
click at [393, 120] on div "Short Description" at bounding box center [358, 120] width 247 height 19
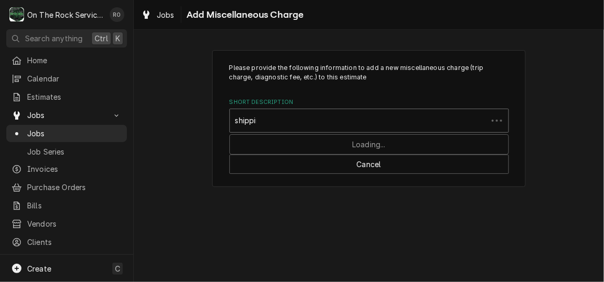
type input "shipping"
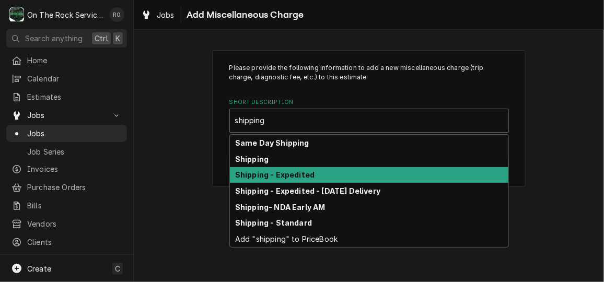
click at [380, 179] on div "Shipping - Expedited" at bounding box center [369, 175] width 279 height 16
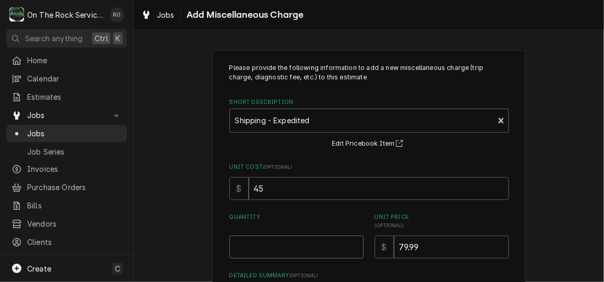
click at [317, 244] on input "Quantity" at bounding box center [296, 247] width 134 height 23
type textarea "x"
type input "1"
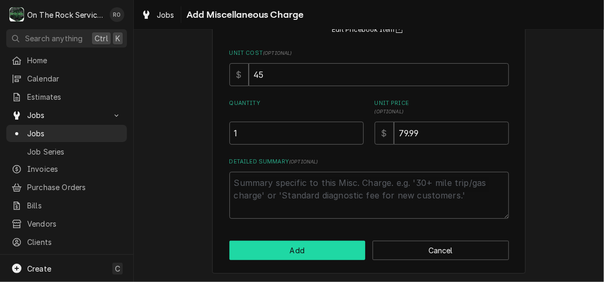
click at [318, 249] on button "Add" at bounding box center [297, 250] width 136 height 19
type textarea "x"
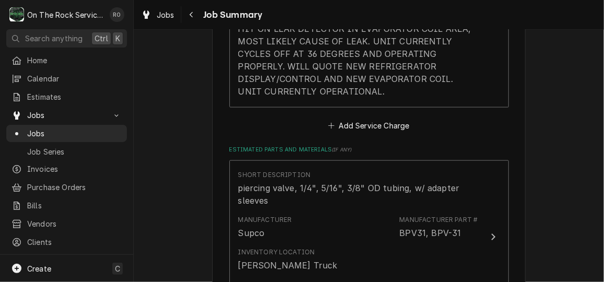
scroll to position [514, 0]
click at [391, 118] on button "Add Service Charge" at bounding box center [369, 125] width 85 height 15
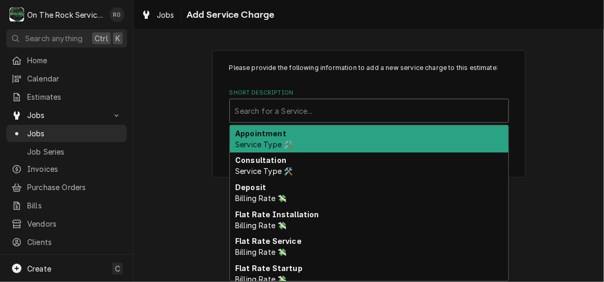
click at [393, 100] on div "Search for a Service..." at bounding box center [369, 110] width 279 height 23
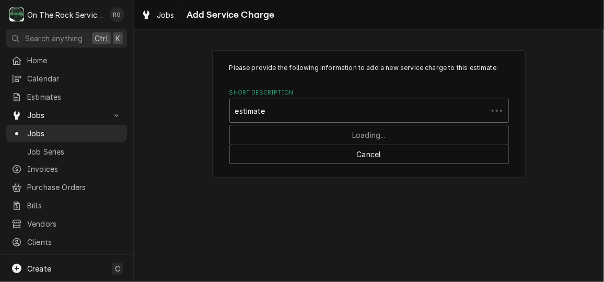
type input "estimated"
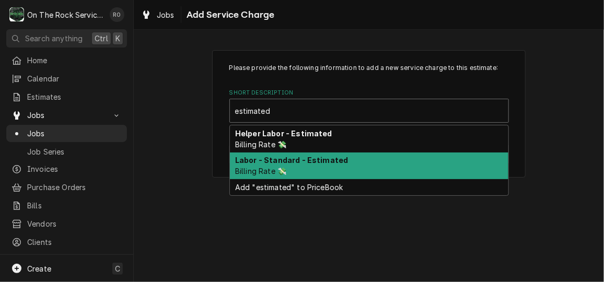
click at [368, 167] on div "Labor - Standard - Estimated Billing Rate 💸" at bounding box center [369, 166] width 279 height 27
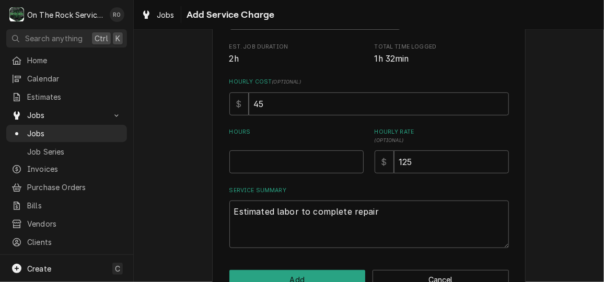
scroll to position [190, 0]
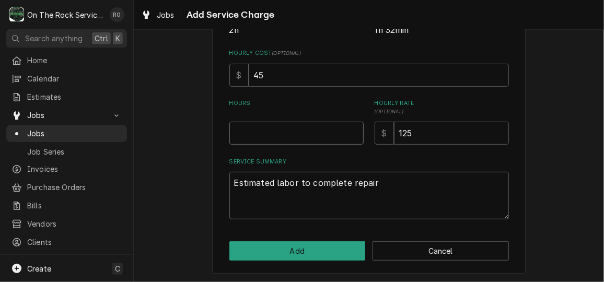
click at [309, 135] on input "Hours" at bounding box center [296, 133] width 134 height 23
type textarea "x"
type input "5"
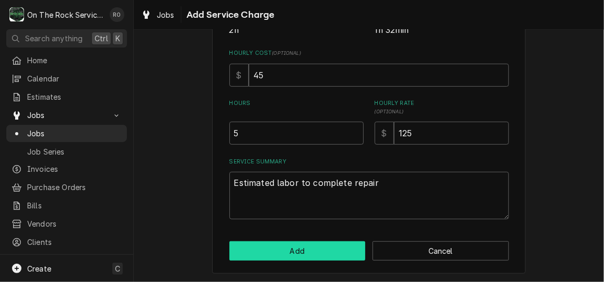
click at [304, 251] on button "Add" at bounding box center [297, 250] width 136 height 19
type textarea "x"
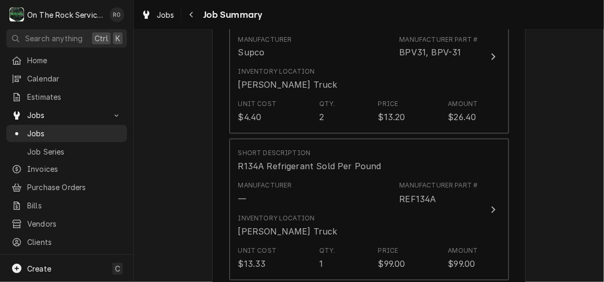
scroll to position [976, 0]
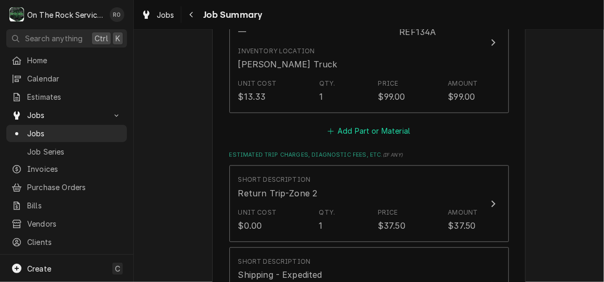
click at [388, 123] on button "Add Part or Material" at bounding box center [369, 130] width 86 height 15
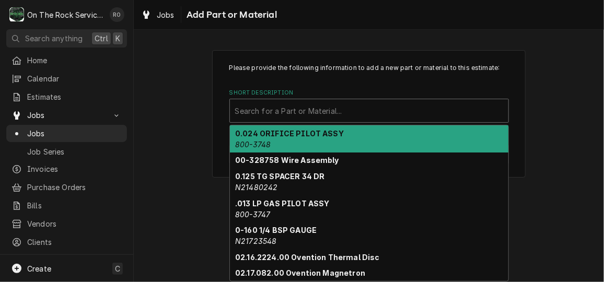
click at [357, 111] on div "Short Description" at bounding box center [369, 110] width 268 height 19
type input "e"
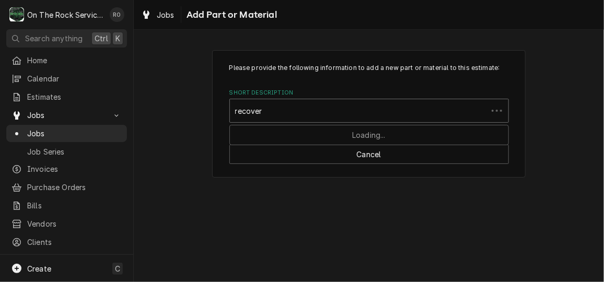
type input "recovery"
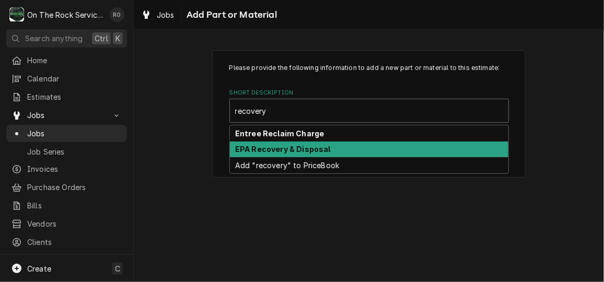
click at [353, 148] on div "EPA Recovery & Disposal" at bounding box center [369, 150] width 279 height 16
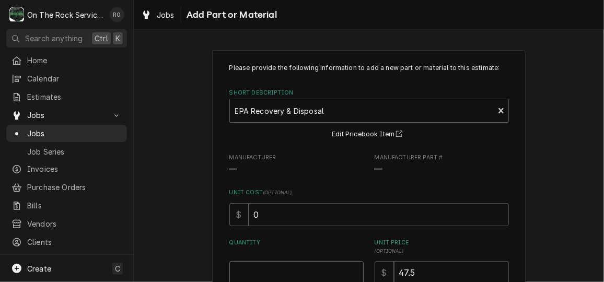
click at [279, 266] on input "Quantity" at bounding box center [296, 272] width 134 height 23
type textarea "x"
type input "1"
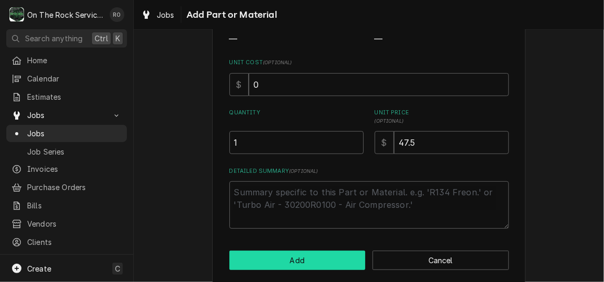
click at [284, 256] on button "Add" at bounding box center [297, 260] width 136 height 19
type textarea "x"
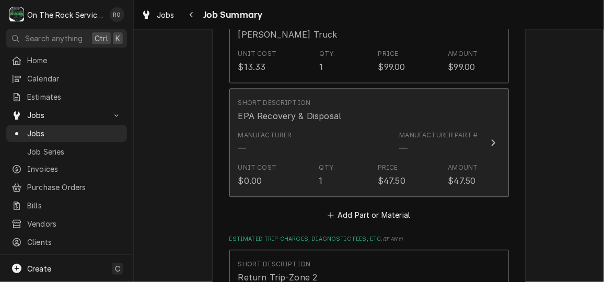
scroll to position [1007, 0]
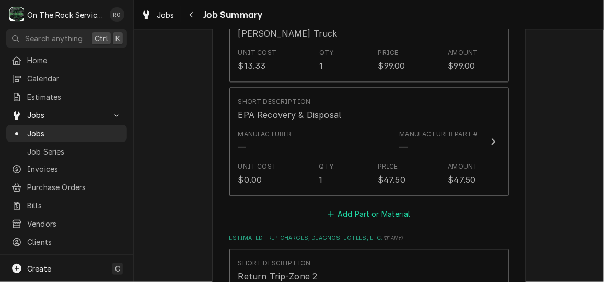
click at [377, 207] on button "Add Part or Material" at bounding box center [369, 214] width 86 height 15
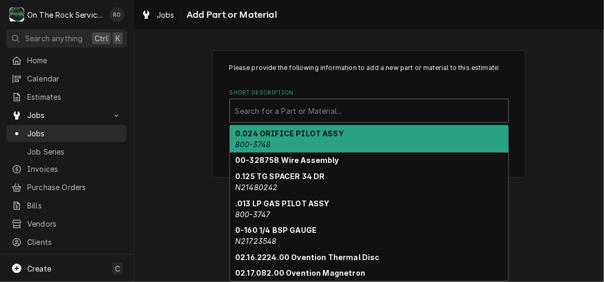
click at [392, 111] on div "Short Description" at bounding box center [369, 110] width 268 height 19
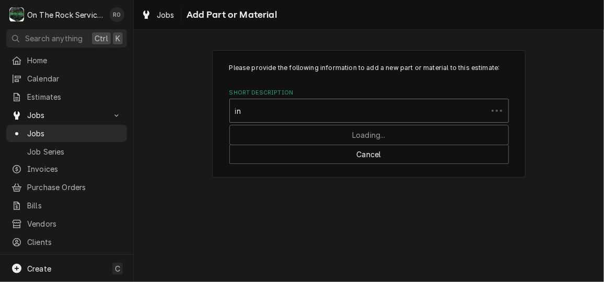
click at [392, 111] on div "in" at bounding box center [358, 110] width 247 height 19
type input "i"
type input "infrared leak"
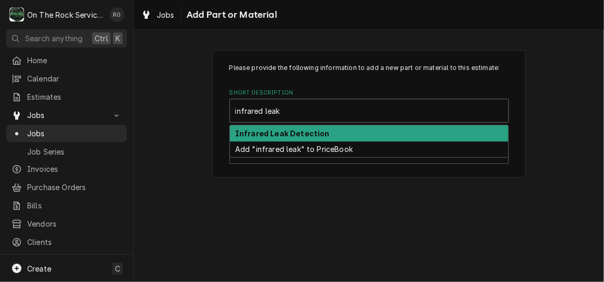
click at [387, 133] on div "Infrared Leak Detection" at bounding box center [369, 133] width 279 height 16
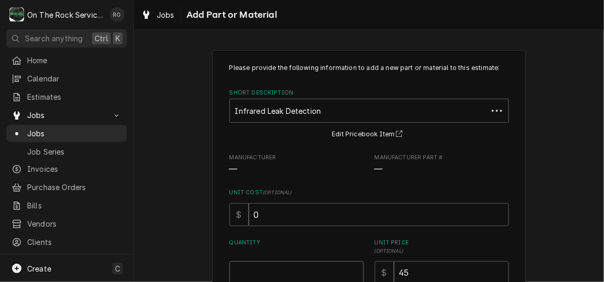
click at [307, 268] on input "Quantity" at bounding box center [296, 272] width 134 height 23
type textarea "x"
type input "1"
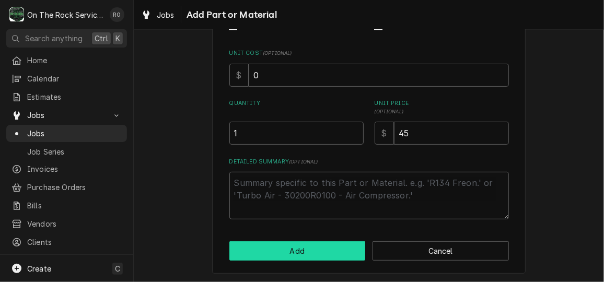
click at [308, 258] on button "Add" at bounding box center [297, 250] width 136 height 19
type textarea "x"
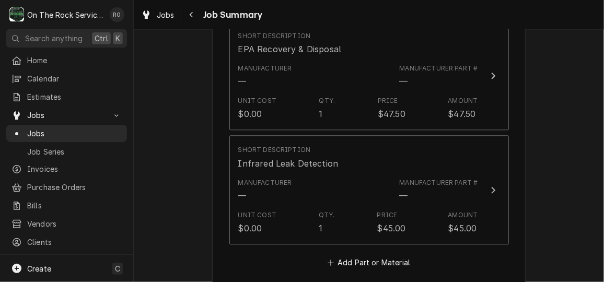
scroll to position [1072, 0]
click at [359, 256] on button "Add Part or Material" at bounding box center [369, 263] width 86 height 15
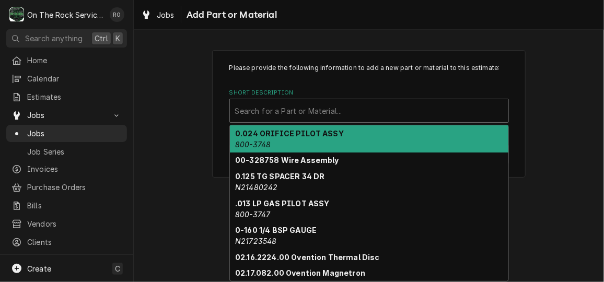
click at [355, 118] on div "Short Description" at bounding box center [369, 110] width 268 height 19
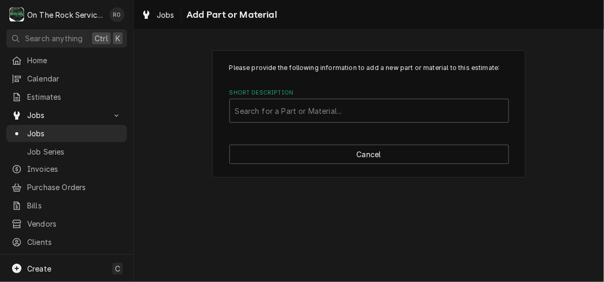
drag, startPoint x: 355, startPoint y: 118, endPoint x: 311, endPoint y: 123, distance: 44.2
click at [311, 123] on div "Please provide the following information to add a new part or material to this …" at bounding box center [369, 114] width 314 height 128
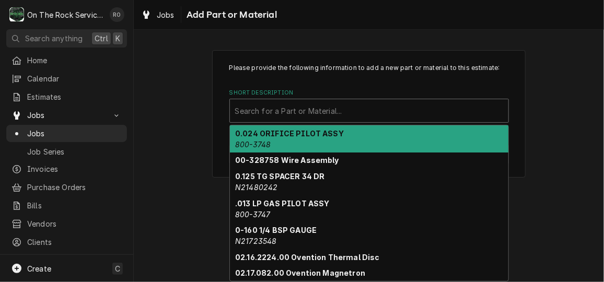
click at [297, 103] on div "Short Description" at bounding box center [369, 110] width 268 height 19
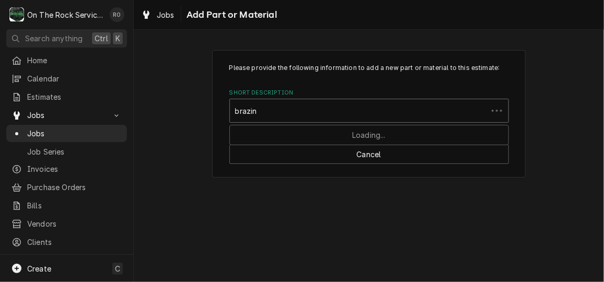
type input "brazing"
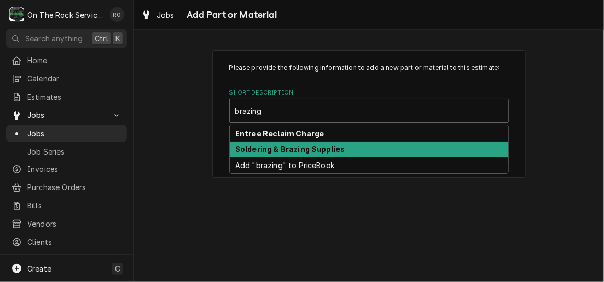
click at [301, 147] on strong "Soldering & Brazing Supplies" at bounding box center [290, 149] width 110 height 9
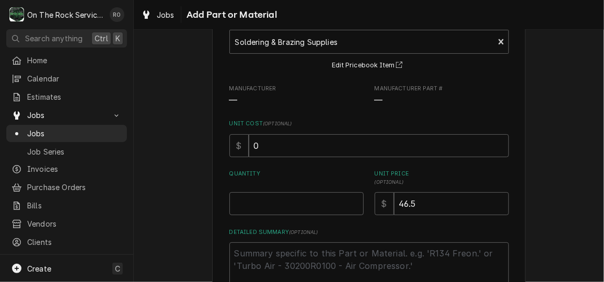
scroll to position [70, 0]
click at [310, 211] on input "Quantity" at bounding box center [296, 202] width 134 height 23
type textarea "x"
type input "1"
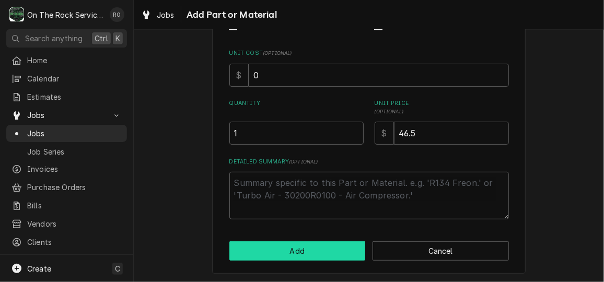
click at [299, 253] on button "Add" at bounding box center [297, 250] width 136 height 19
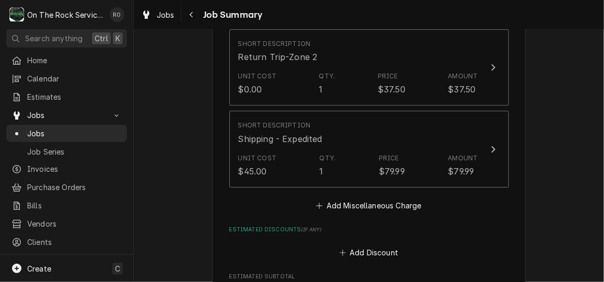
scroll to position [1439, 0]
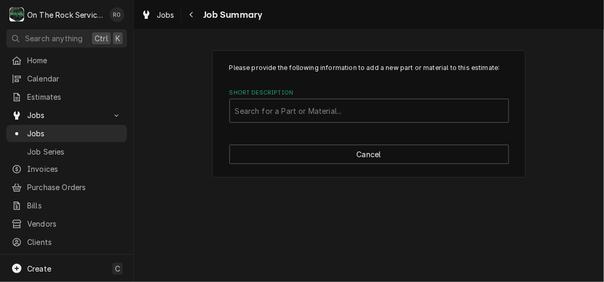
scroll to position [1098, 0]
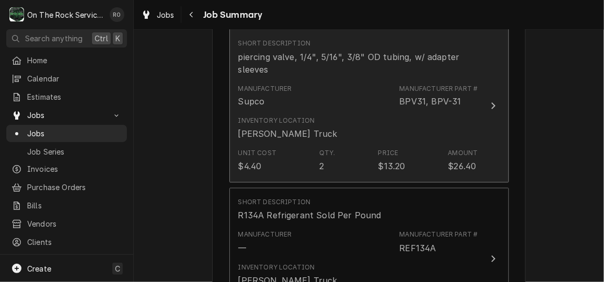
click at [487, 111] on button "Short Description piercing valve, 1/4", 5/16", 3/8" OD tubing, w/ adapter sleev…" at bounding box center [369, 106] width 280 height 154
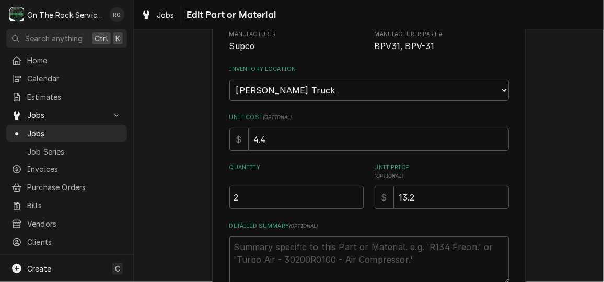
scroll to position [124, 0]
click at [389, 246] on textarea "Detailed Summary ( optional )" at bounding box center [369, 259] width 280 height 47
type textarea "x"
type textarea "i"
type textarea "x"
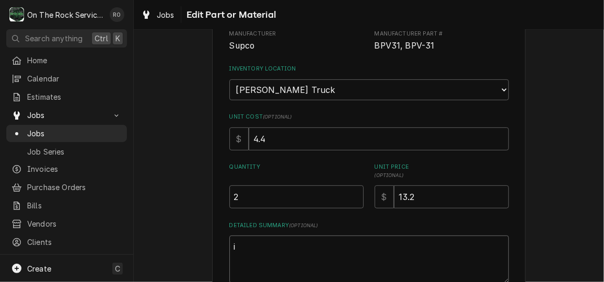
type textarea "in"
type textarea "x"
type textarea "inc"
type textarea "x"
type textarea "incu"
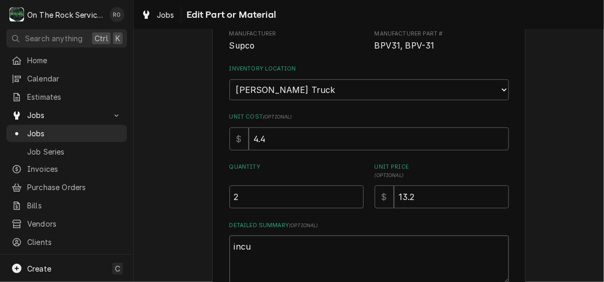
type textarea "x"
type textarea "incur"
type textarea "x"
type textarea "incurr"
type textarea "x"
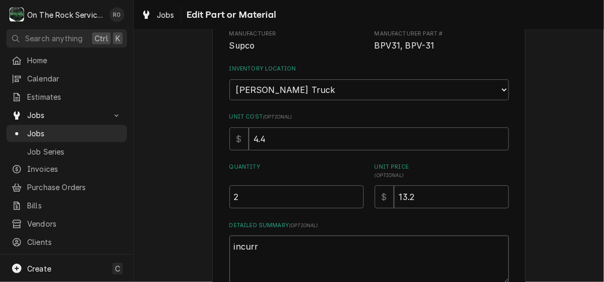
type textarea "incurre"
type textarea "x"
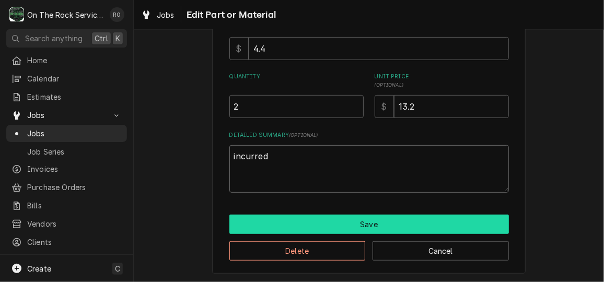
type textarea "incurred"
click at [469, 220] on button "Save" at bounding box center [369, 224] width 280 height 19
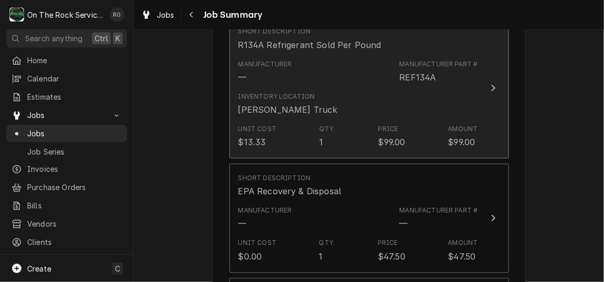
click at [462, 124] on div "Amount" at bounding box center [463, 128] width 30 height 9
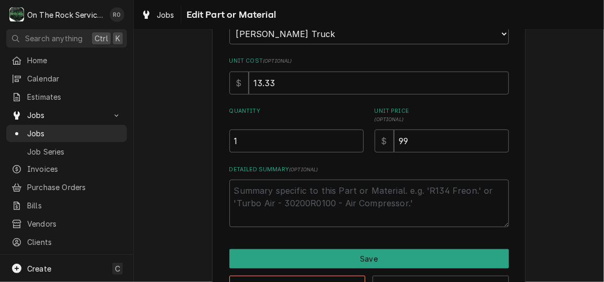
scroll to position [180, 0]
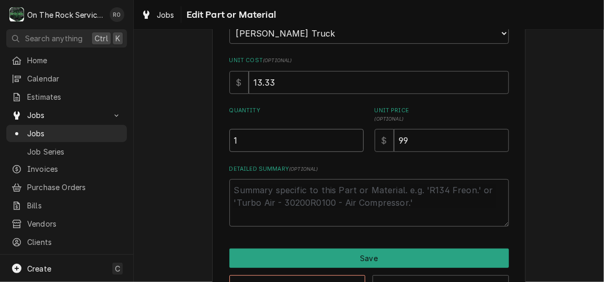
click at [306, 146] on input "1" at bounding box center [296, 140] width 134 height 23
type textarea "x"
type input "2"
click at [296, 192] on textarea "Detailed Summary ( optional )" at bounding box center [369, 202] width 280 height 47
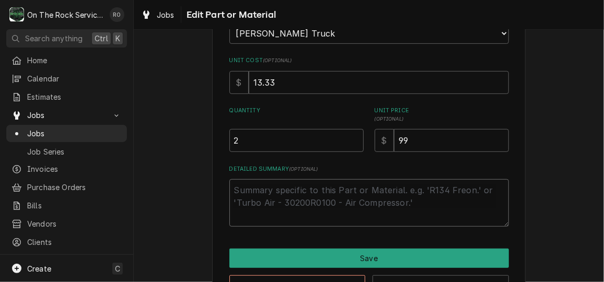
type textarea "x"
type textarea "1"
type textarea "x"
type textarea "1"
type textarea "x"
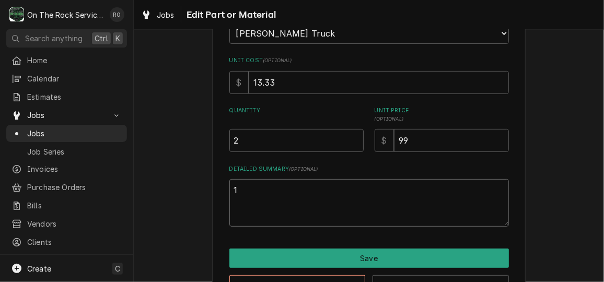
type textarea "1 i"
type textarea "x"
type textarea "1 in"
type textarea "x"
type textarea "1 inc"
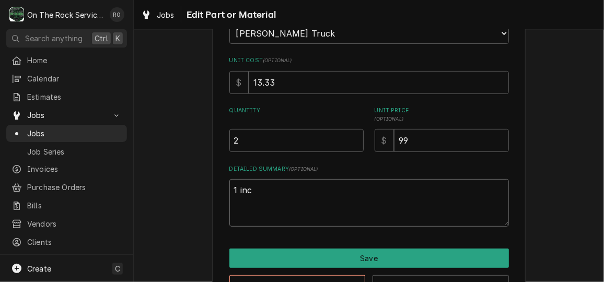
type textarea "x"
type textarea "1 incu"
type textarea "x"
type textarea "1 incur"
type textarea "x"
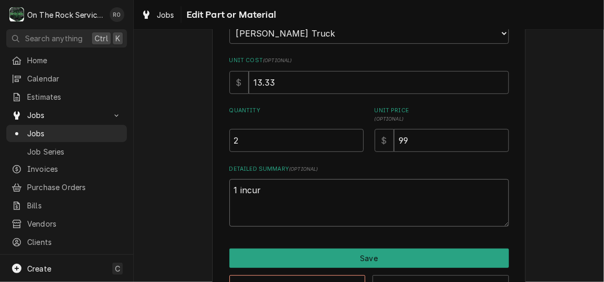
type textarea "1 incurr"
type textarea "x"
type textarea "1 incurre"
type textarea "x"
type textarea "1 incurred"
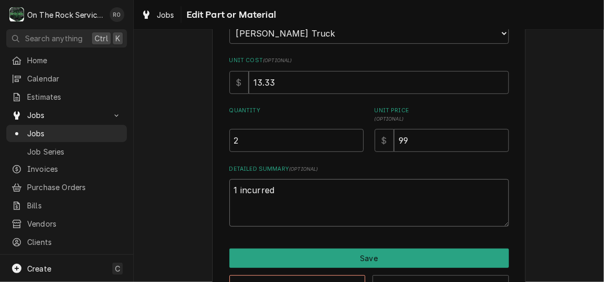
type textarea "x"
type textarea "1 incurred"
type textarea "x"
type textarea "1 incurred 1"
type textarea "x"
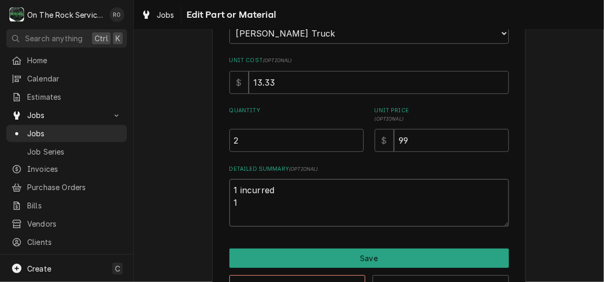
type textarea "1 incurred 1"
type textarea "x"
type textarea "1 incurred 1 e"
type textarea "x"
type textarea "1 incurred 1 es"
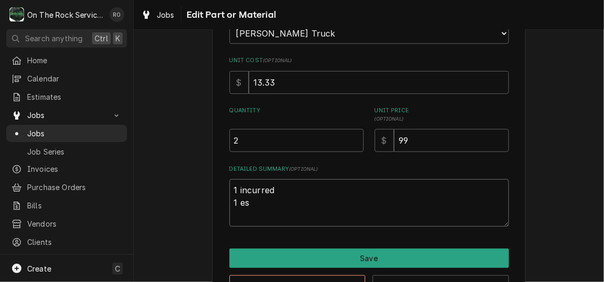
type textarea "x"
type textarea "1 incurred 1 esto"
type textarea "x"
type textarea "1 incurred 1 estoi"
type textarea "x"
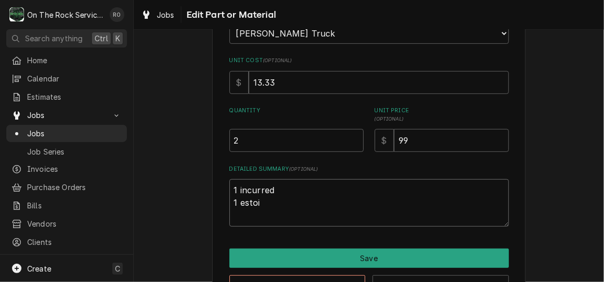
type textarea "1 incurred 1 esto"
type textarea "x"
type textarea "1 incurred 1 est"
type textarea "x"
type textarea "1 incurred 1 esti"
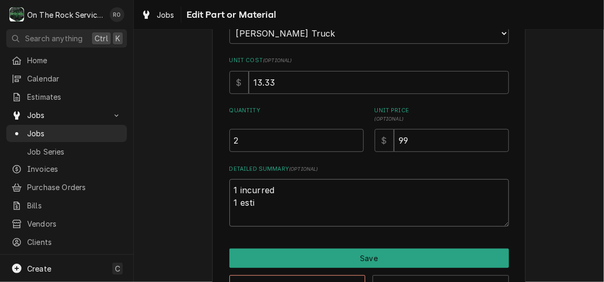
type textarea "x"
type textarea "1 incurred 1 estim"
type textarea "x"
type textarea "1 incurred 1 estima"
type textarea "x"
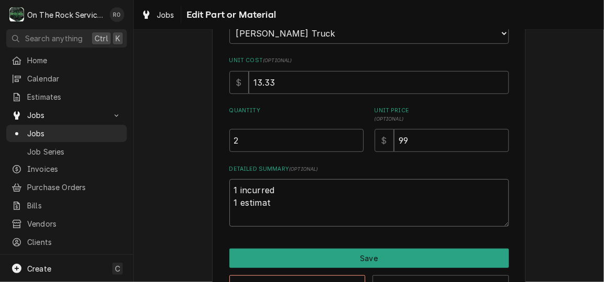
type textarea "1 incurred 1 estimate"
type textarea "x"
type textarea "1 incurred 1 estimated"
type textarea "x"
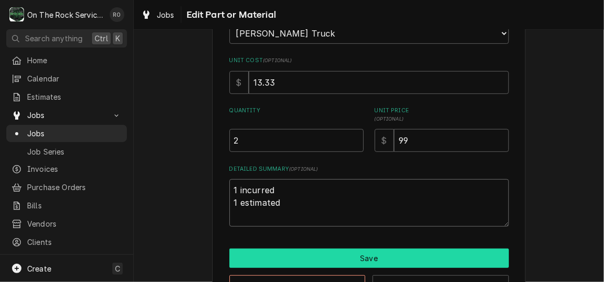
type textarea "1 incurred 1 estimated"
click at [315, 254] on button "Save" at bounding box center [369, 258] width 280 height 19
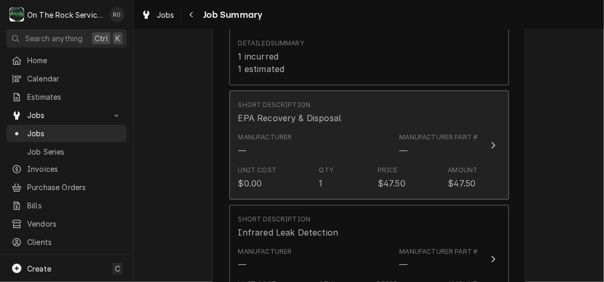
click at [329, 144] on div "Manufacturer — Manufacturer Part # —" at bounding box center [358, 145] width 240 height 32
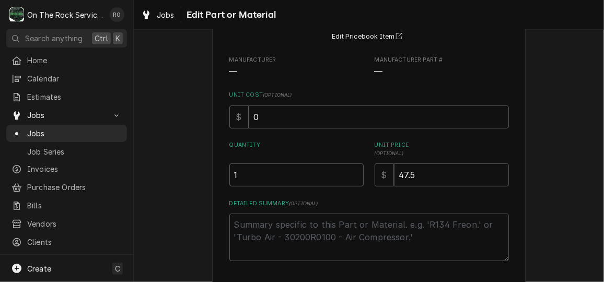
scroll to position [98, 0]
click at [293, 241] on textarea "Detailed Summary ( optional )" at bounding box center [369, 236] width 280 height 47
type textarea "x"
type textarea "e"
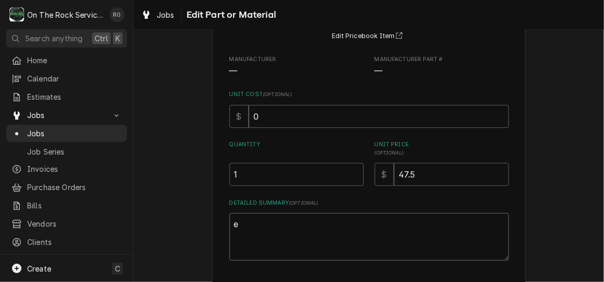
type textarea "x"
type textarea "es"
type textarea "x"
type textarea "est"
type textarea "x"
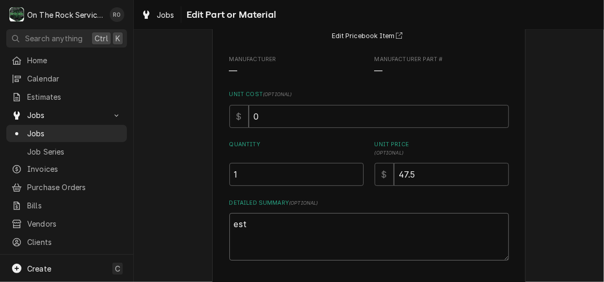
type textarea "esti"
type textarea "x"
type textarea "estim"
type textarea "x"
type textarea "estimat"
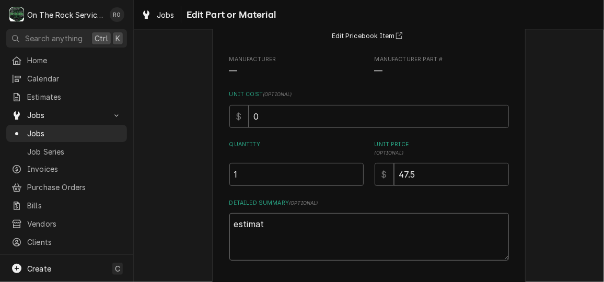
type textarea "x"
type textarea "estimate"
type textarea "x"
type textarea "estimated"
click at [562, 208] on div "Use the fields below to edit this part or material: Short Description EPA Recov…" at bounding box center [369, 147] width 470 height 409
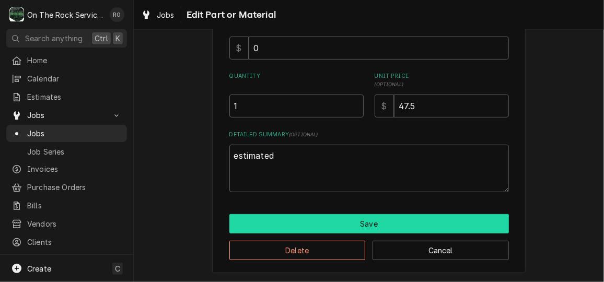
click at [416, 220] on button "Save" at bounding box center [369, 223] width 280 height 19
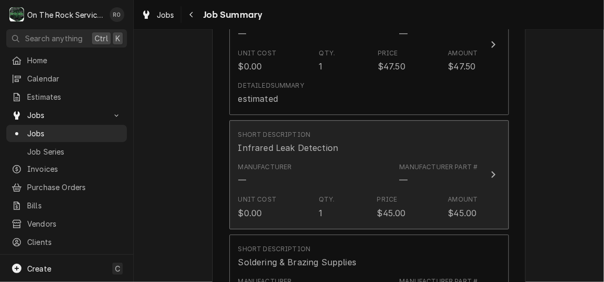
click at [409, 191] on div "Unit Cost $0.00 Qty. 1 Price $45.00 Amount $45.00" at bounding box center [358, 207] width 240 height 32
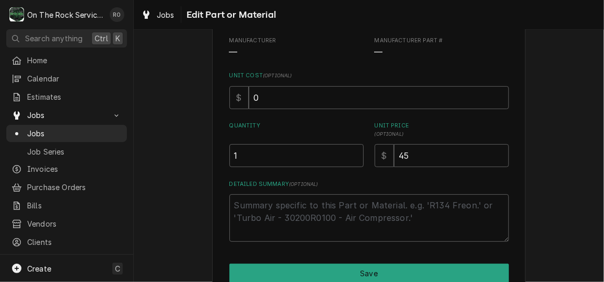
scroll to position [118, 0]
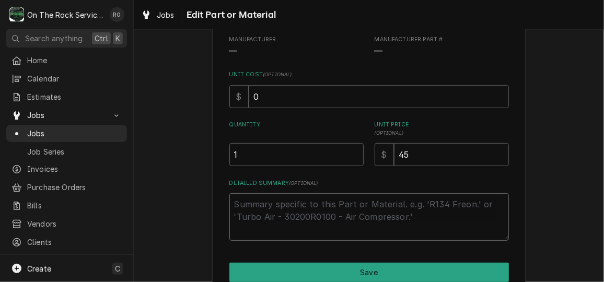
click at [282, 219] on textarea "Detailed Summary ( optional )" at bounding box center [369, 216] width 280 height 47
type textarea "x"
type textarea "i"
type textarea "x"
type textarea "in"
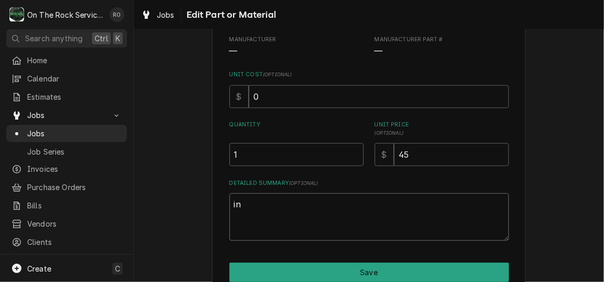
type textarea "x"
type textarea "inc"
type textarea "x"
type textarea "incu"
type textarea "x"
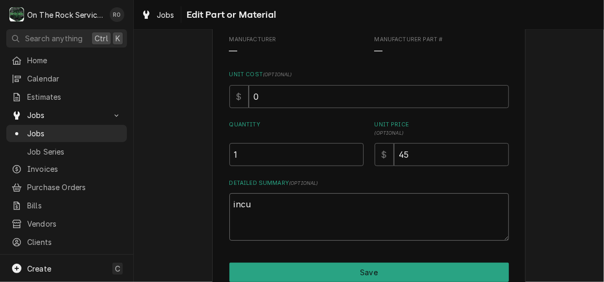
type textarea "incur"
type textarea "x"
type textarea "incurr"
type textarea "x"
type textarea "incurre"
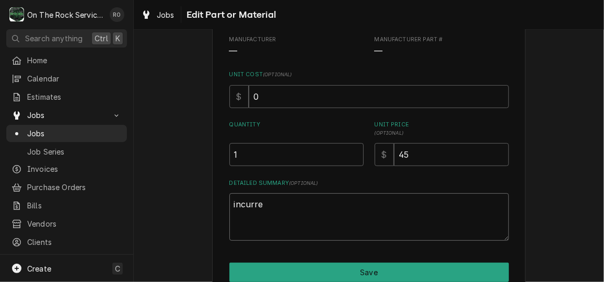
type textarea "x"
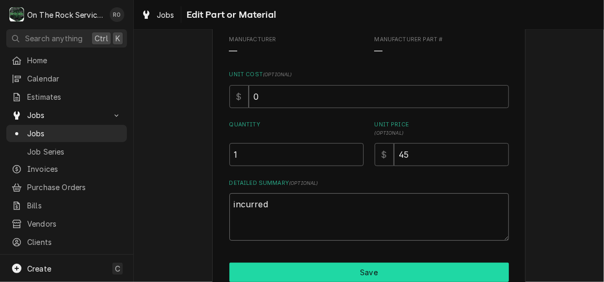
type textarea "incurred"
click at [291, 266] on button "Save" at bounding box center [369, 272] width 280 height 19
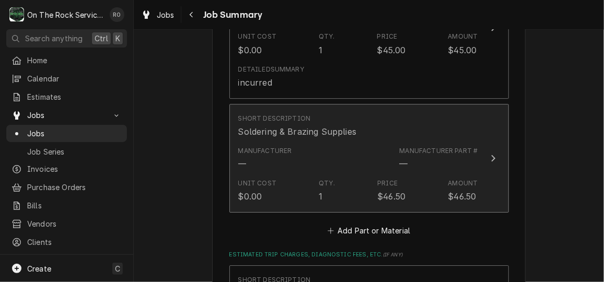
click at [319, 148] on div "Manufacturer — Manufacturer Part # —" at bounding box center [358, 158] width 240 height 32
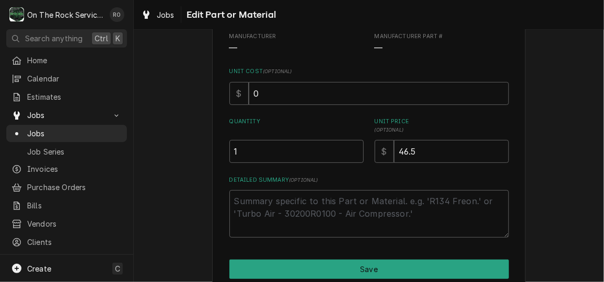
scroll to position [121, 0]
click at [313, 213] on textarea "Detailed Summary ( optional )" at bounding box center [369, 213] width 280 height 47
type textarea "x"
type textarea "e"
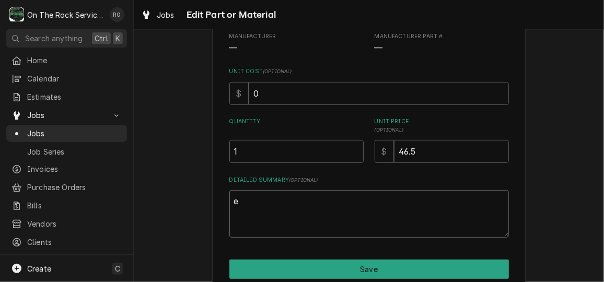
type textarea "x"
type textarea "es"
type textarea "x"
type textarea "est"
type textarea "x"
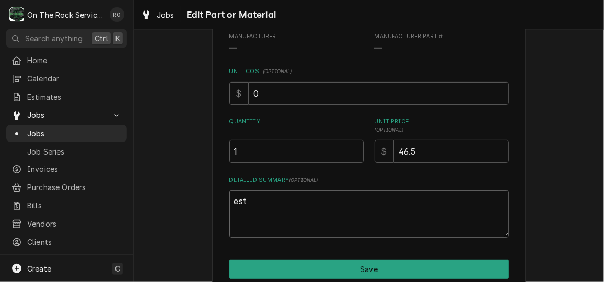
type textarea "esti"
type textarea "x"
type textarea "estim"
type textarea "x"
type textarea "estima"
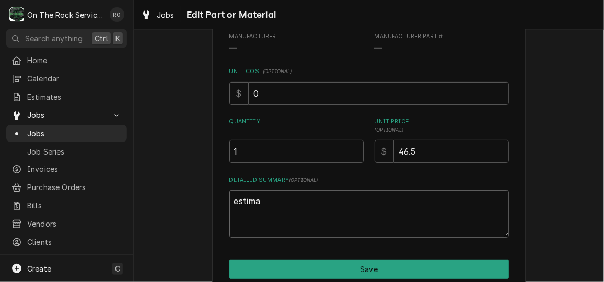
type textarea "x"
type textarea "estimat"
type textarea "x"
type textarea "estimate"
type textarea "x"
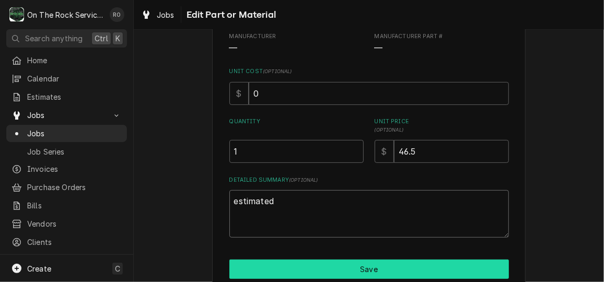
type textarea "estimated"
click at [315, 268] on button "Save" at bounding box center [369, 269] width 280 height 19
type textarea "x"
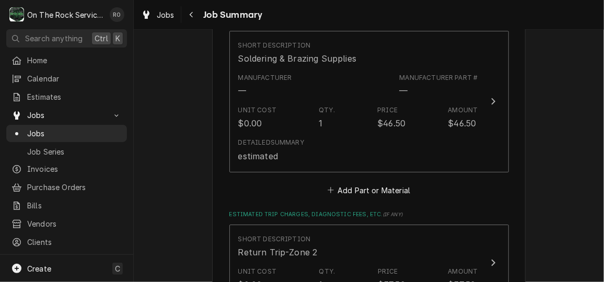
scroll to position [1435, 0]
click at [374, 182] on button "Add Part or Material" at bounding box center [369, 189] width 86 height 15
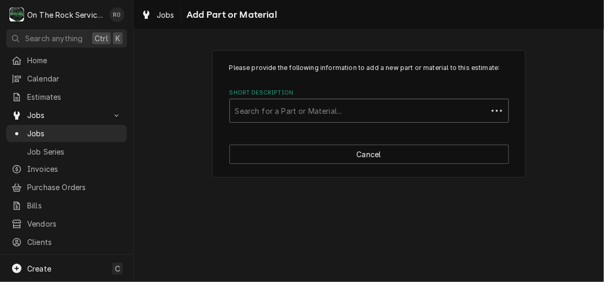
click at [394, 111] on div "Short Description" at bounding box center [358, 110] width 247 height 19
type input "inert"
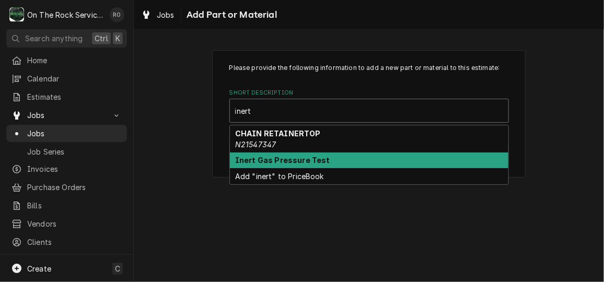
click at [379, 156] on div "Inert Gas Pressure Test" at bounding box center [369, 161] width 279 height 16
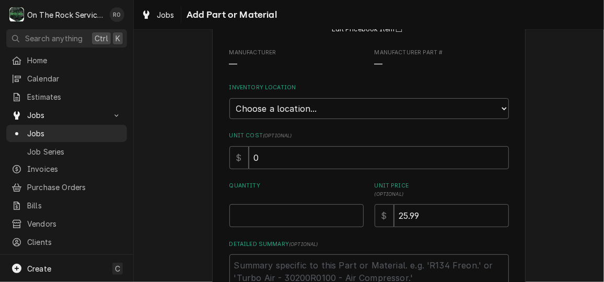
scroll to position [106, 0]
click at [329, 210] on input "Quantity" at bounding box center [296, 214] width 134 height 23
type textarea "x"
type input "1"
click at [392, 109] on select "Choose a location... Ray's Truck Rich's Truck Todd's Truck Warehouse" at bounding box center [369, 107] width 280 height 21
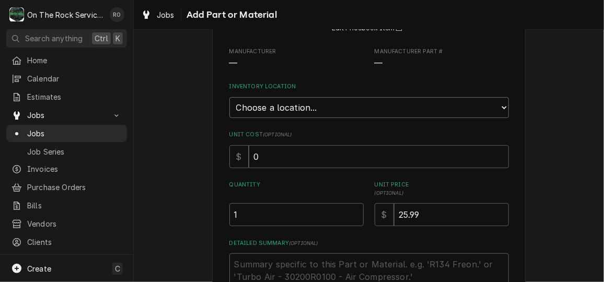
select select "149"
click at [229, 97] on select "Choose a location... Ray's Truck Rich's Truck Todd's Truck Warehouse" at bounding box center [369, 107] width 280 height 21
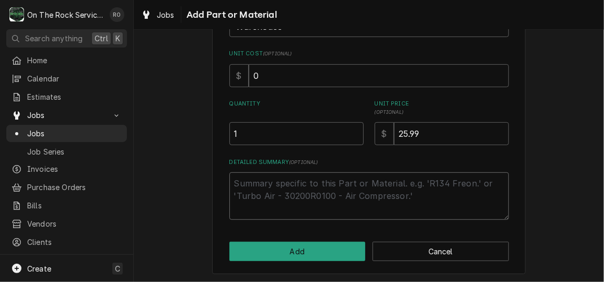
click at [370, 198] on textarea "Detailed Summary ( optional )" at bounding box center [369, 195] width 280 height 47
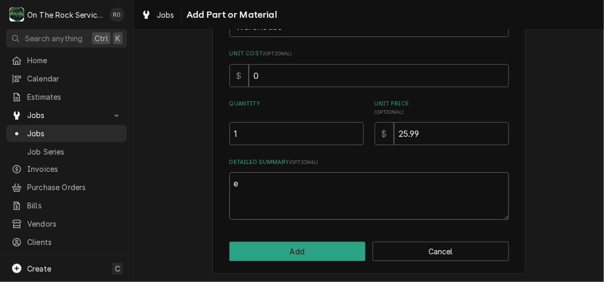
type textarea "x"
type textarea "e"
type textarea "x"
type textarea "es"
type textarea "x"
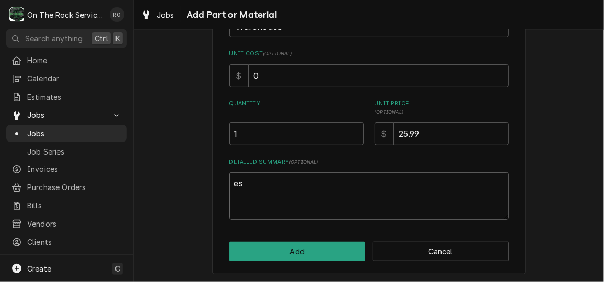
type textarea "est"
type textarea "x"
type textarea "esti"
type textarea "x"
type textarea "estim"
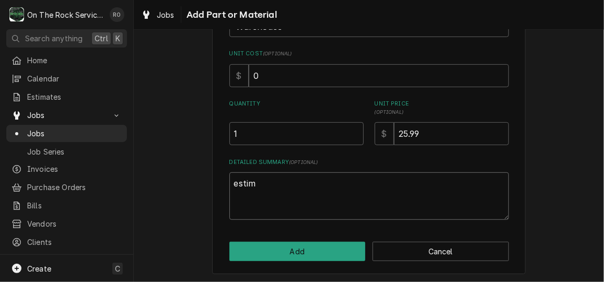
type textarea "x"
type textarea "estima"
type textarea "x"
type textarea "estimat"
type textarea "x"
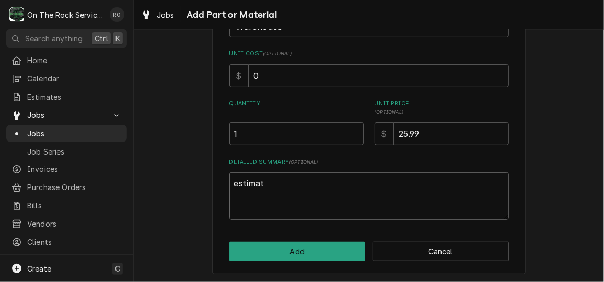
type textarea "estimate"
type textarea "x"
type textarea "estimated"
type textarea "x"
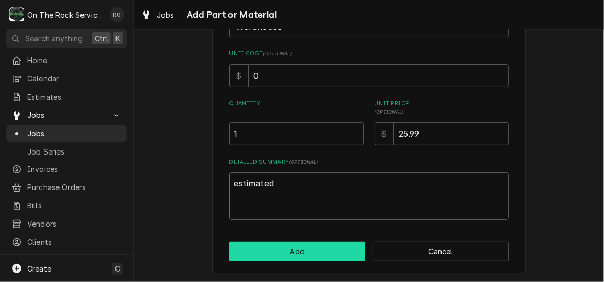
type textarea "estimated"
click at [232, 243] on button "Add" at bounding box center [297, 251] width 136 height 19
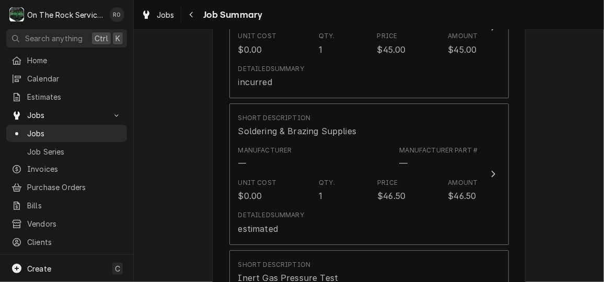
scroll to position [1364, 0]
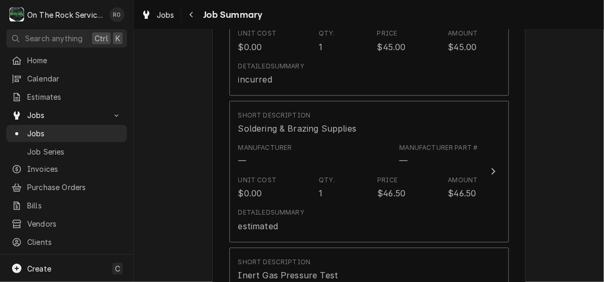
type textarea "x"
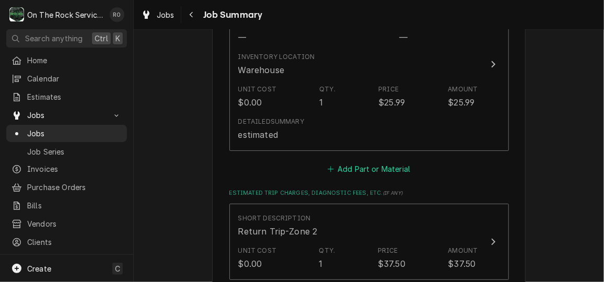
scroll to position [1633, 0]
click at [383, 164] on button "Add Part or Material" at bounding box center [369, 171] width 86 height 15
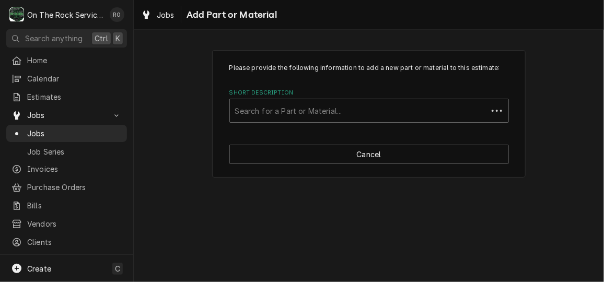
click at [370, 99] on div "Search for a Part or Material..." at bounding box center [359, 110] width 258 height 23
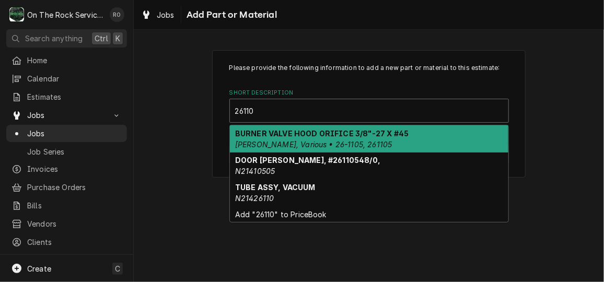
type input "266110"
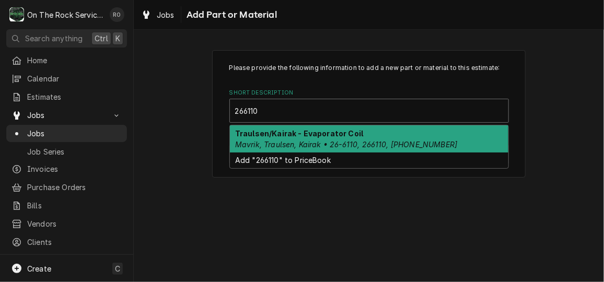
click at [376, 132] on div "Traulsen/Kairak - Evaporator Coil Mavrik, Traulsen, Kairak • 26-6110, 266110, 3…" at bounding box center [369, 138] width 279 height 27
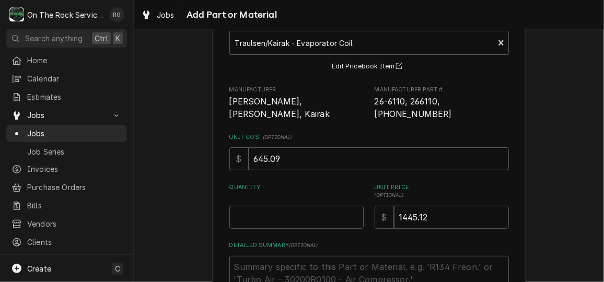
scroll to position [68, 0]
click at [306, 206] on input "Quantity" at bounding box center [296, 217] width 134 height 23
type textarea "x"
type input "1"
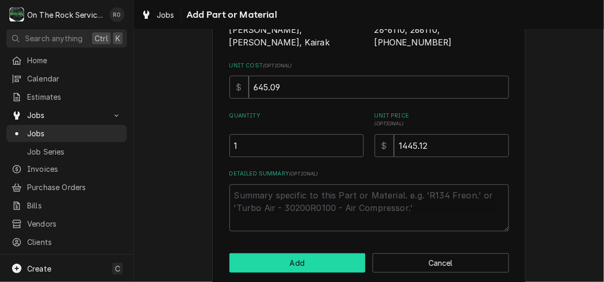
click at [313, 253] on button "Add" at bounding box center [297, 262] width 136 height 19
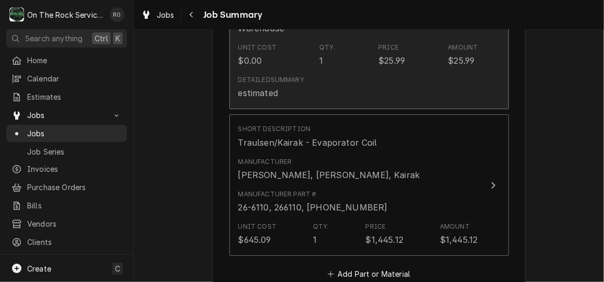
click at [336, 89] on div "Detailed Summary estimated" at bounding box center [358, 87] width 240 height 32
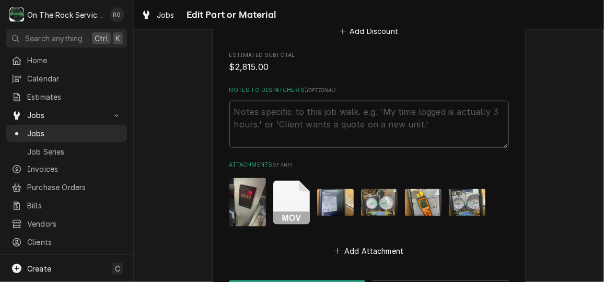
scroll to position [2267, 0]
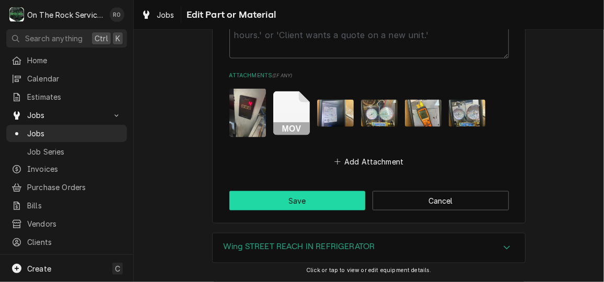
click at [306, 191] on button "Save" at bounding box center [297, 200] width 136 height 19
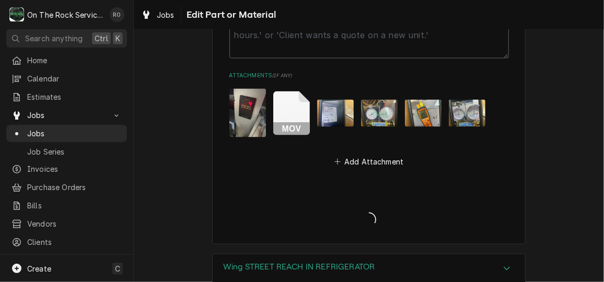
type textarea "x"
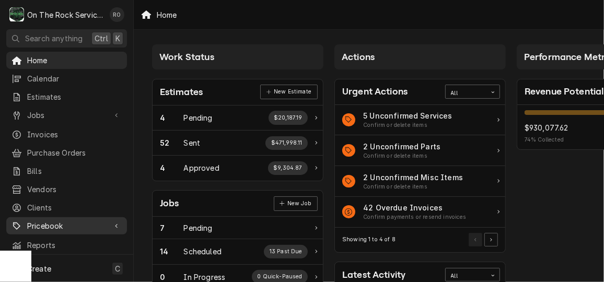
click at [49, 221] on span "Pricebook" at bounding box center [66, 226] width 79 height 11
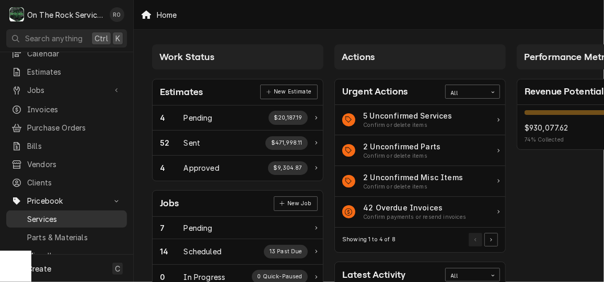
scroll to position [29, 0]
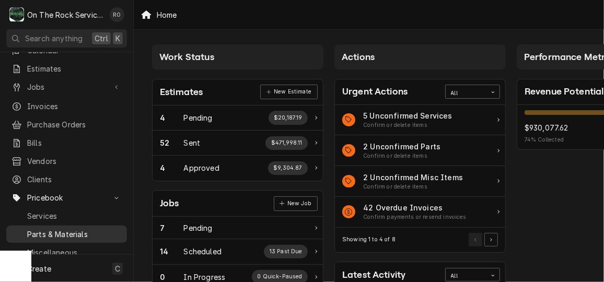
click at [55, 231] on span "Parts & Materials" at bounding box center [74, 234] width 95 height 11
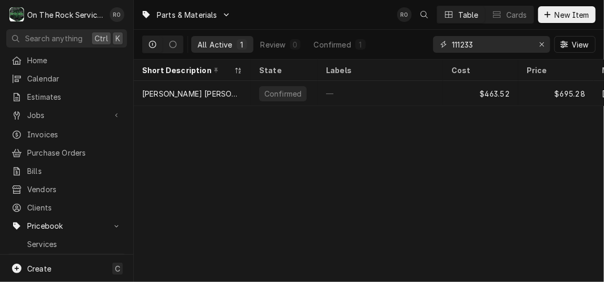
drag, startPoint x: 503, startPoint y: 45, endPoint x: 422, endPoint y: 50, distance: 81.7
click at [422, 50] on div "All Active 1 Review 0 Confirmed 1 111233 View" at bounding box center [369, 44] width 454 height 29
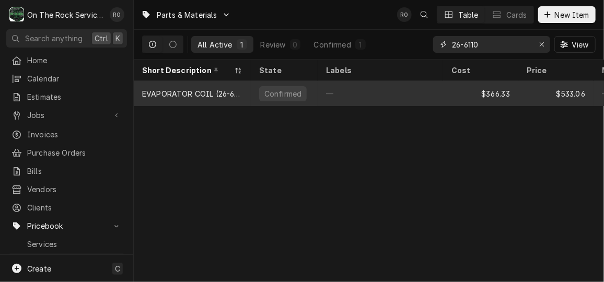
type input "26-6110"
click at [244, 92] on div "EVAPORATOR COIL (26-6110)" at bounding box center [192, 93] width 117 height 25
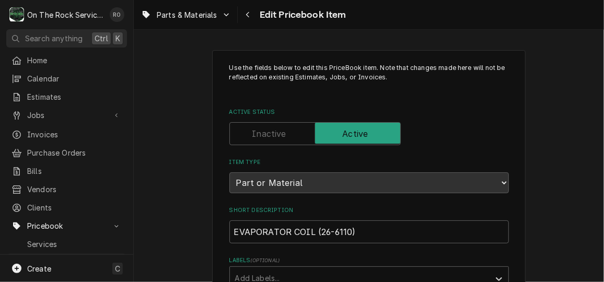
scroll to position [77, 0]
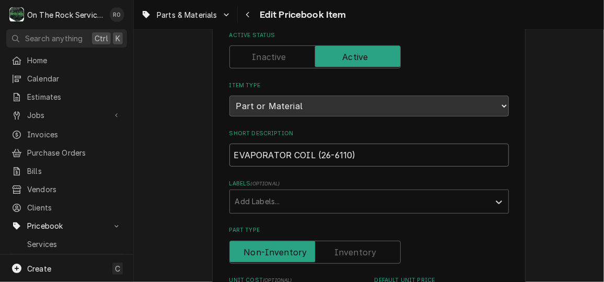
drag, startPoint x: 399, startPoint y: 147, endPoint x: 220, endPoint y: 136, distance: 180.1
paste input "Traulsen - Evaporator Coil"
type textarea "x"
type input "Traulsen - Evaporator Coil"
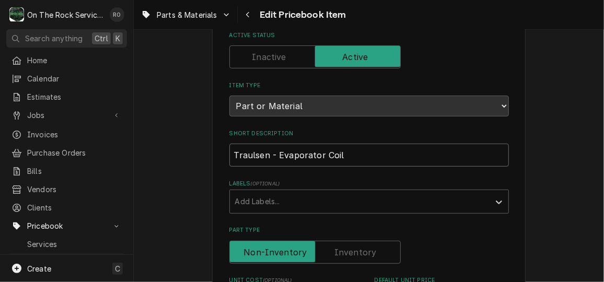
click at [265, 153] on input "Traulsen - Evaporator Coil" at bounding box center [369, 155] width 280 height 23
type textarea "x"
type input "Traulsen/ - Evaporator Coil"
type textarea "x"
type input "Traulsen/K - Evaporator Coil"
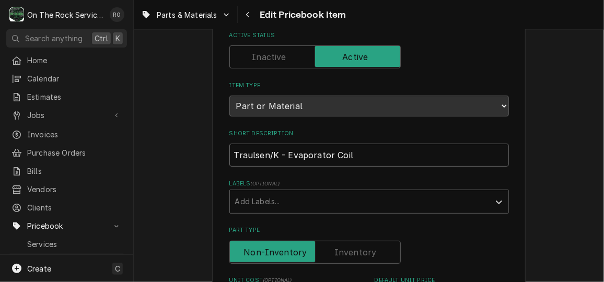
type textarea "x"
type input "Traulsen/Ka - Evaporator Coil"
type textarea "x"
type input "Traulsen/Kai - Evaporator Coil"
type textarea "x"
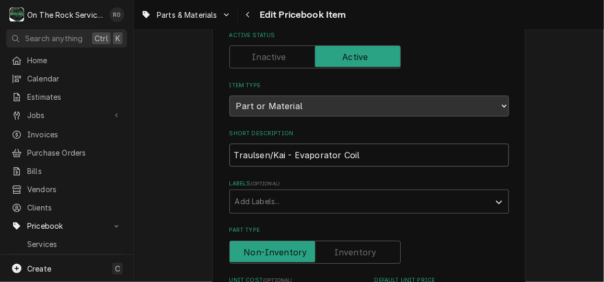
type input "Traulsen/Kair - Evaporator Coil"
type textarea "x"
type input "Traulsen/Kaira - Evaporator Coil"
type textarea "x"
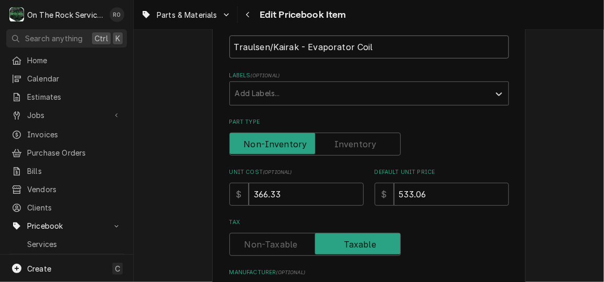
scroll to position [245, 0]
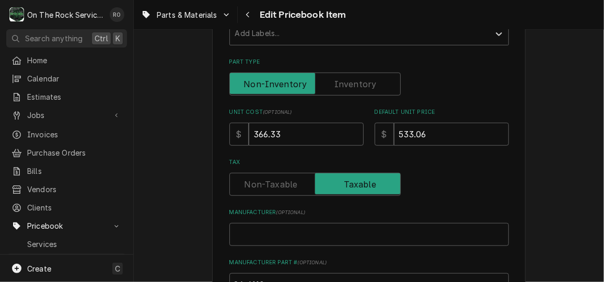
type input "Traulsen/Kairak - Evaporator Coil"
drag, startPoint x: 306, startPoint y: 127, endPoint x: 218, endPoint y: 126, distance: 87.8
click at [218, 126] on div "Use the fields below to edit this PriceBook item. Note that changes made here w…" at bounding box center [369, 207] width 314 height 804
type textarea "x"
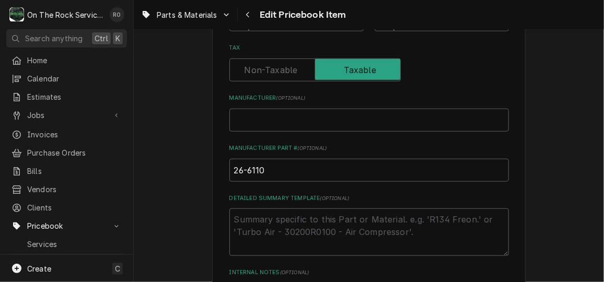
scroll to position [360, 0]
click at [270, 169] on input "26-6110" at bounding box center [369, 169] width 280 height 23
type textarea "x"
type input "26-6110,"
type textarea "x"
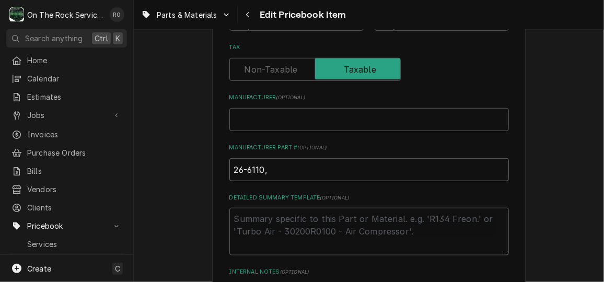
type input "26-6110,"
type textarea "x"
type input "26-6110, 2"
type textarea "x"
type input "26-6110, 26"
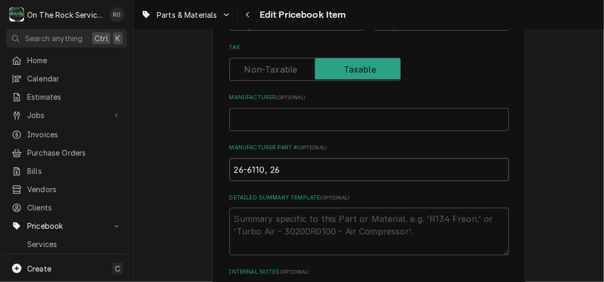
type textarea "x"
type input "26-6110, 266"
type textarea "x"
type input "26-6110, 2661"
type textarea "x"
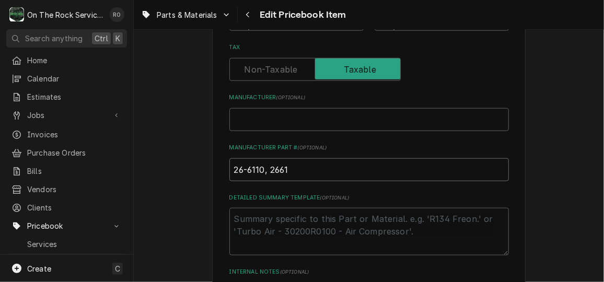
type input "26-6110, 26611"
type textarea "x"
type input "26-6110, 266110"
type textarea "x"
type input "26-6110, 266110,"
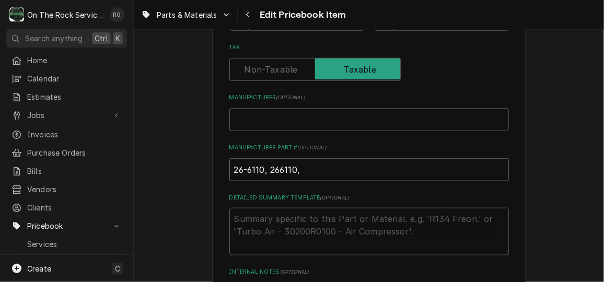
type textarea "x"
type input "26-6110, 266110,"
paste input "[PHONE_NUMBER]"
type textarea "x"
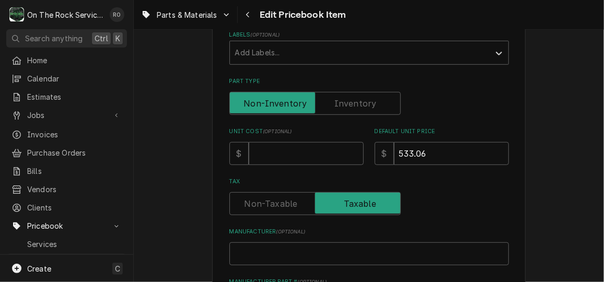
scroll to position [228, 0]
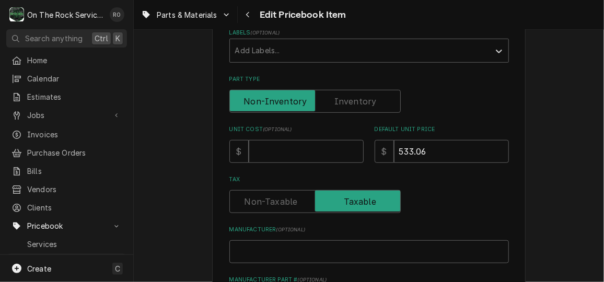
type input "26-6110, 266110, [PHONE_NUMBER]"
click at [326, 145] on input "Unit Cost ( optional )" at bounding box center [306, 151] width 115 height 23
type textarea "x"
type input "6"
type textarea "x"
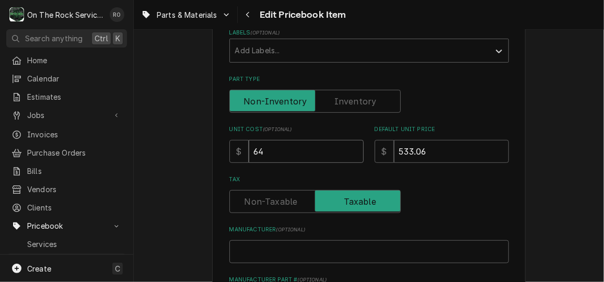
type input "645"
type textarea "x"
type input "645.0"
type textarea "x"
type input "645.09"
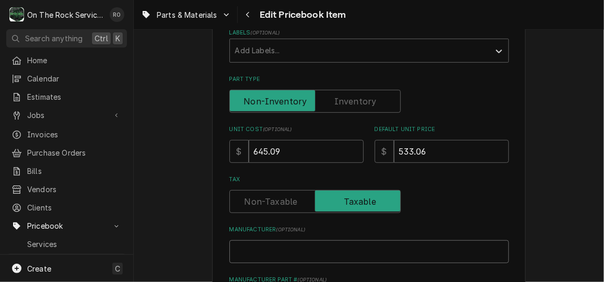
click at [344, 247] on input "Manufacturer ( optional )" at bounding box center [369, 251] width 280 height 23
type textarea "x"
type input "M"
type textarea "x"
type input "Ma"
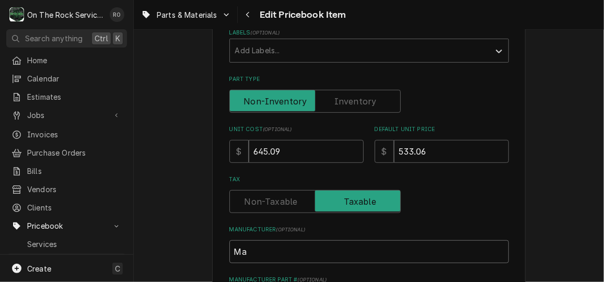
type textarea "x"
type input "Mav"
type textarea "x"
type input "Mavr"
type textarea "x"
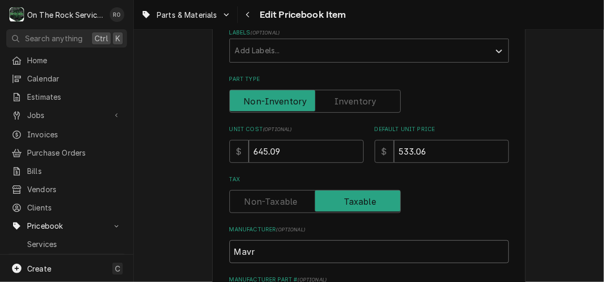
type input "Mavri"
type textarea "x"
type input "Mavrik"
type textarea "x"
type input "Mavrik,"
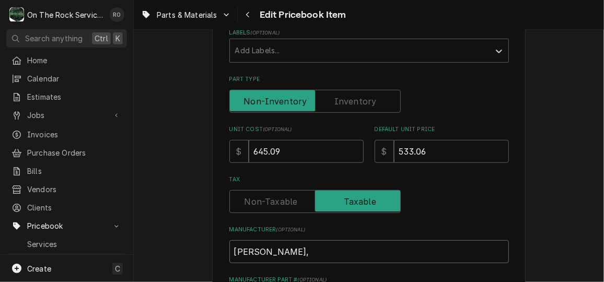
type textarea "x"
type input "Mavrik,"
type textarea "x"
type input "Mavrik, T"
type textarea "x"
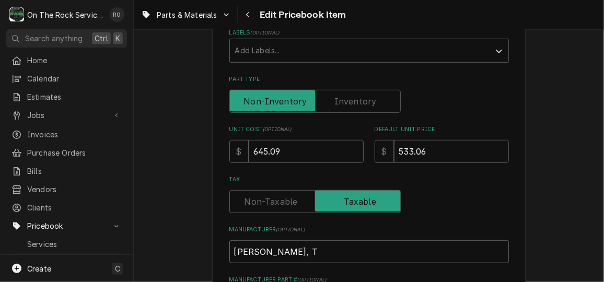
type input "Mavrik, Tr"
type textarea "x"
type input "Mavrik, Tra"
type textarea "x"
type input "Mavrik, Trau"
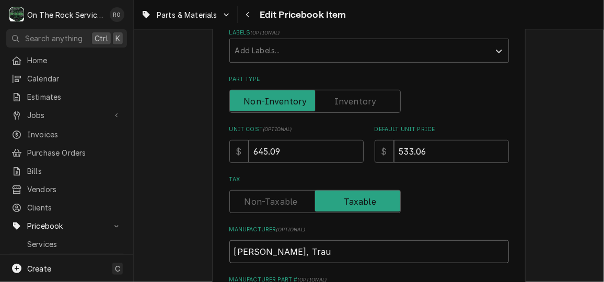
type textarea "x"
type input "Mavrik, Traul"
type textarea "x"
type input "Mavrik, Trauls"
type textarea "x"
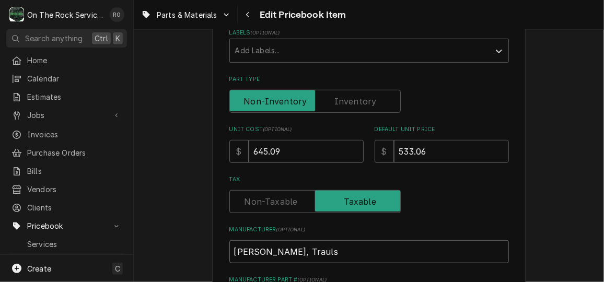
type input "Mavrik, Traulse"
type textarea "x"
type input "Mavrik, Traulse,"
type textarea "x"
type input "Mavrik, Traulse, K"
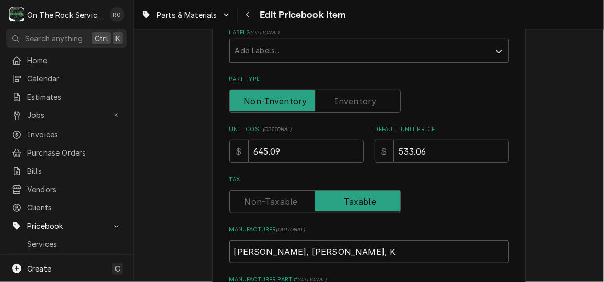
type textarea "x"
type input "Mavrik, Traulse, Ka"
type textarea "x"
type input "Mavrik, Traulse, Kai"
type textarea "x"
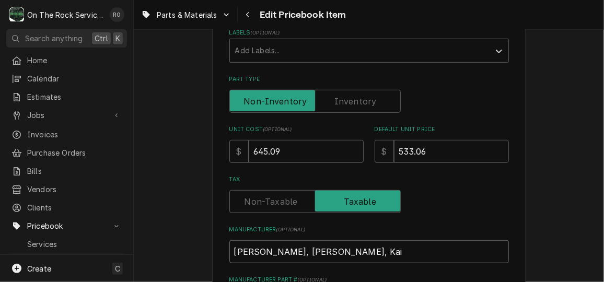
type input "Mavrik, Traulse, Kair"
type textarea "x"
type input "Mavrik, Traulse, Kaira"
type textarea "x"
type input "Mavrik, Traulse, Kairak"
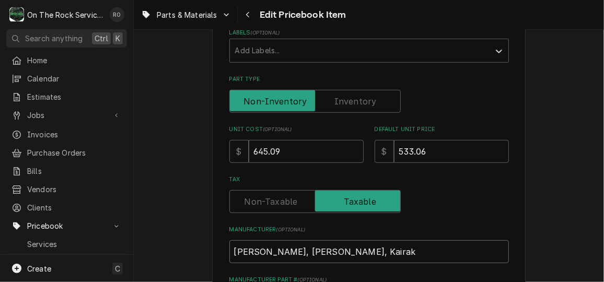
type textarea "x"
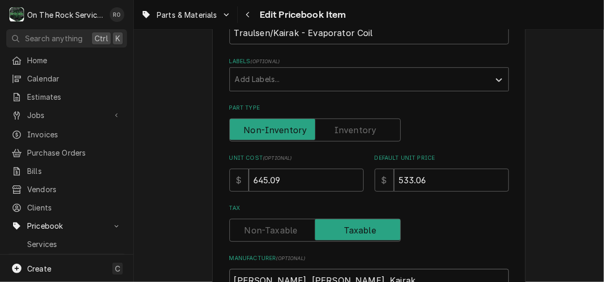
scroll to position [194, 0]
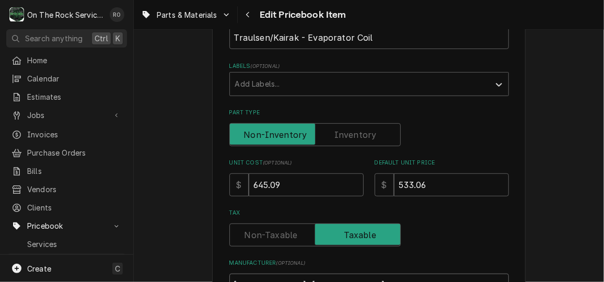
type input "Mavrik, Traulsen, Kairak"
drag, startPoint x: 438, startPoint y: 183, endPoint x: 359, endPoint y: 172, distance: 80.1
click at [359, 172] on div "Unit Cost ( optional ) $ 645.09 Default Unit Price $ 533.06" at bounding box center [369, 177] width 280 height 37
type textarea "x"
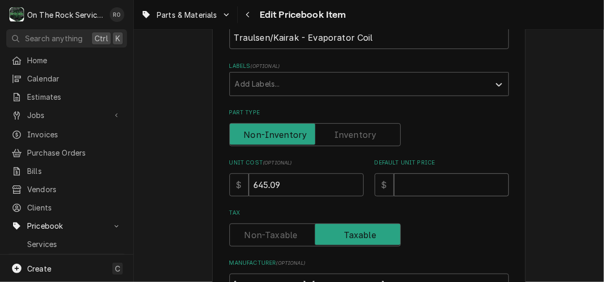
type input "1"
type textarea "x"
type input "14"
type textarea "x"
type input "144"
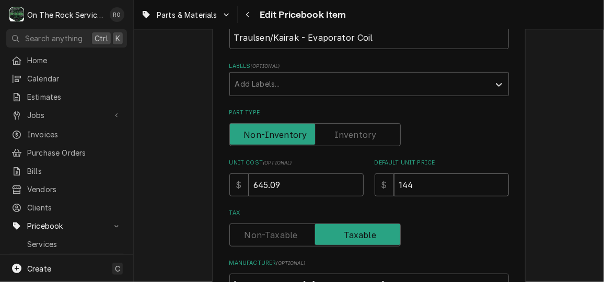
type textarea "x"
type input "1445"
type textarea "x"
type input "1445.12"
type textarea "x"
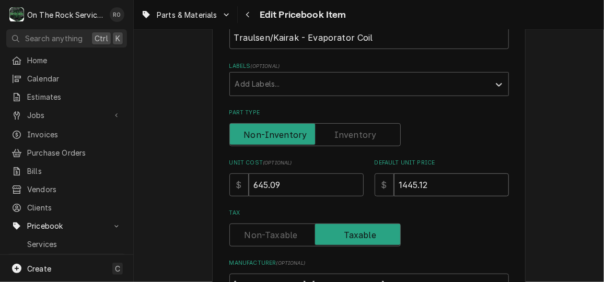
type input "1445.12"
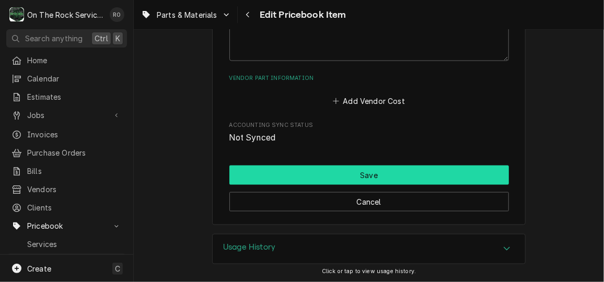
click at [437, 172] on button "Save" at bounding box center [369, 175] width 280 height 19
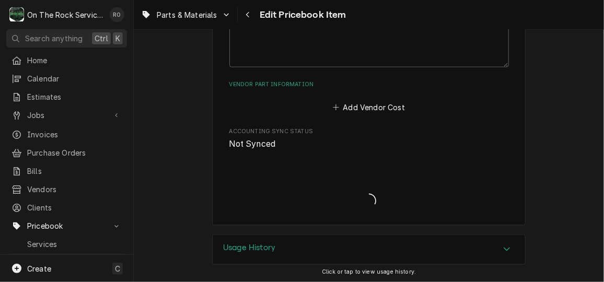
type textarea "x"
